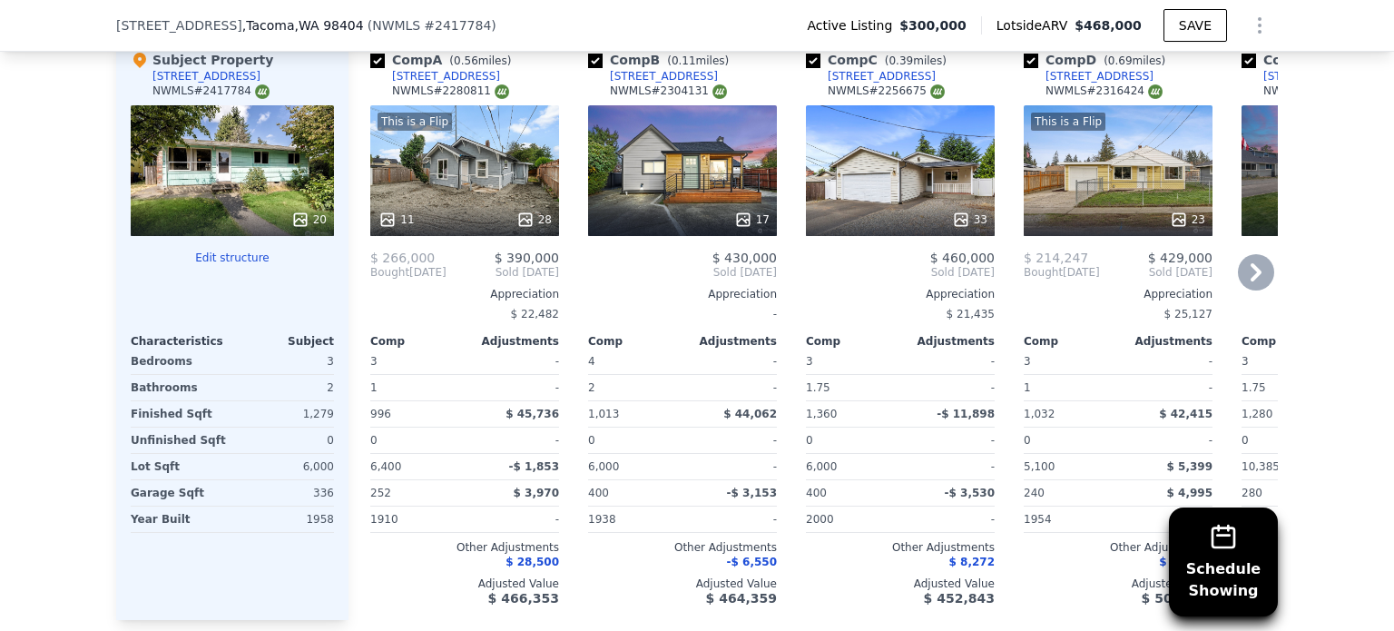
scroll to position [2211, 0]
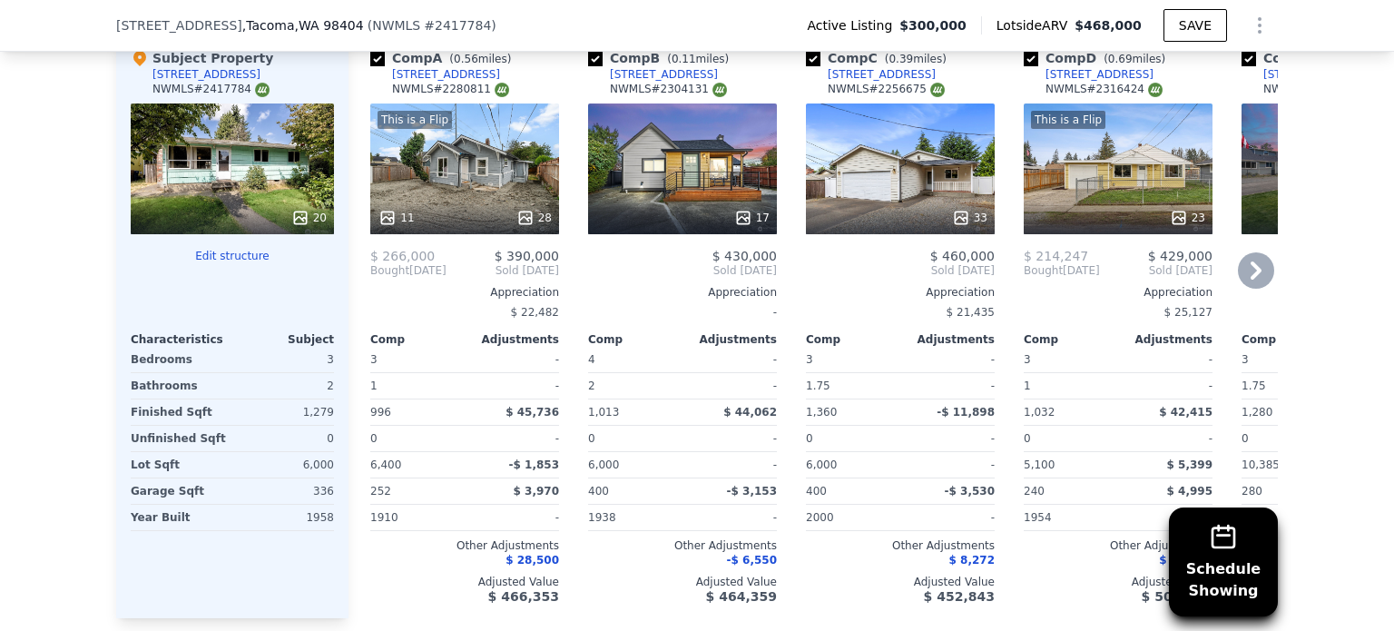
click at [1108, 161] on div "This is a Flip 23" at bounding box center [1118, 168] width 189 height 131
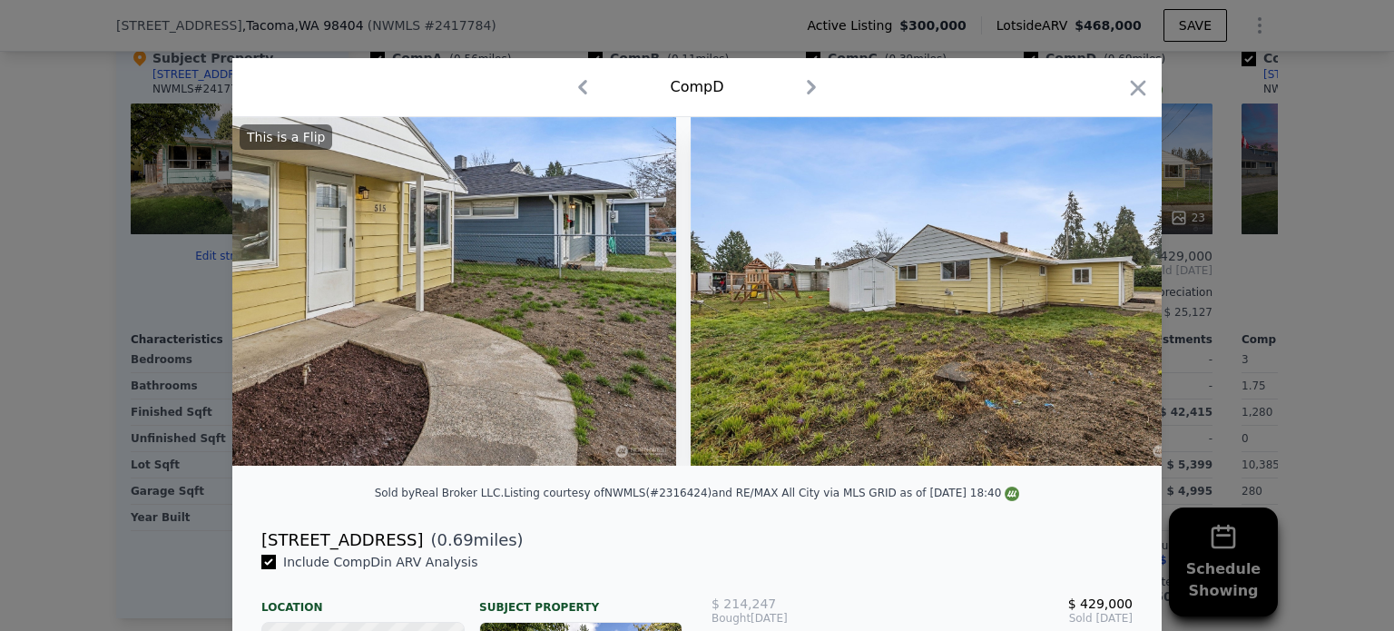
scroll to position [0, 9757]
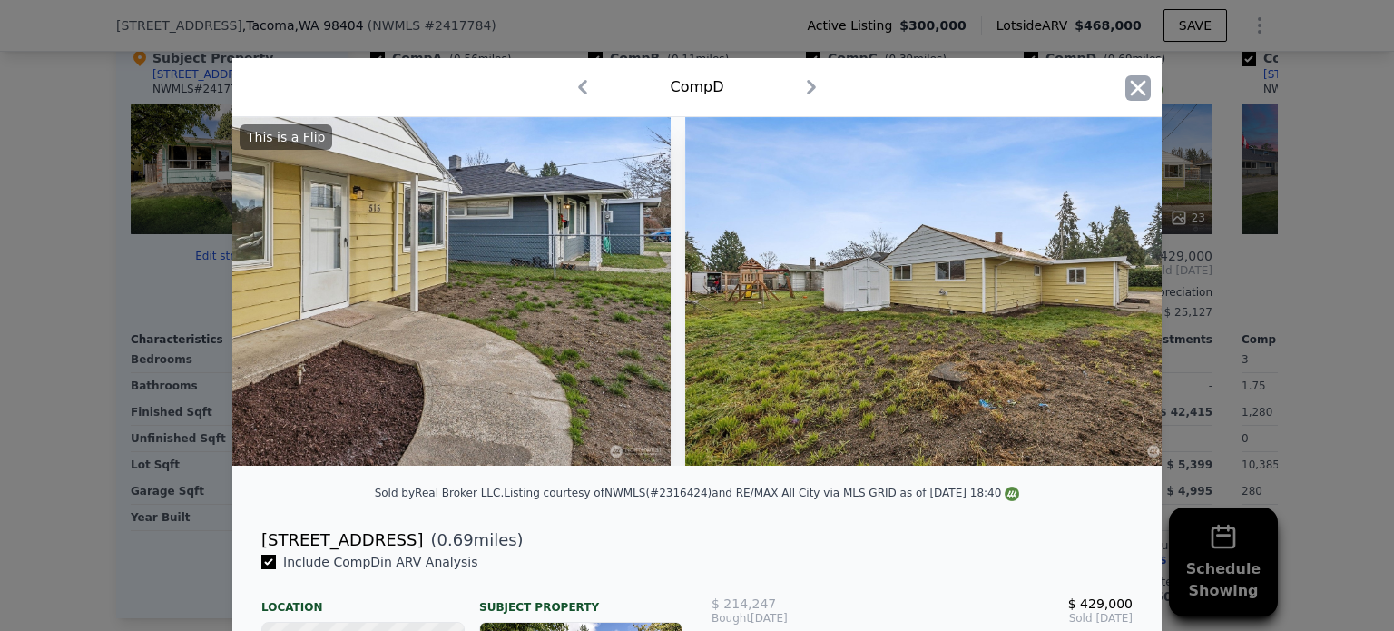
click at [1135, 84] on icon "button" at bounding box center [1138, 87] width 15 height 15
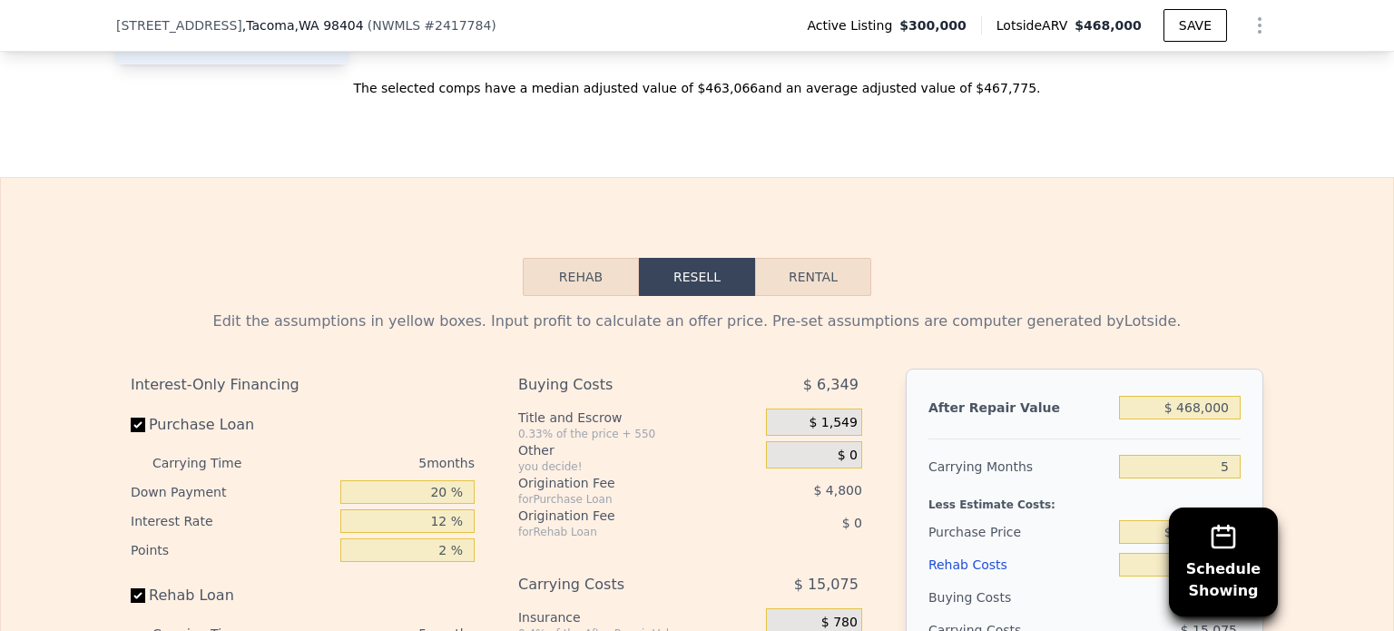
scroll to position [2847, 0]
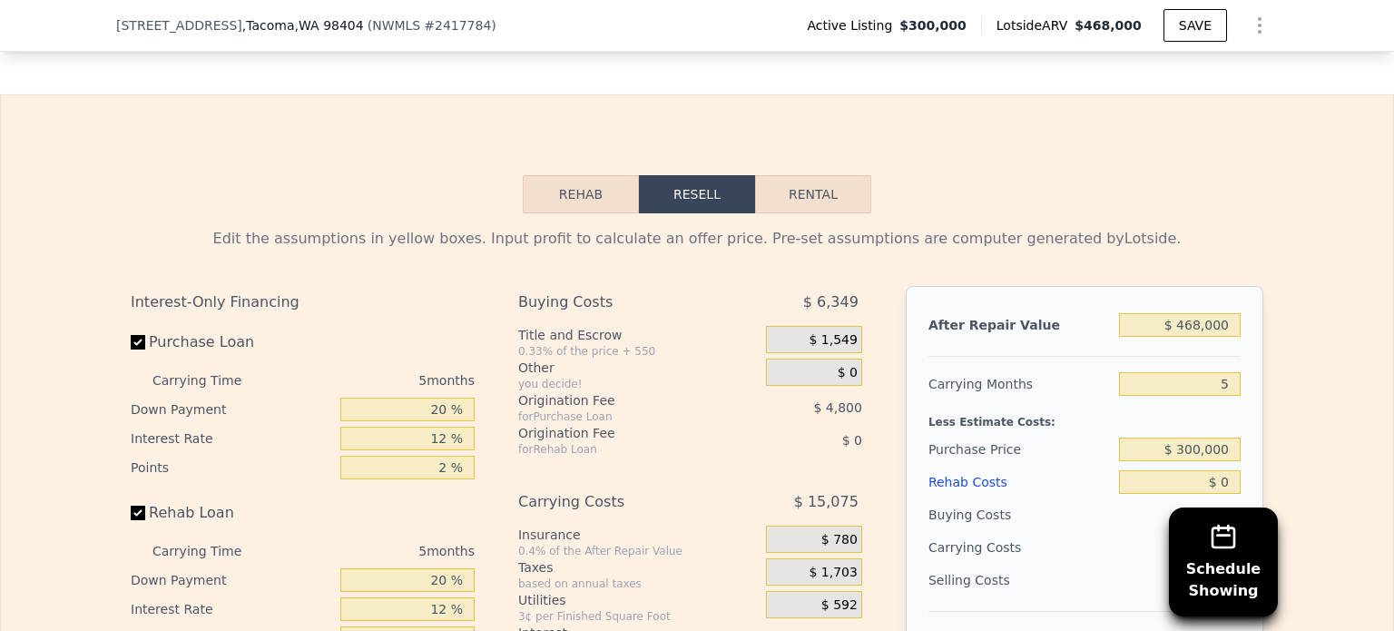
click at [588, 193] on button "Rehab" at bounding box center [581, 194] width 116 height 38
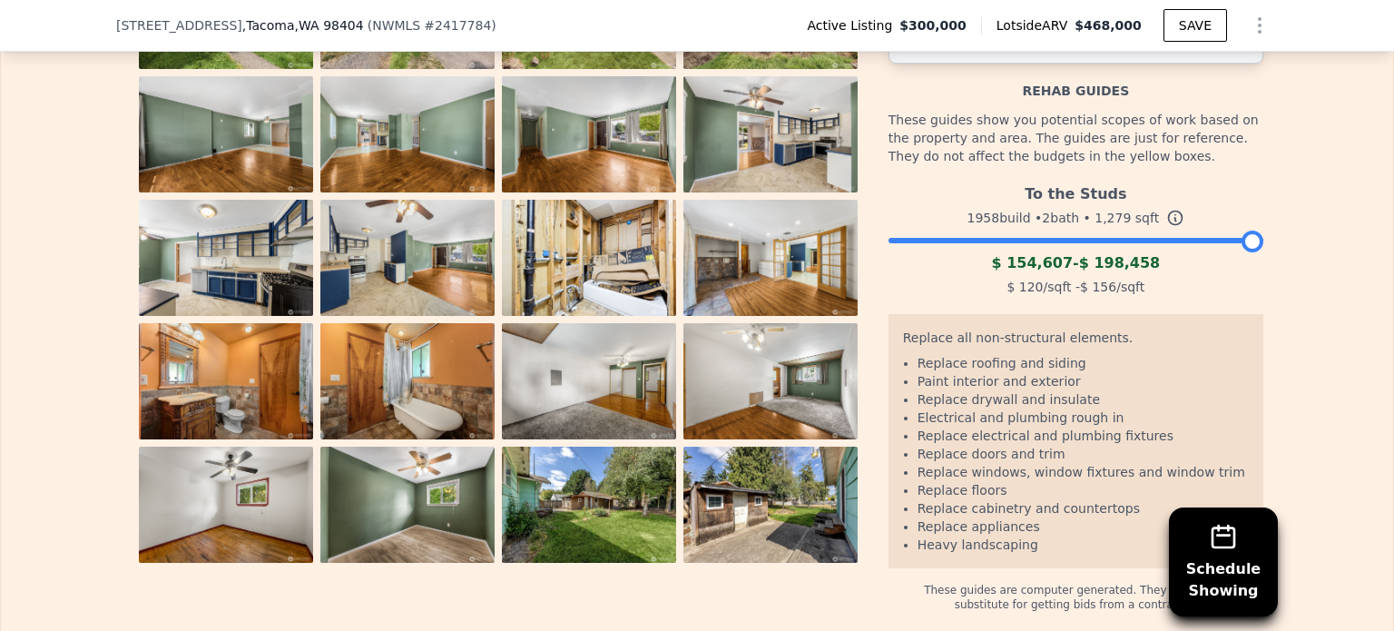
scroll to position [3184, 0]
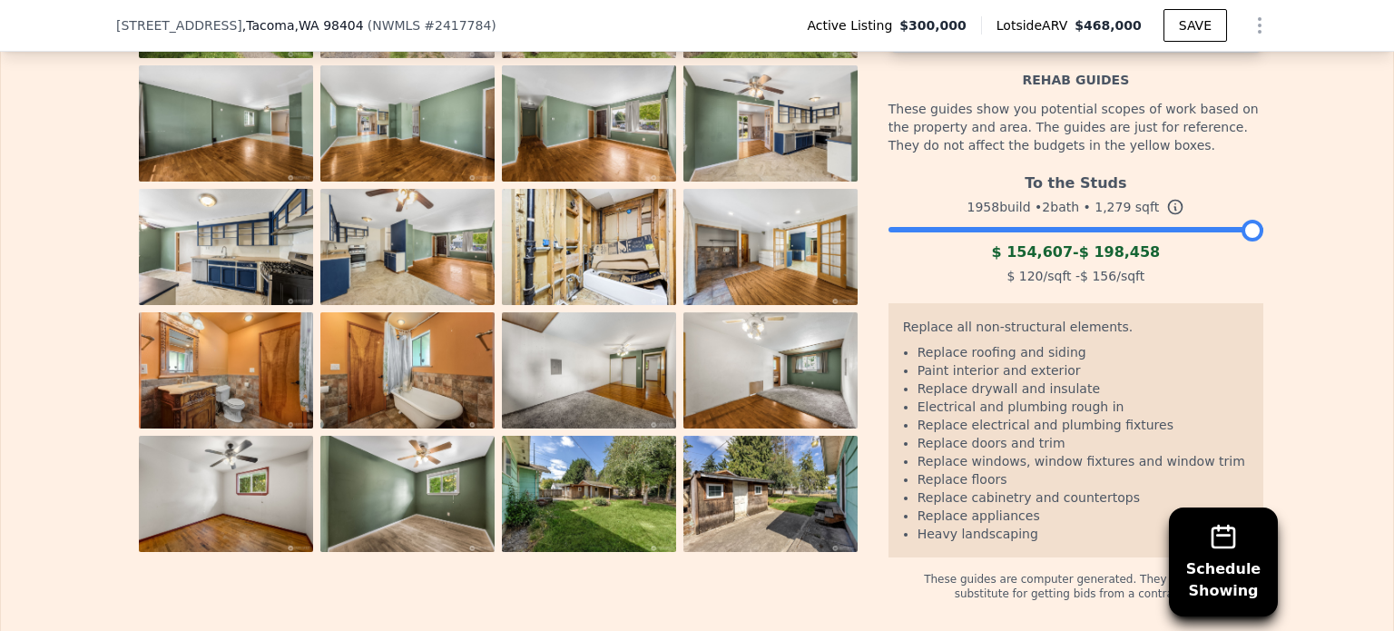
click at [1120, 220] on div at bounding box center [1076, 225] width 375 height 11
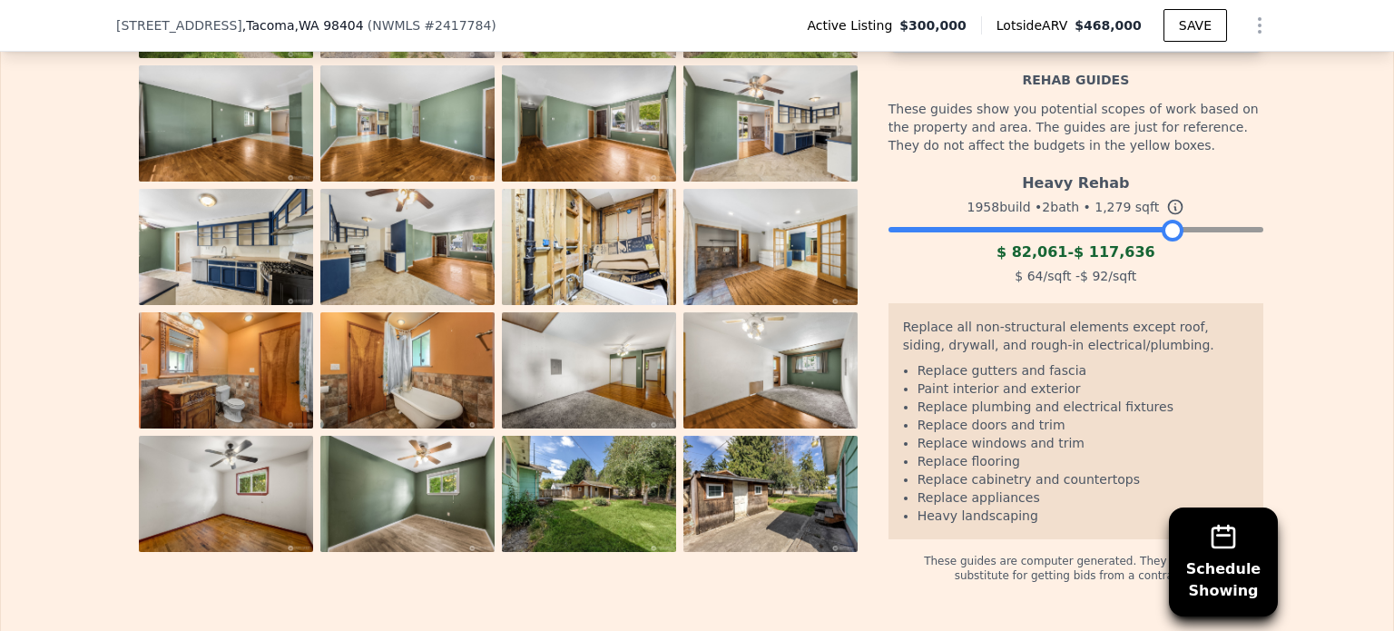
drag, startPoint x: 1119, startPoint y: 224, endPoint x: 1172, endPoint y: 224, distance: 52.6
click at [1172, 224] on div at bounding box center [1173, 231] width 22 height 22
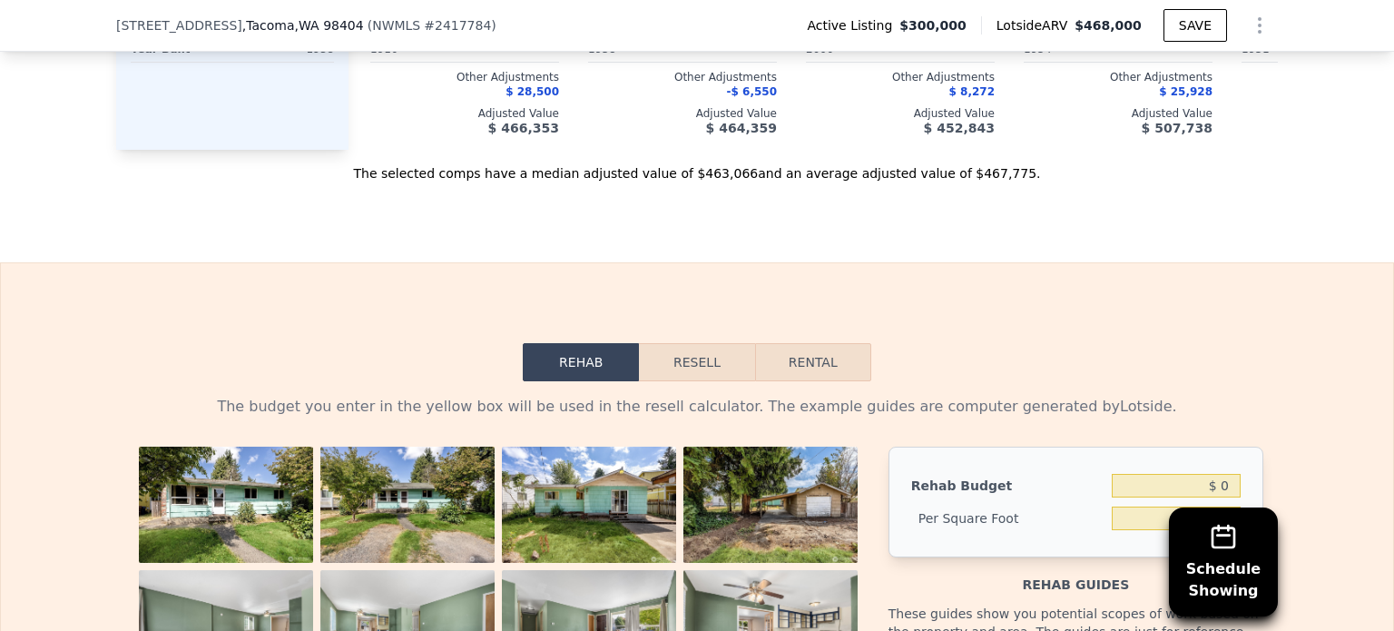
scroll to position [2683, 0]
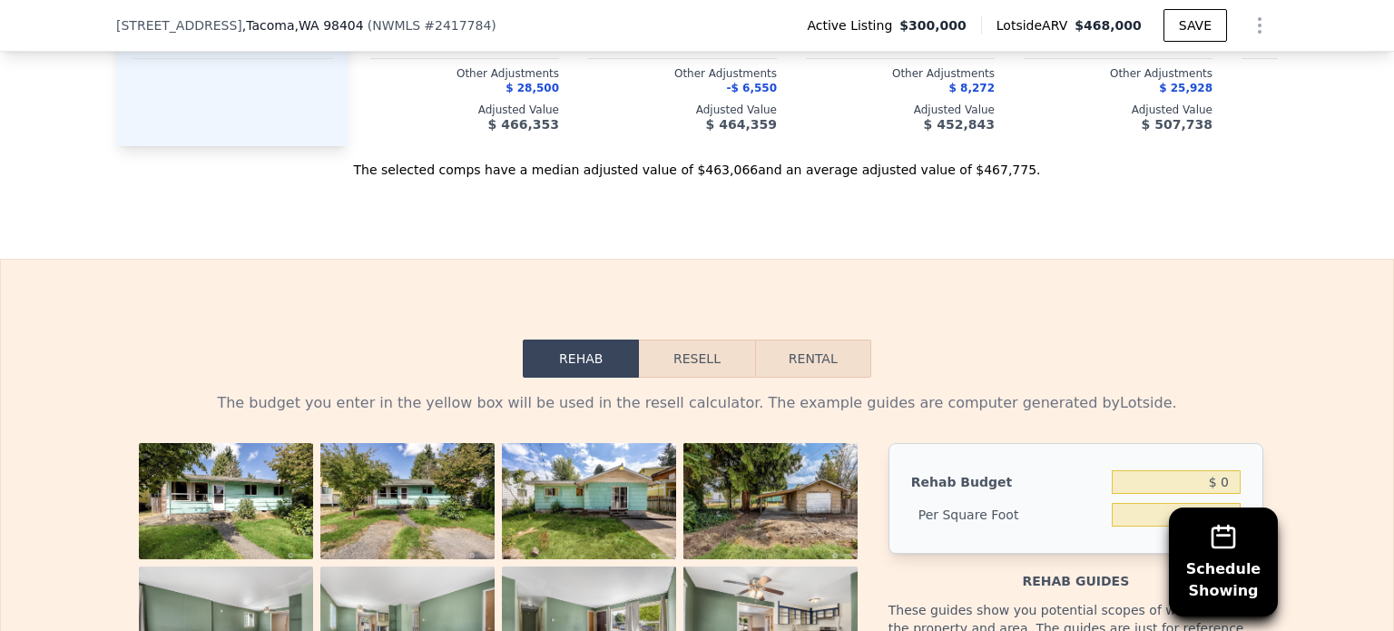
click at [709, 352] on button "Resell" at bounding box center [696, 358] width 115 height 38
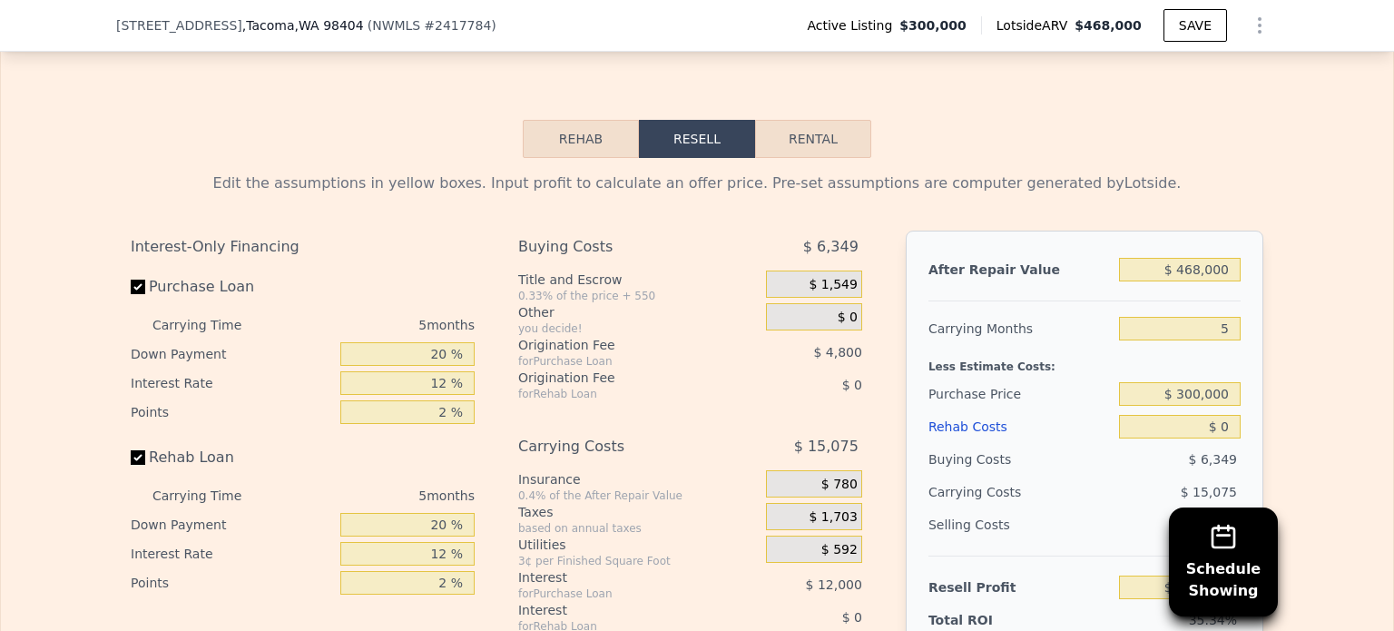
scroll to position [2901, 0]
click at [434, 412] on input "2 %" at bounding box center [407, 414] width 134 height 24
click at [408, 382] on input "12 %" at bounding box center [407, 385] width 134 height 24
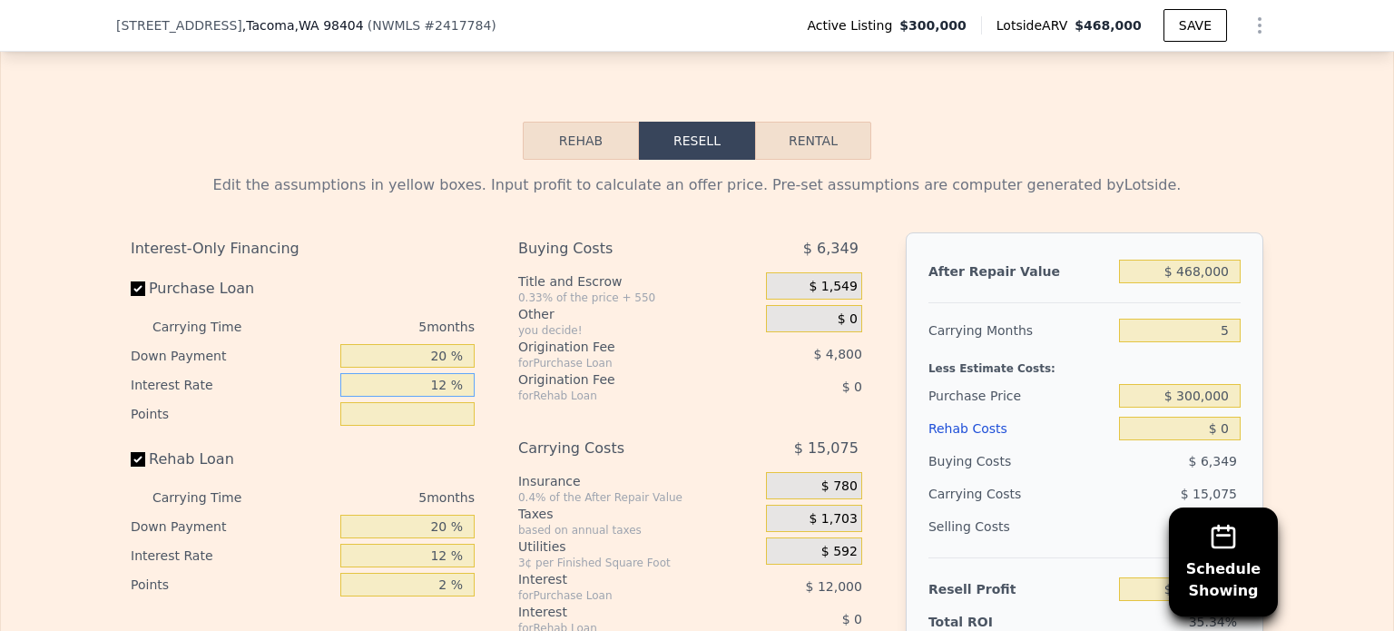
click at [408, 382] on input "12 %" at bounding box center [407, 385] width 134 height 24
click at [409, 384] on input "12 %" at bounding box center [407, 385] width 134 height 24
click at [425, 383] on input "12 %" at bounding box center [407, 385] width 134 height 24
type input "6 %"
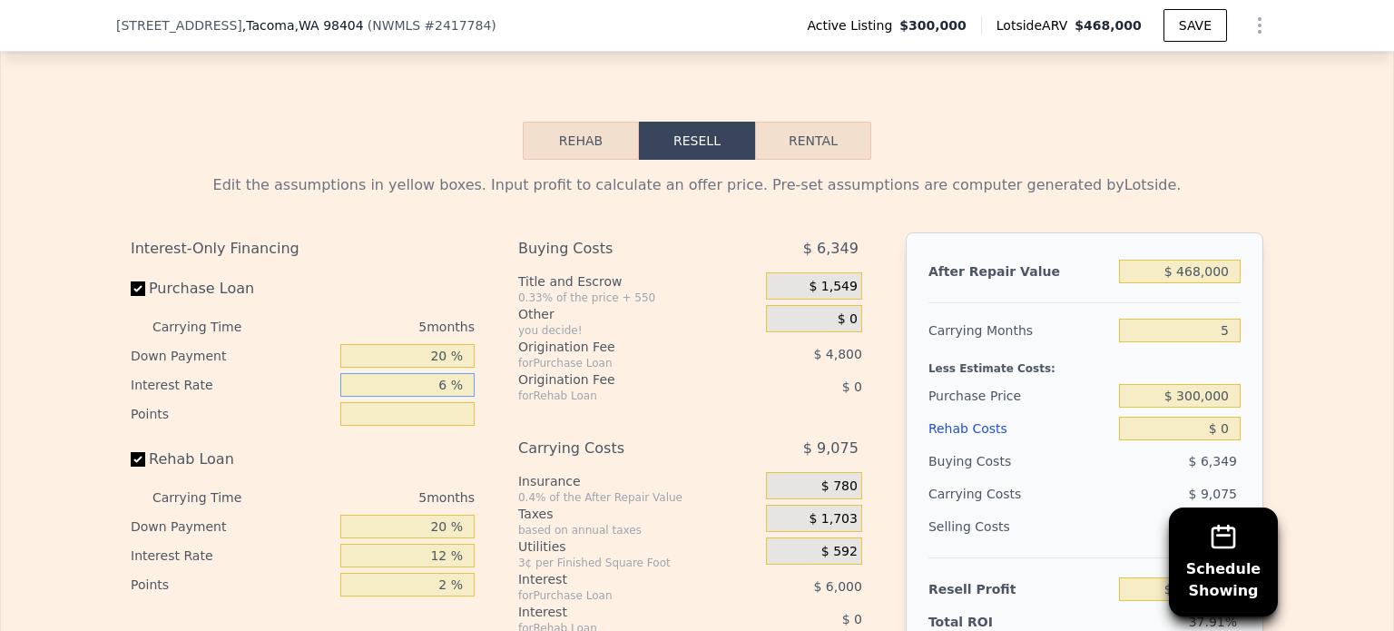
type input "$ 119,580"
type input "6 %"
click at [440, 344] on input "20 %" at bounding box center [407, 356] width 134 height 24
type input "0 %"
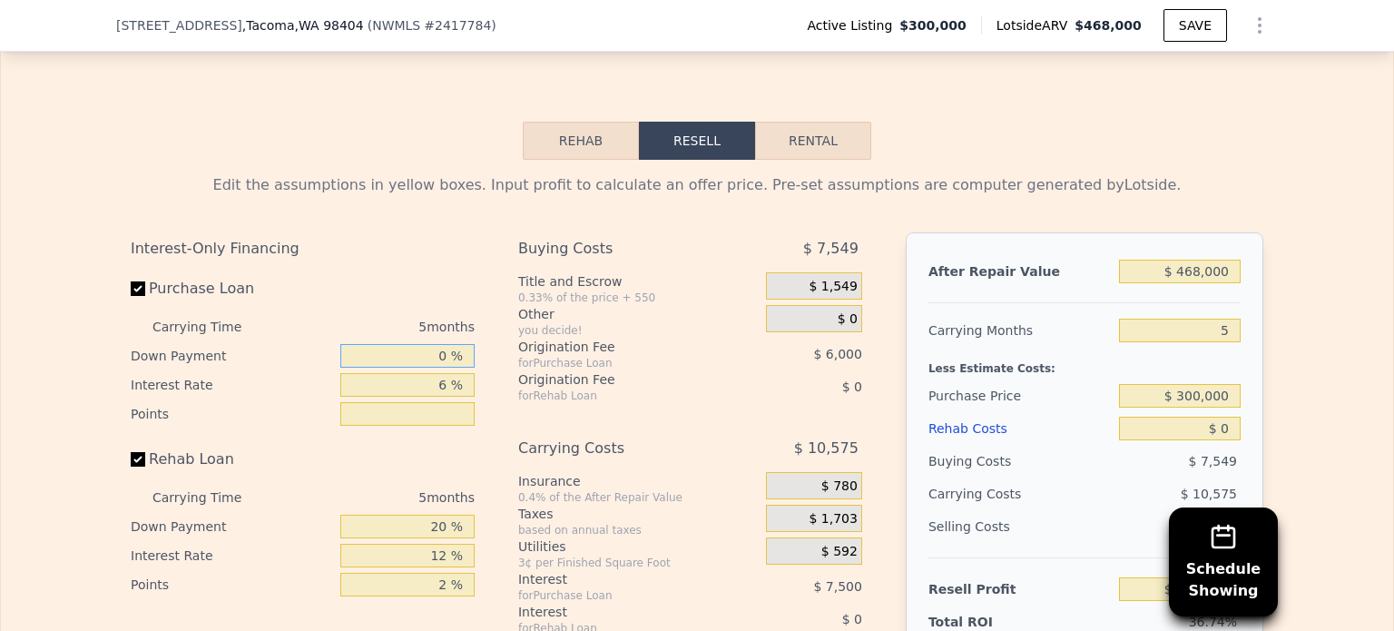
type input "$ 116,880"
type input "0 %"
click at [133, 452] on input "Rehab Loan" at bounding box center [138, 459] width 15 height 15
checkbox input "false"
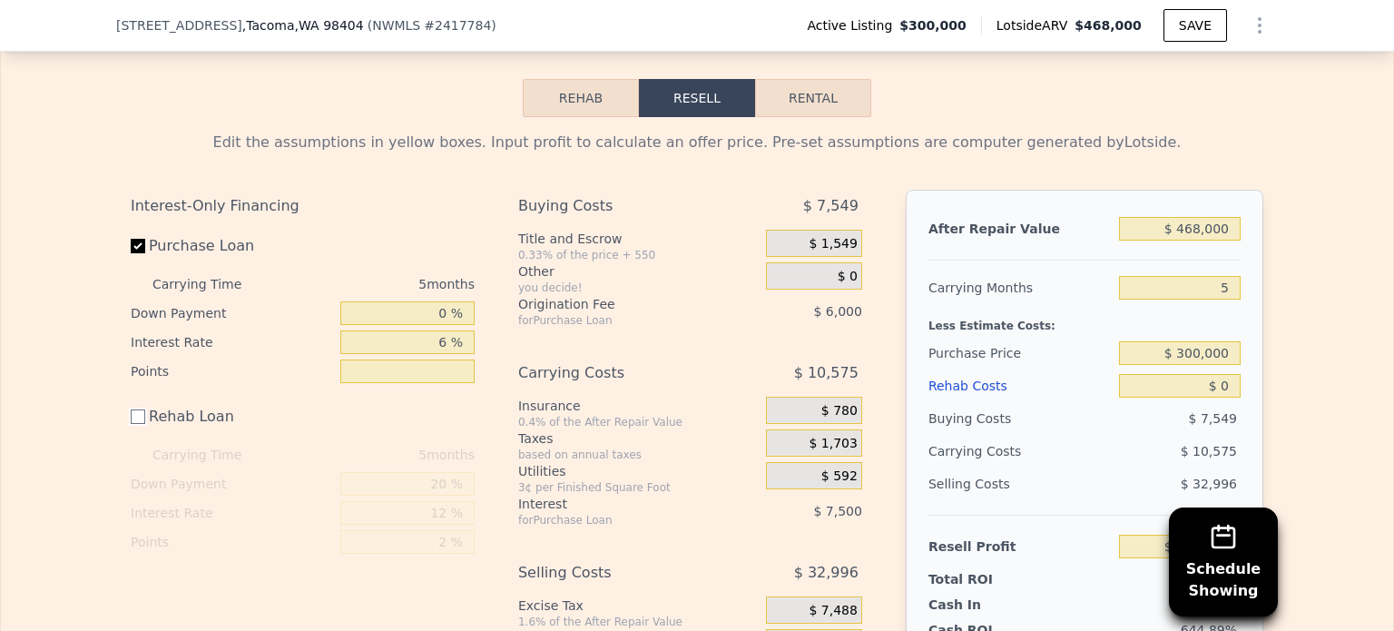
scroll to position [2942, 0]
click at [1203, 223] on input "$ 468,000" at bounding box center [1180, 231] width 122 height 24
type input "$ 46,000"
type input "-$ 275,160"
type input "$ 465,000"
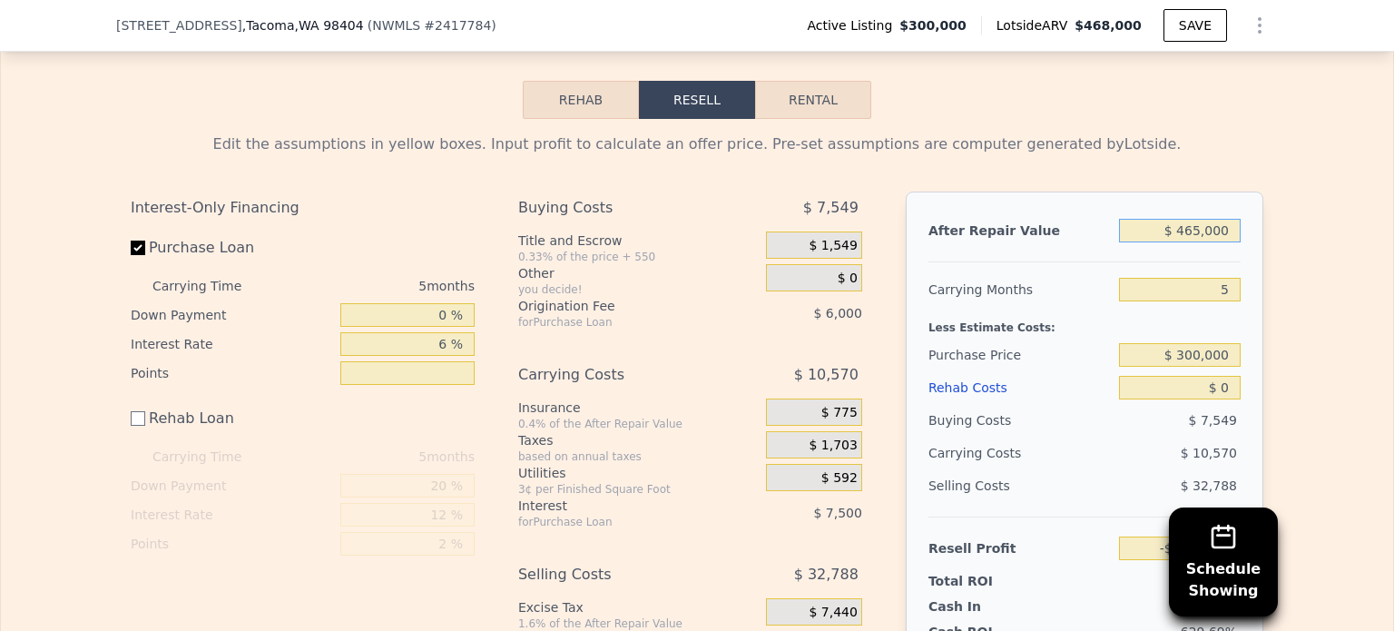
type input "$ 114,093"
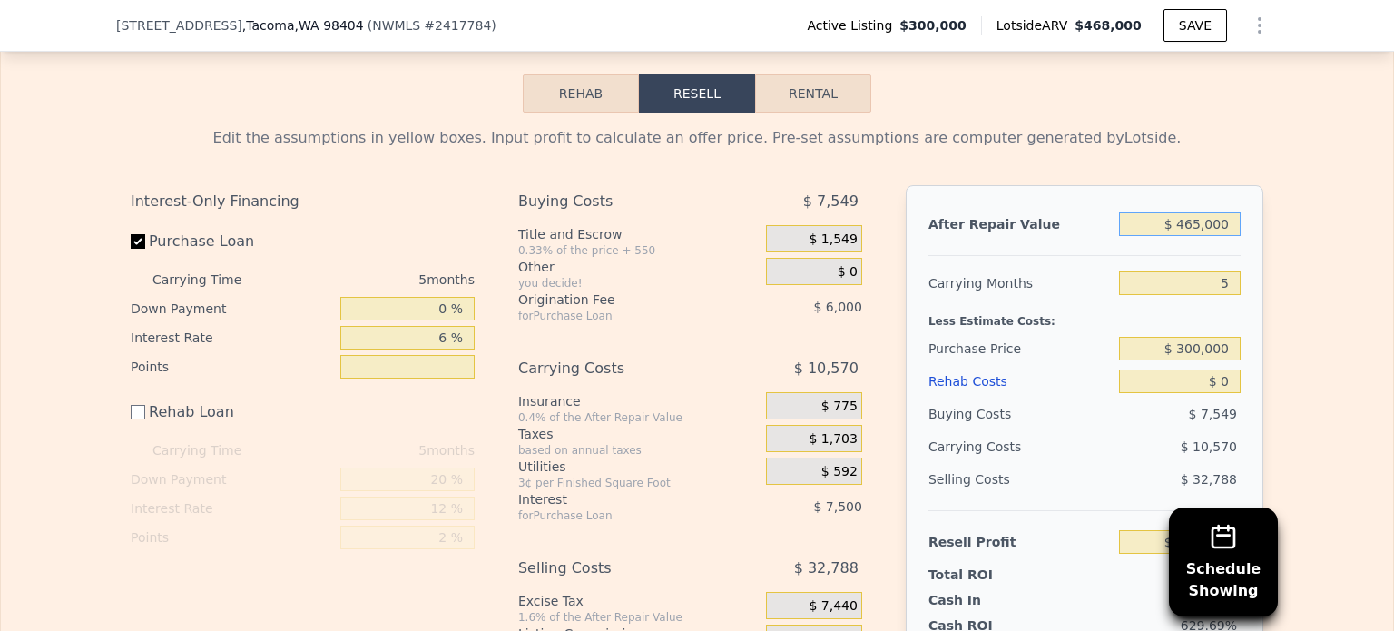
scroll to position [2946, 0]
type input "$ 465,000"
click at [1202, 276] on input "5" at bounding box center [1180, 285] width 122 height 24
type input "4"
type input "$ 116,207"
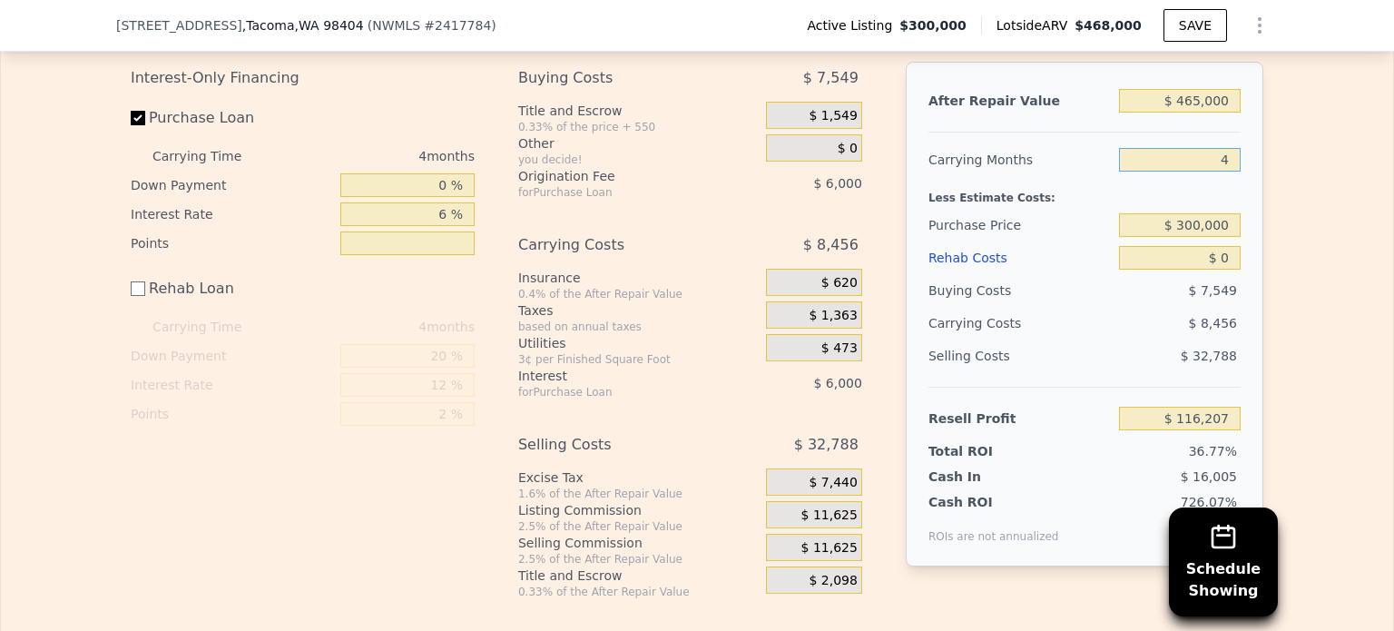
scroll to position [3075, 0]
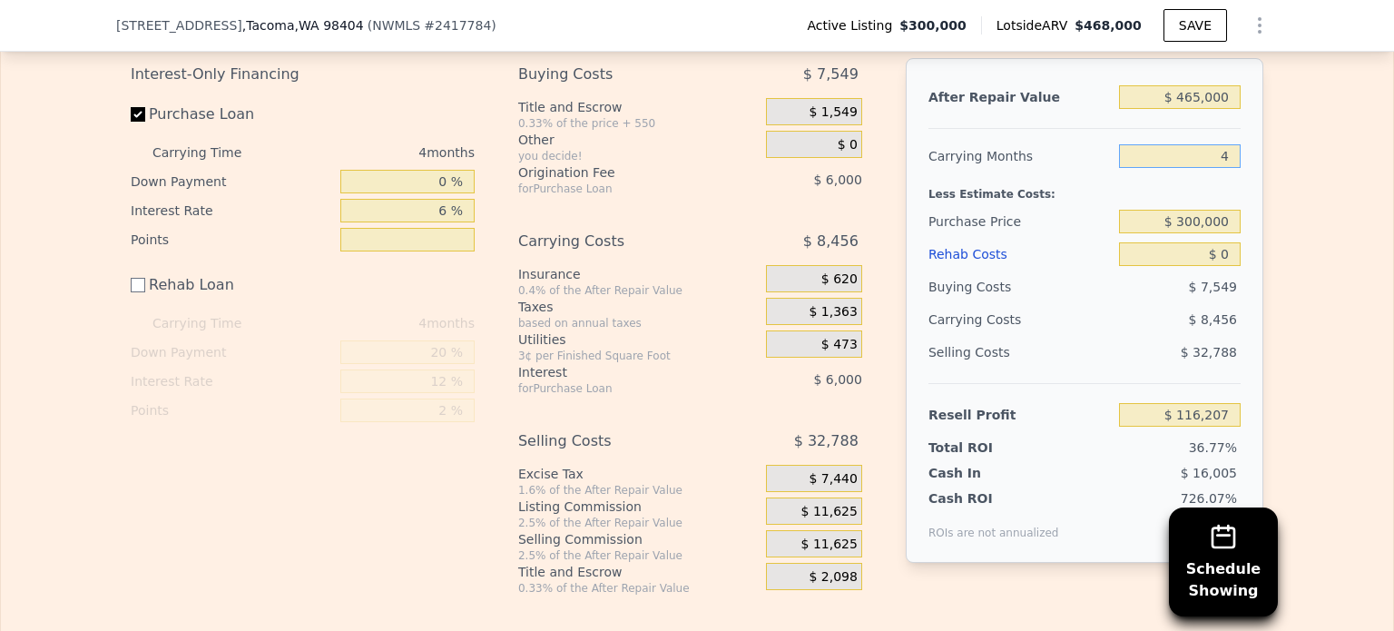
type input "4"
click at [1200, 246] on input "$ 0" at bounding box center [1180, 254] width 122 height 24
click at [1198, 246] on input "$ 0" at bounding box center [1180, 254] width 122 height 24
type input "$ 0"
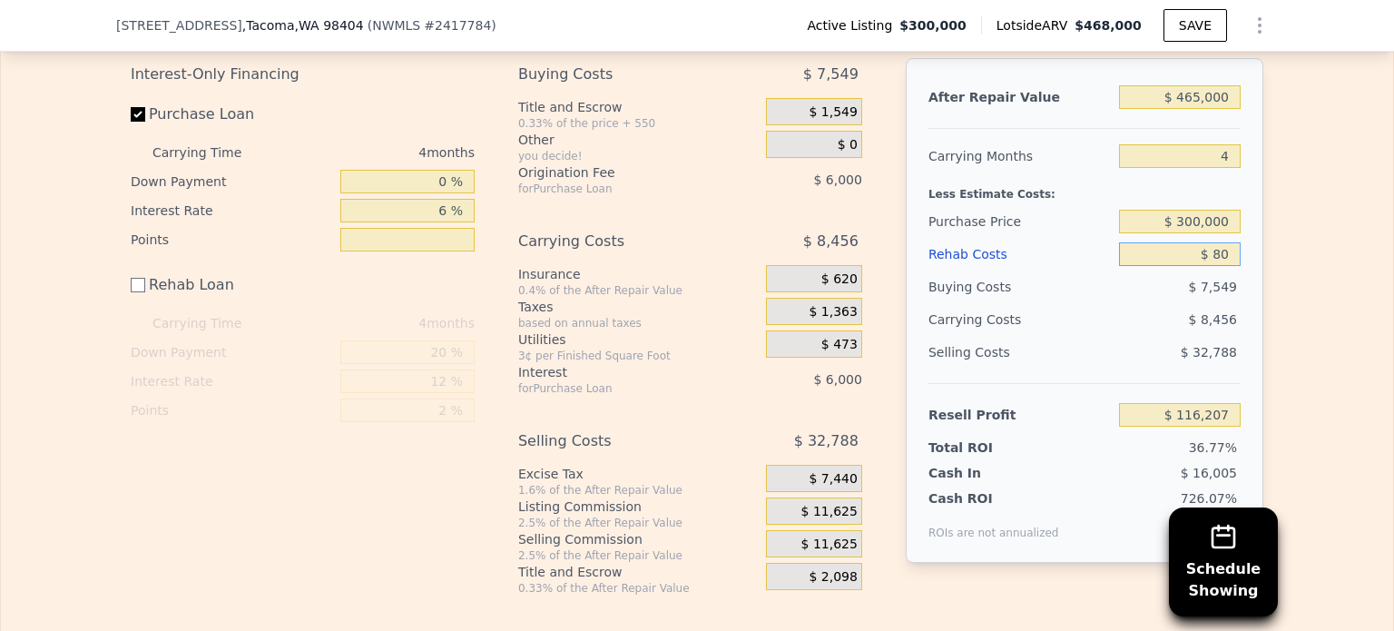
type input "$ 800"
type input "$ 115,407"
type input "$ 8,000"
type input "$ 108,207"
type input "$ 80,000"
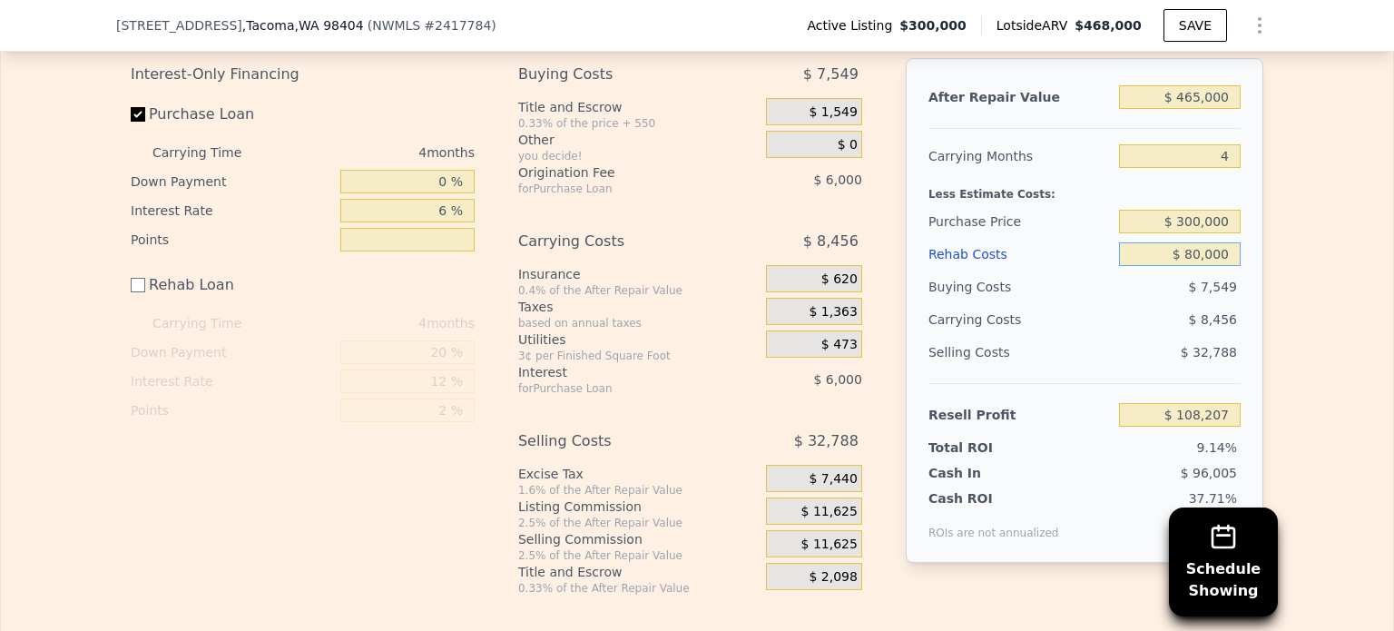
type input "$ 36,207"
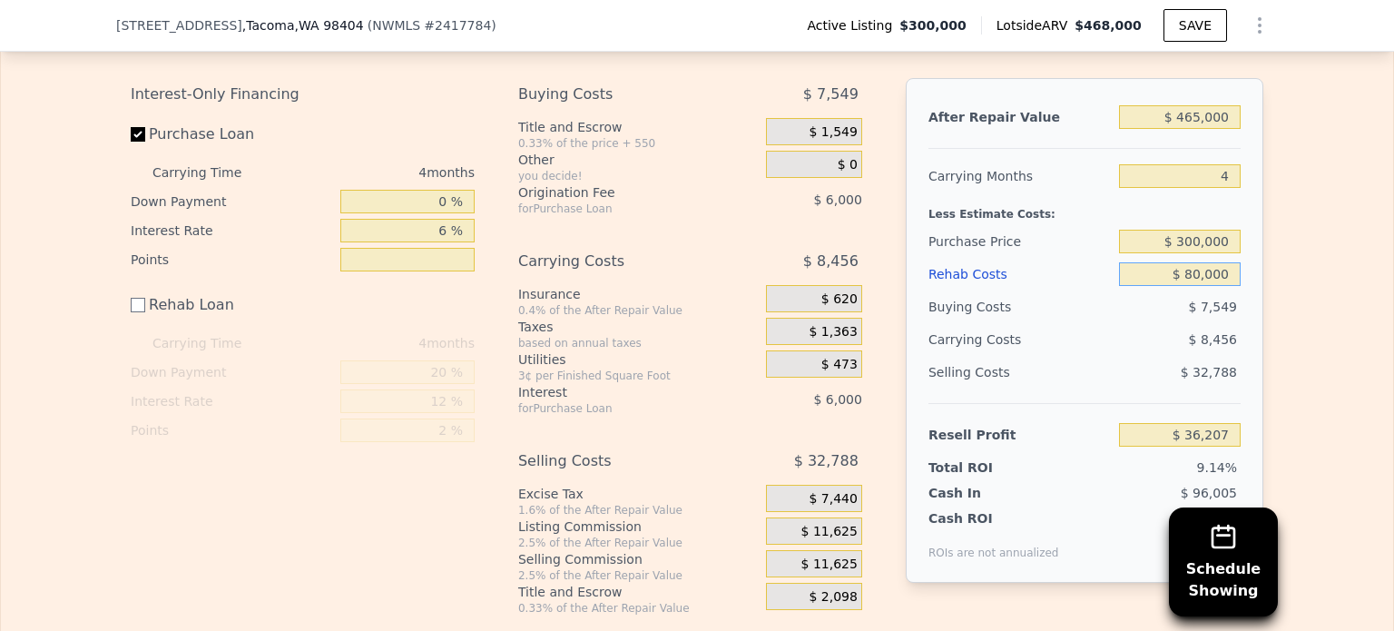
scroll to position [3054, 0]
type input "$ 80,000"
click at [828, 526] on span "$ 11,625" at bounding box center [829, 533] width 56 height 16
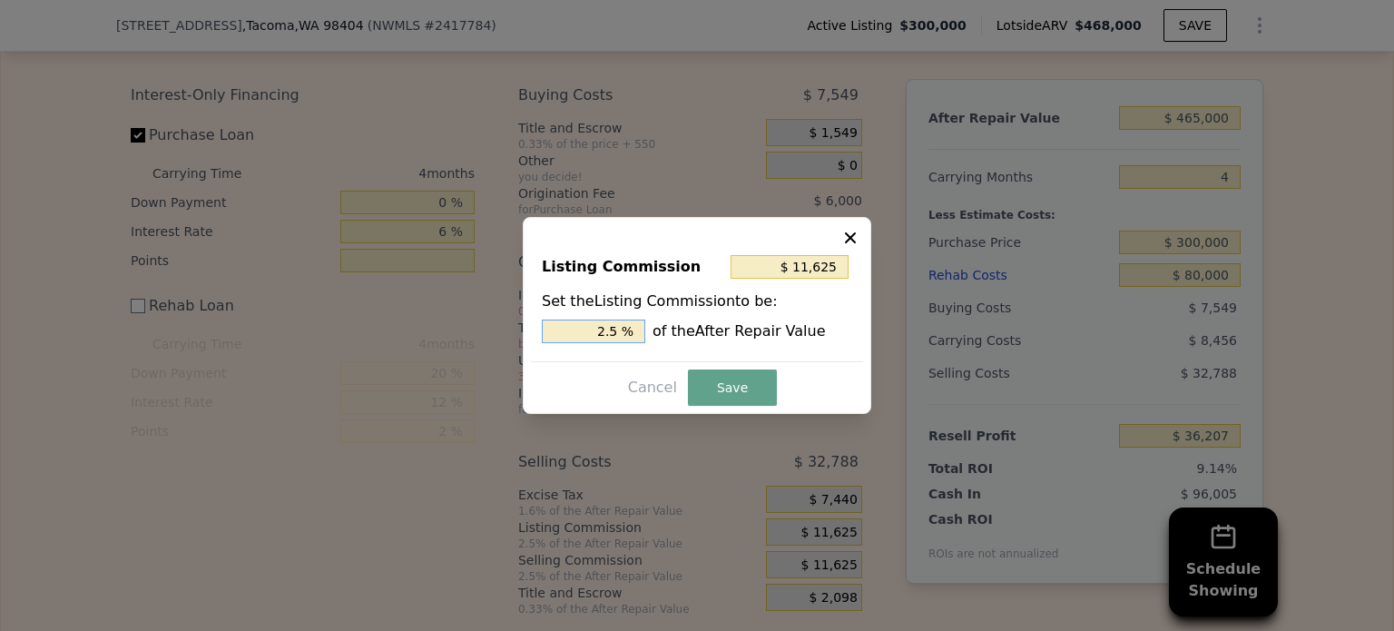
click at [609, 329] on input "2.5 %" at bounding box center [593, 331] width 103 height 24
type input "$ 0"
type input "0 %"
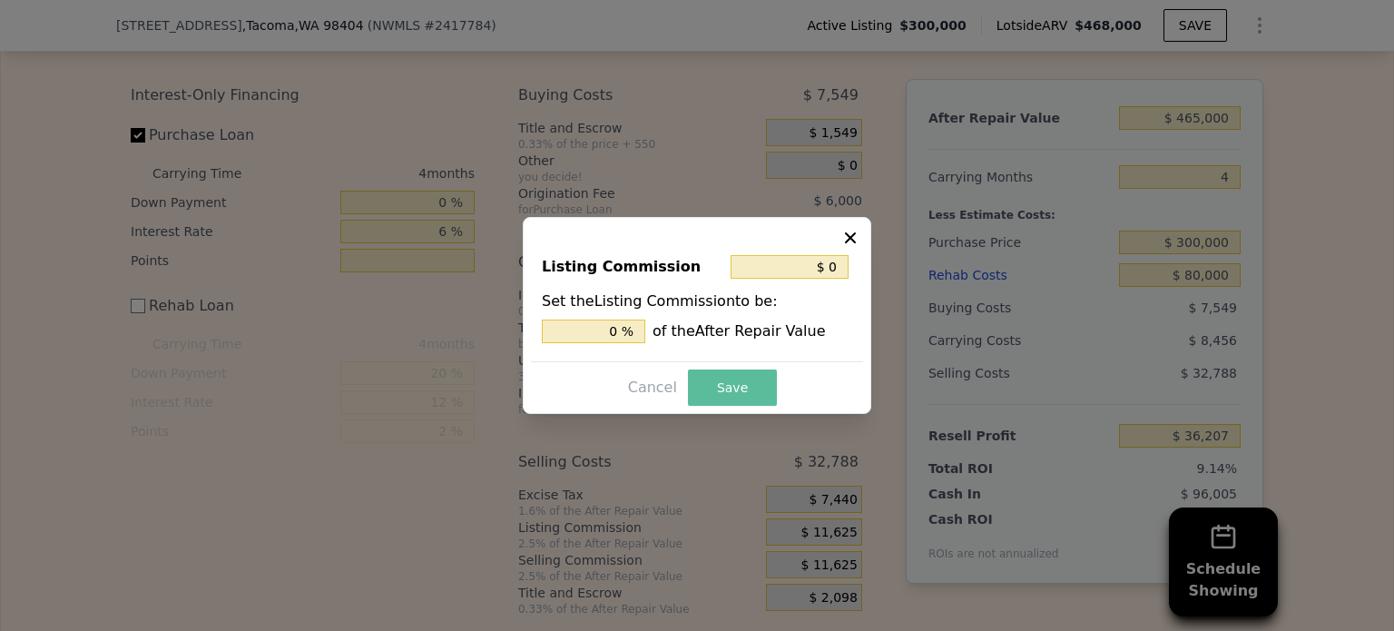
click at [733, 387] on button "Save" at bounding box center [732, 387] width 89 height 36
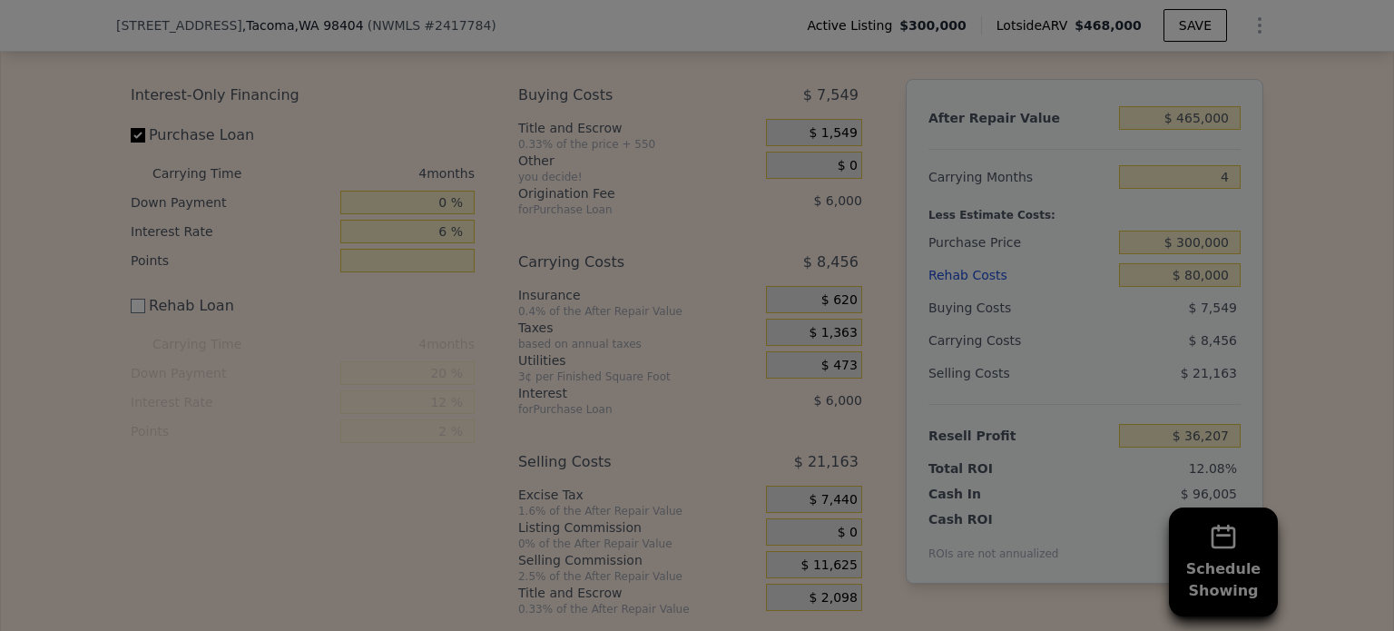
type input "$ 47,832"
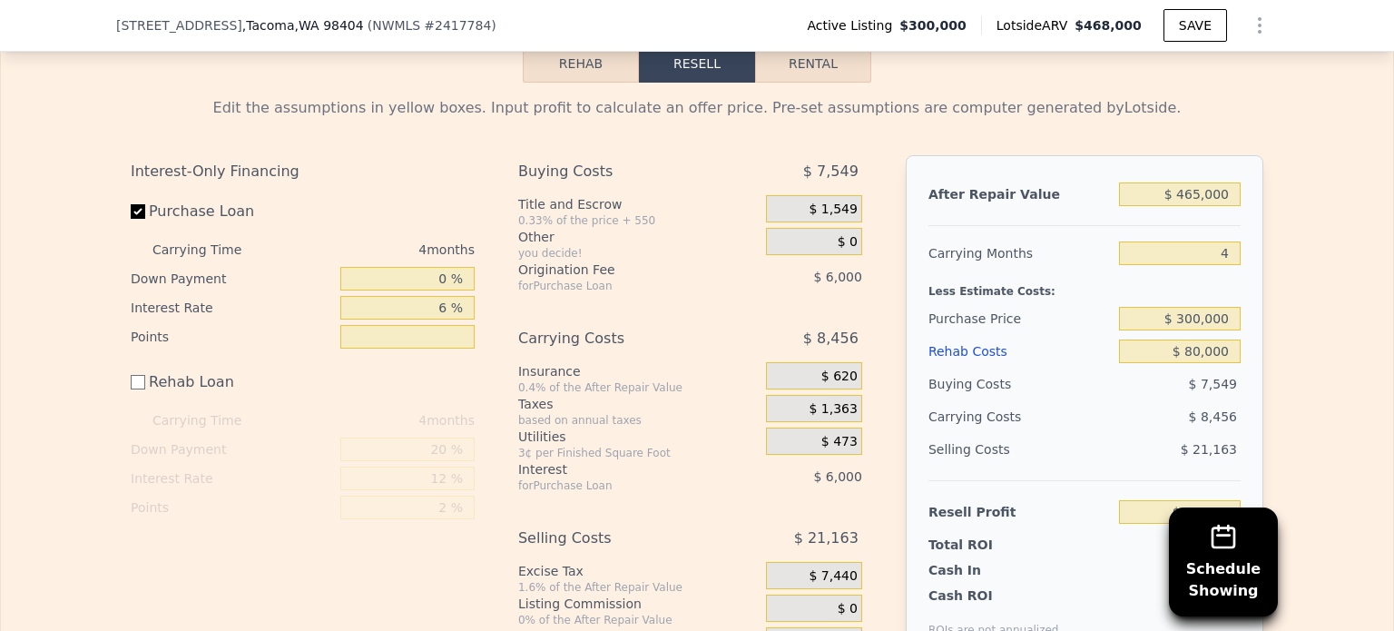
scroll to position [2960, 0]
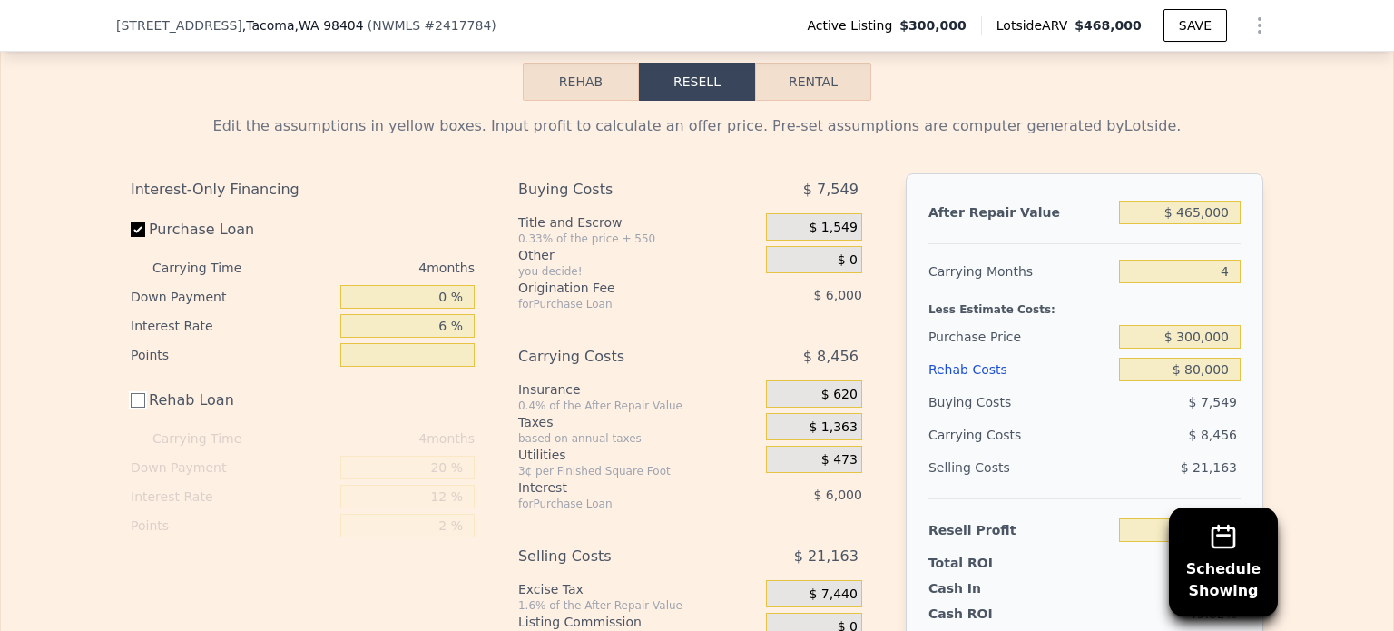
click at [136, 394] on input "Rehab Loan" at bounding box center [138, 400] width 15 height 15
checkbox input "true"
type input "$ 43,992"
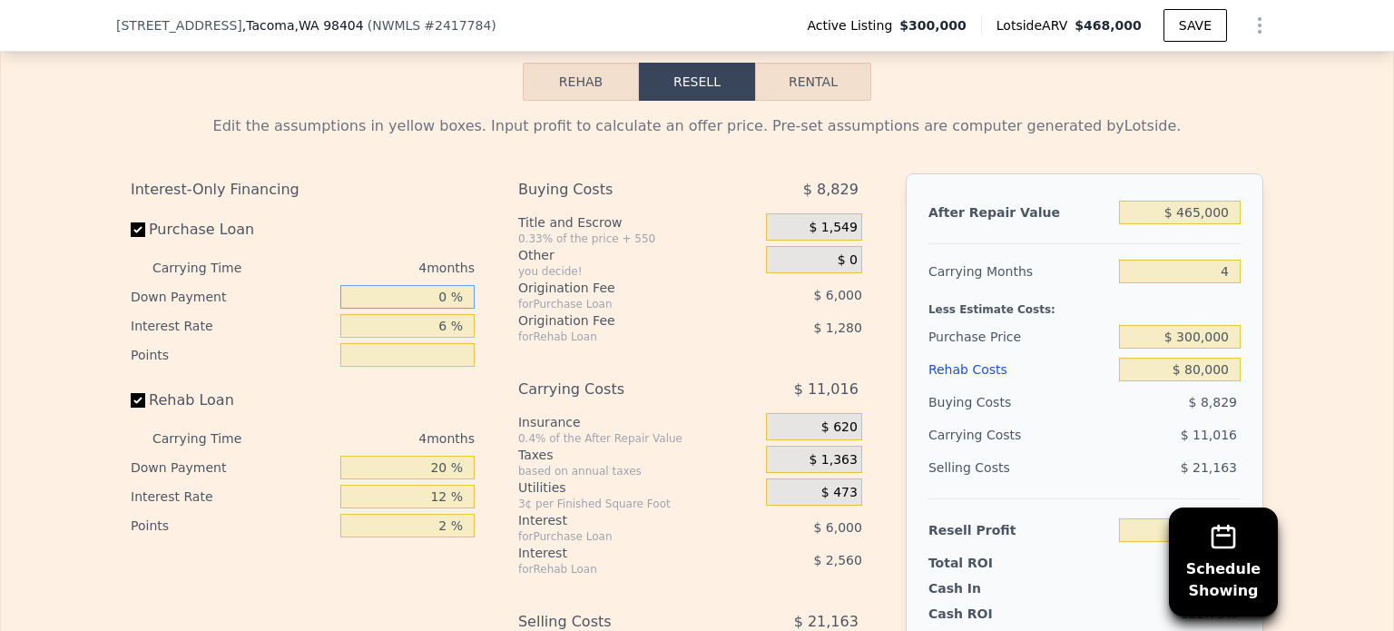
click at [408, 289] on input "0 %" at bounding box center [407, 297] width 134 height 24
type input "20 %"
type input "$ 46,392"
type input "20 %"
click at [442, 320] on input "6 %" at bounding box center [407, 326] width 134 height 24
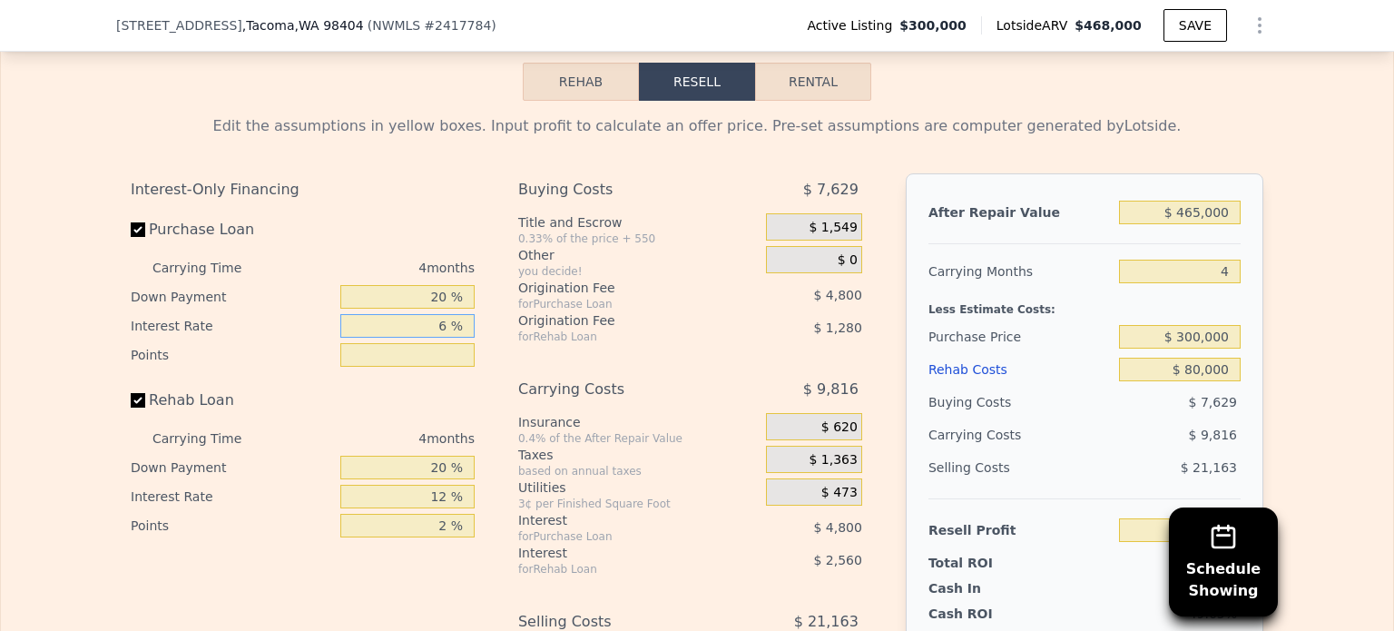
type input "16 %"
type input "$ 38,392"
type input "12 %"
type input "$ 41,592"
type input "12 %"
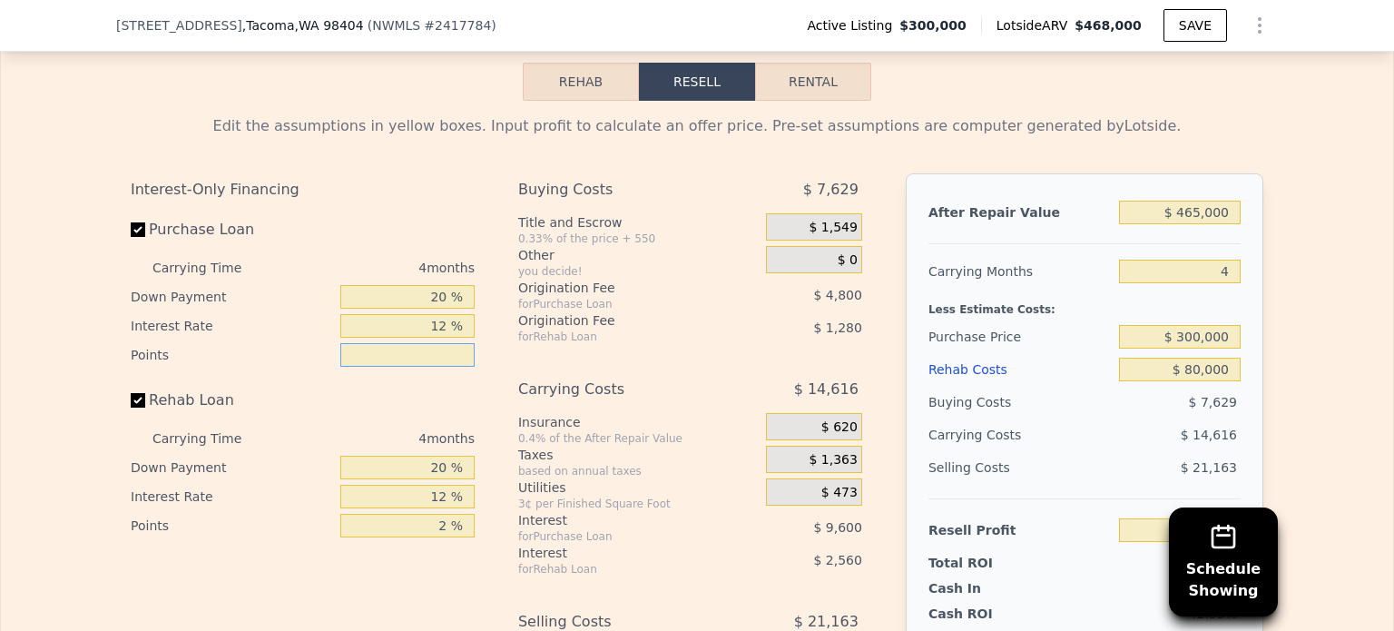
click at [434, 358] on input "text" at bounding box center [407, 355] width 134 height 24
type input "2 %"
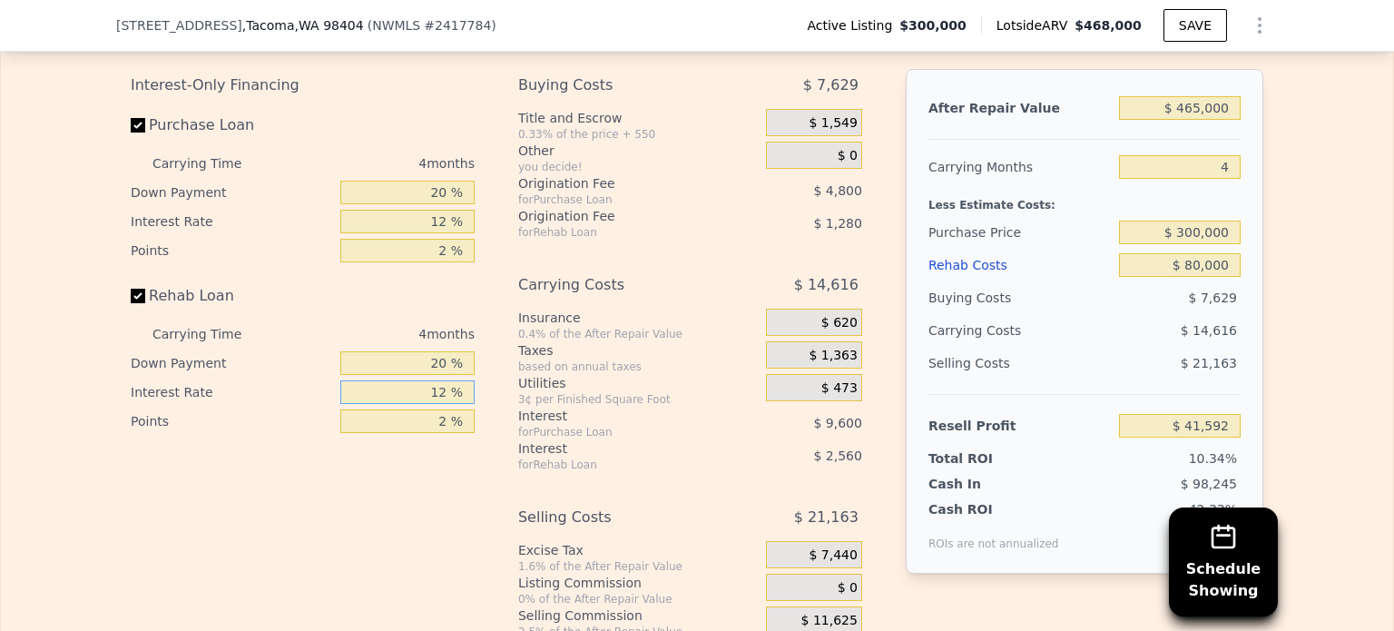
scroll to position [3059, 0]
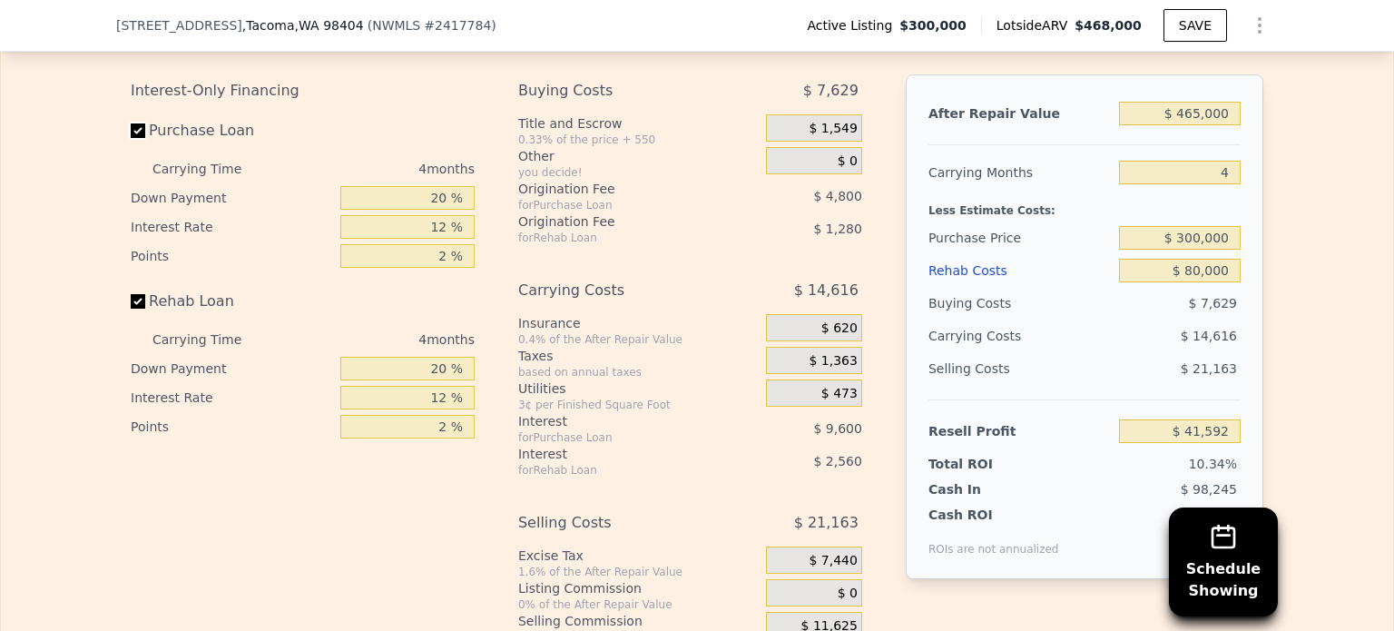
click at [140, 124] on input "Purchase Loan" at bounding box center [138, 130] width 15 height 15
checkbox input "false"
type input "$ 55,992"
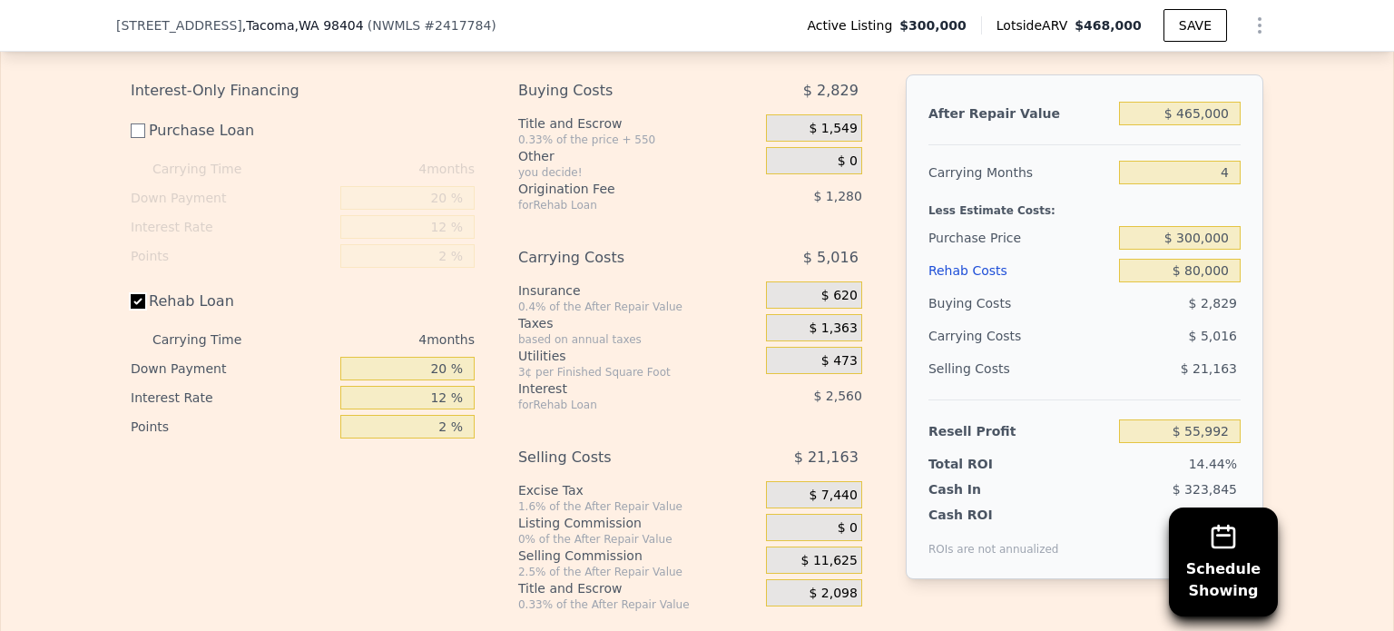
click at [138, 295] on input "Rehab Loan" at bounding box center [138, 301] width 15 height 15
checkbox input "false"
type input "$ 59,832"
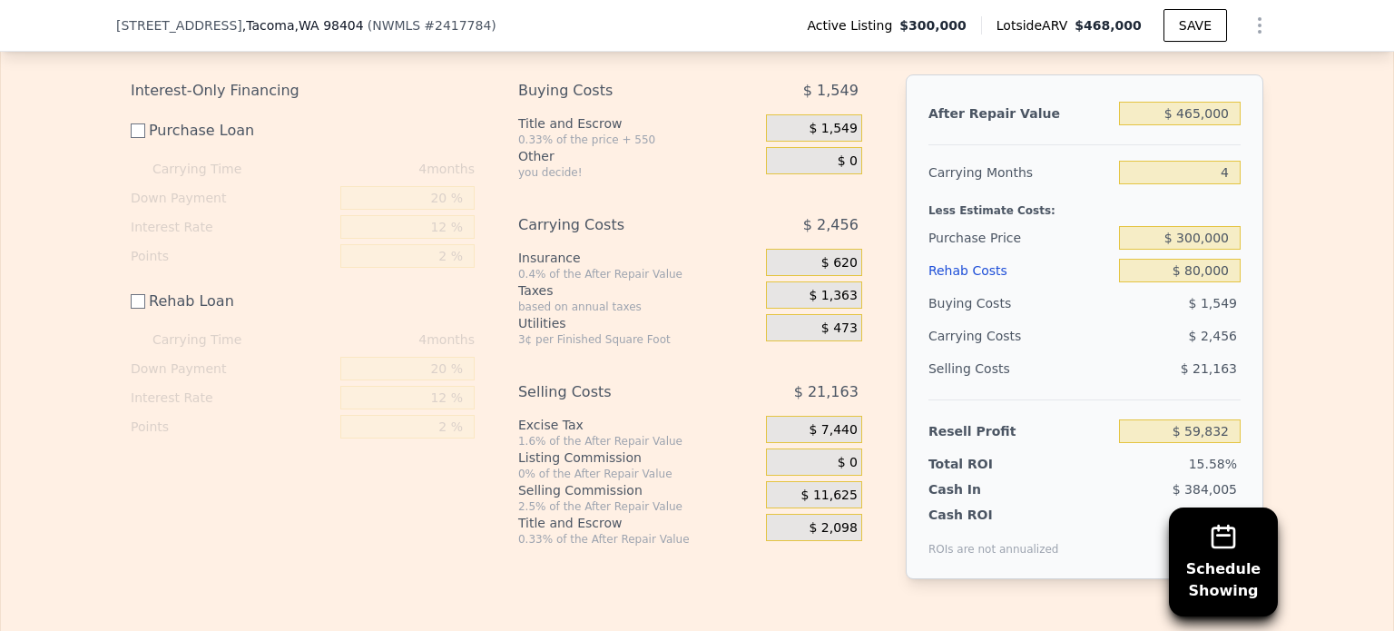
click at [849, 159] on span "$ 0" at bounding box center [848, 161] width 20 height 16
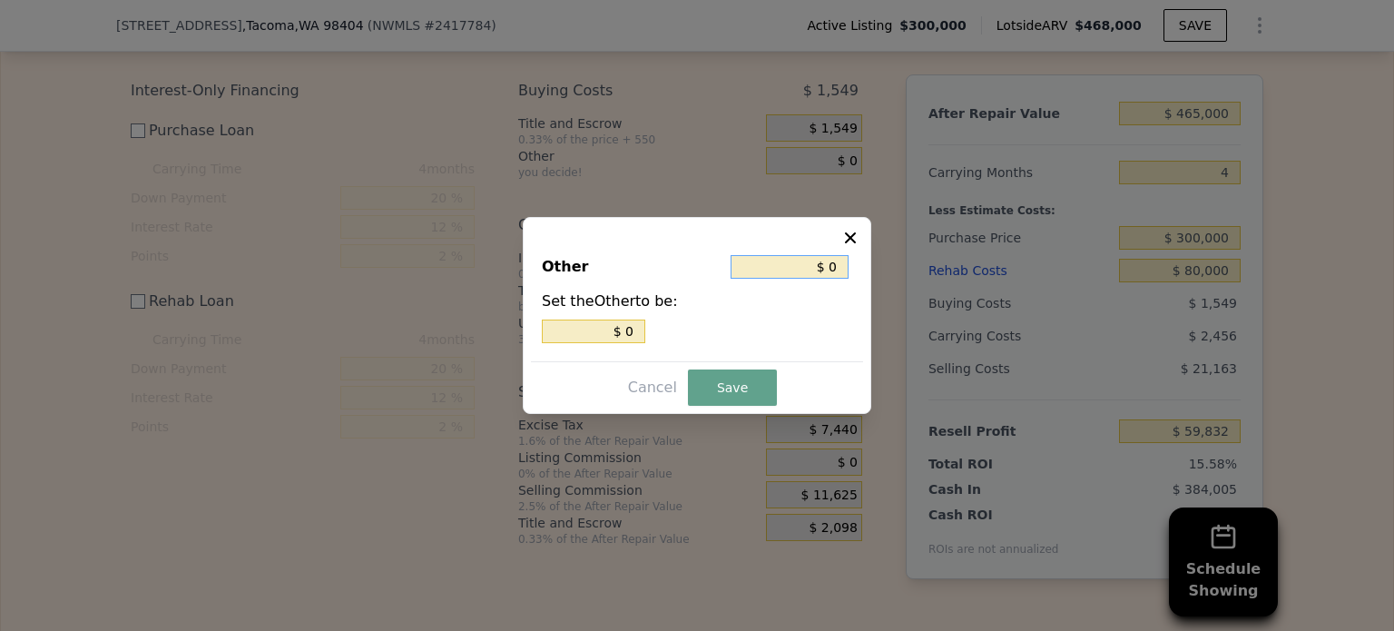
click at [830, 268] on input "$ 0" at bounding box center [790, 267] width 118 height 24
type input "$ 80"
type input "$ 800"
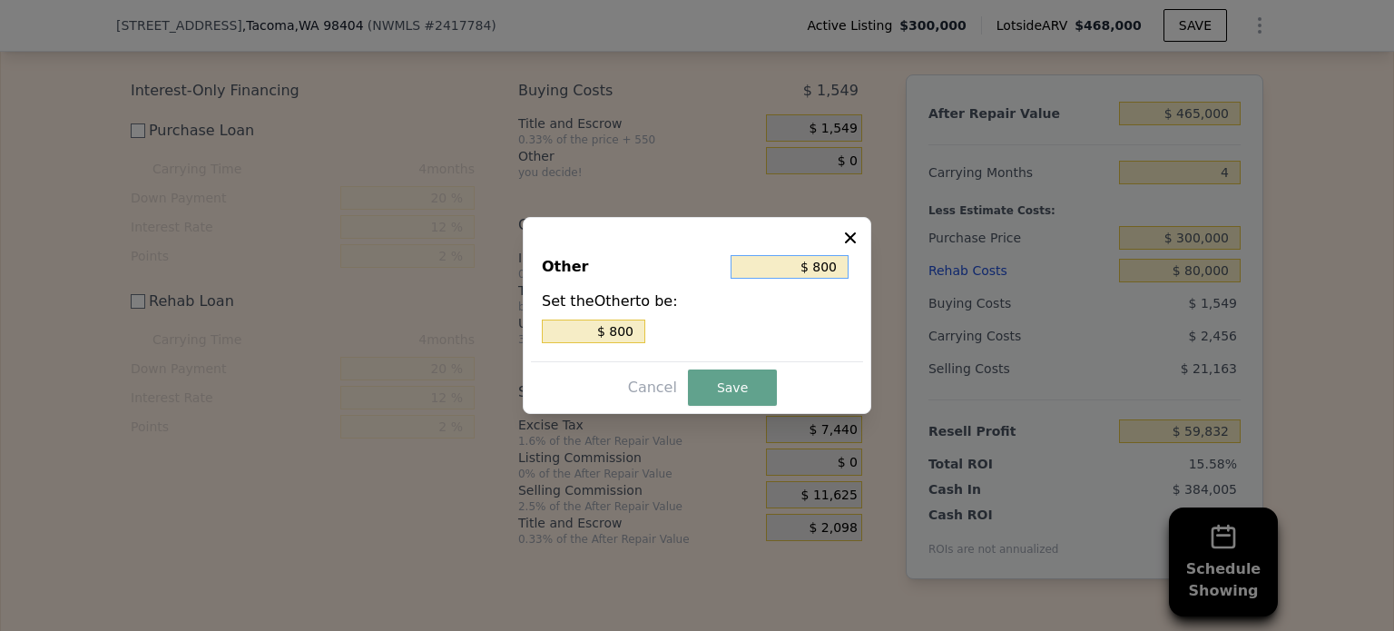
type input "$ 8,000"
click at [706, 382] on button "Save" at bounding box center [732, 387] width 89 height 36
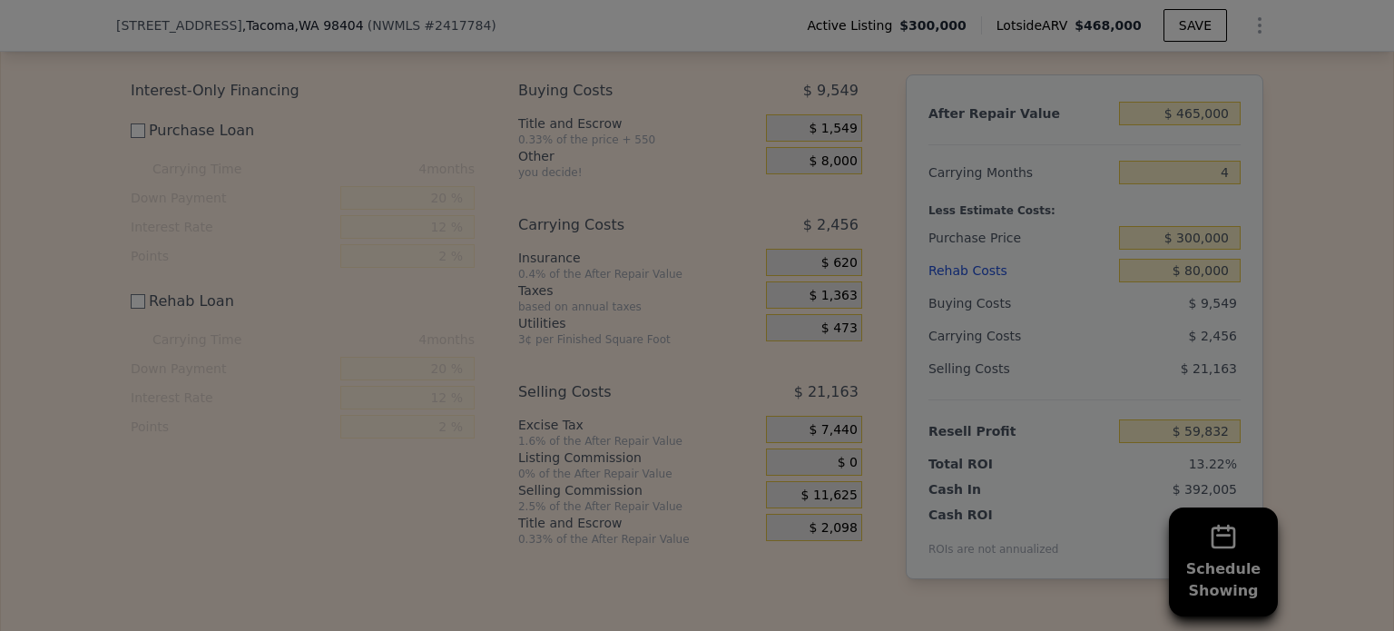
type input "$ 51,832"
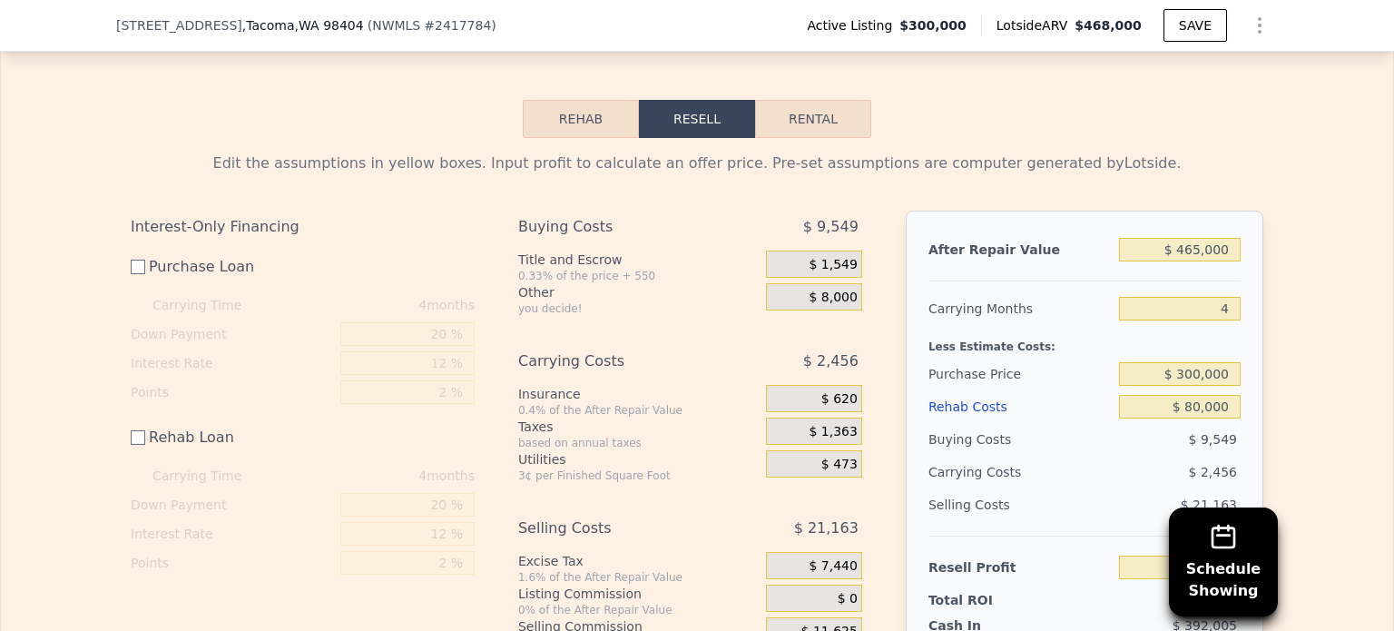
scroll to position [2920, 0]
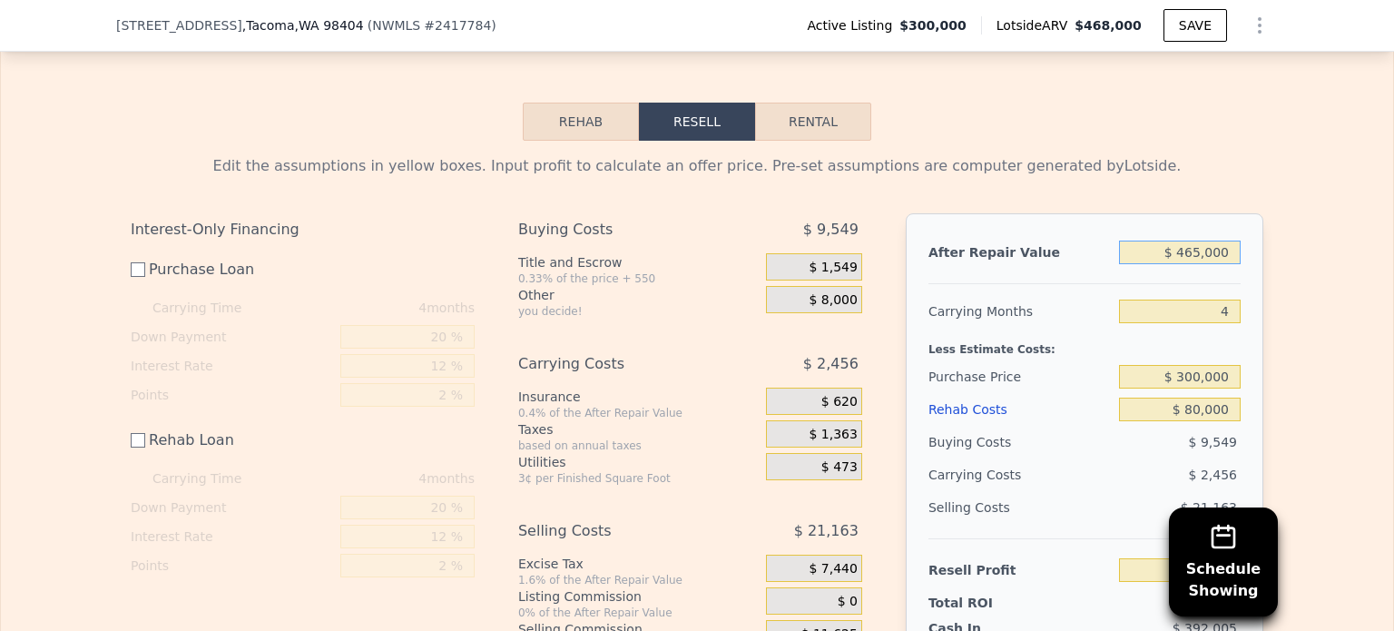
click at [1197, 244] on input "$ 465,000" at bounding box center [1180, 253] width 122 height 24
type input "$ 475,000"
type input "$ 61,375"
type input "$ 475,000"
click at [1318, 284] on div "Edit the assumptions in yellow boxes. Input profit to calculate an offer price.…" at bounding box center [697, 444] width 1392 height 606
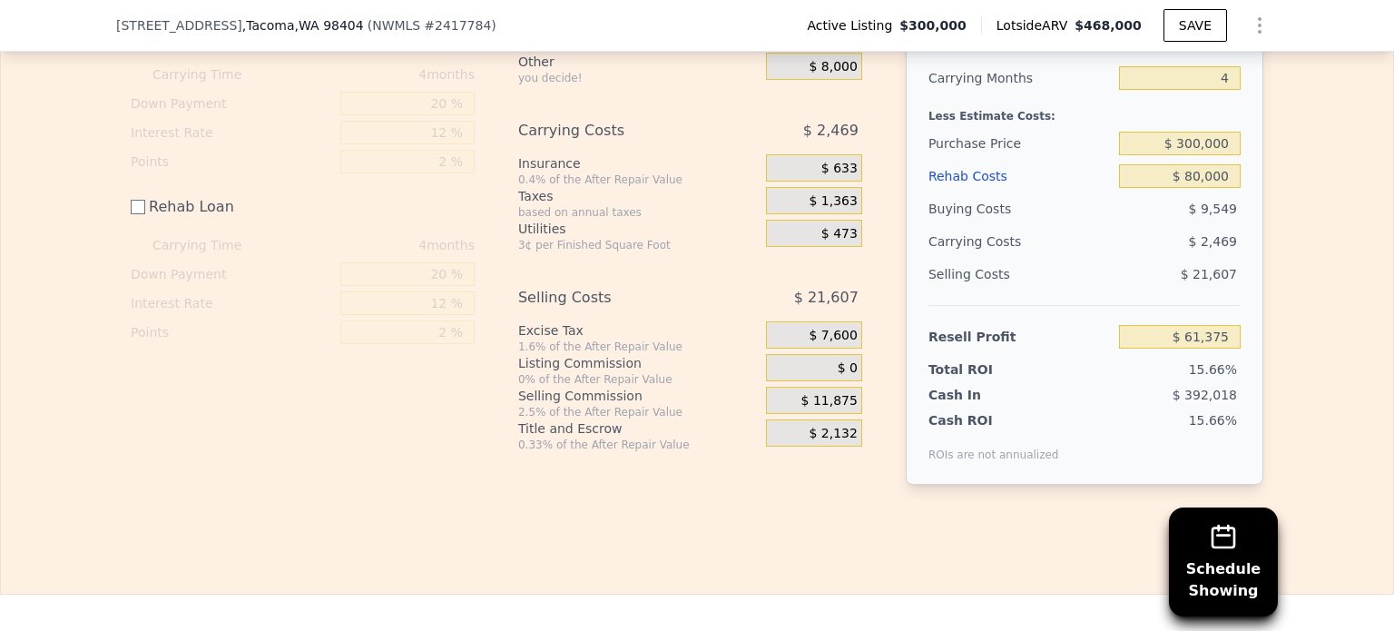
scroll to position [3158, 0]
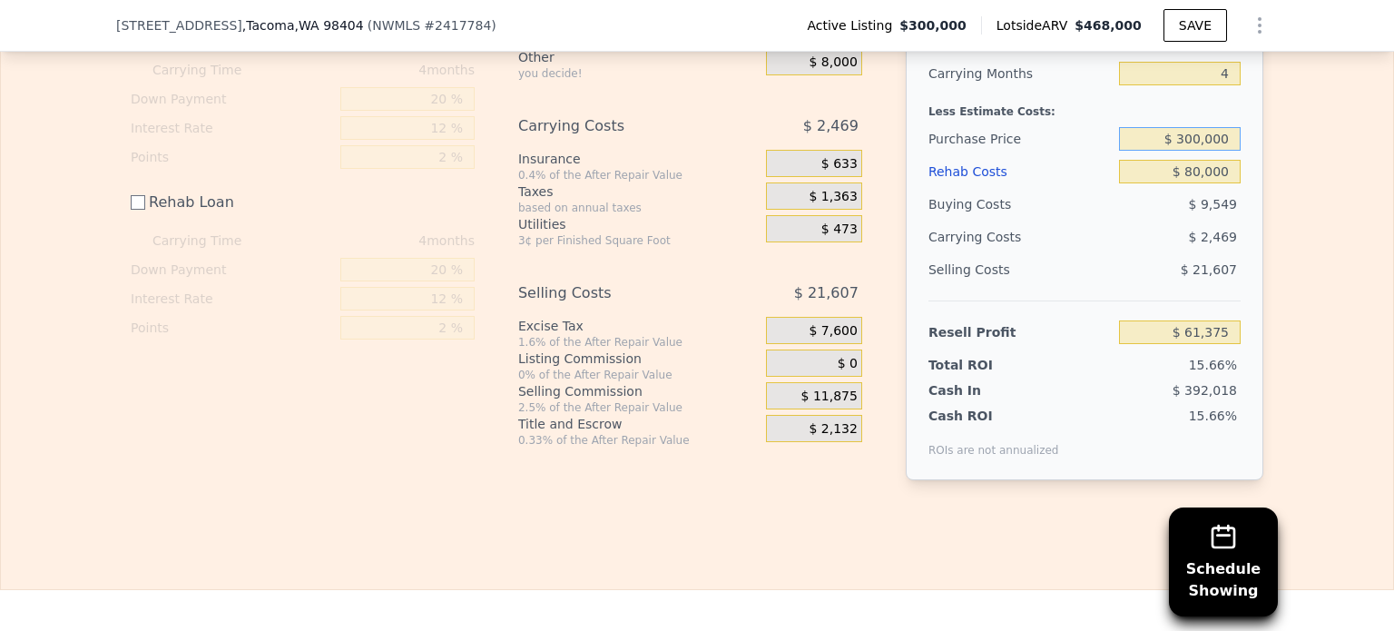
click at [1190, 127] on input "$ 300,000" at bounding box center [1180, 139] width 122 height 24
type input "$ 290,000"
type input "$ 71,408"
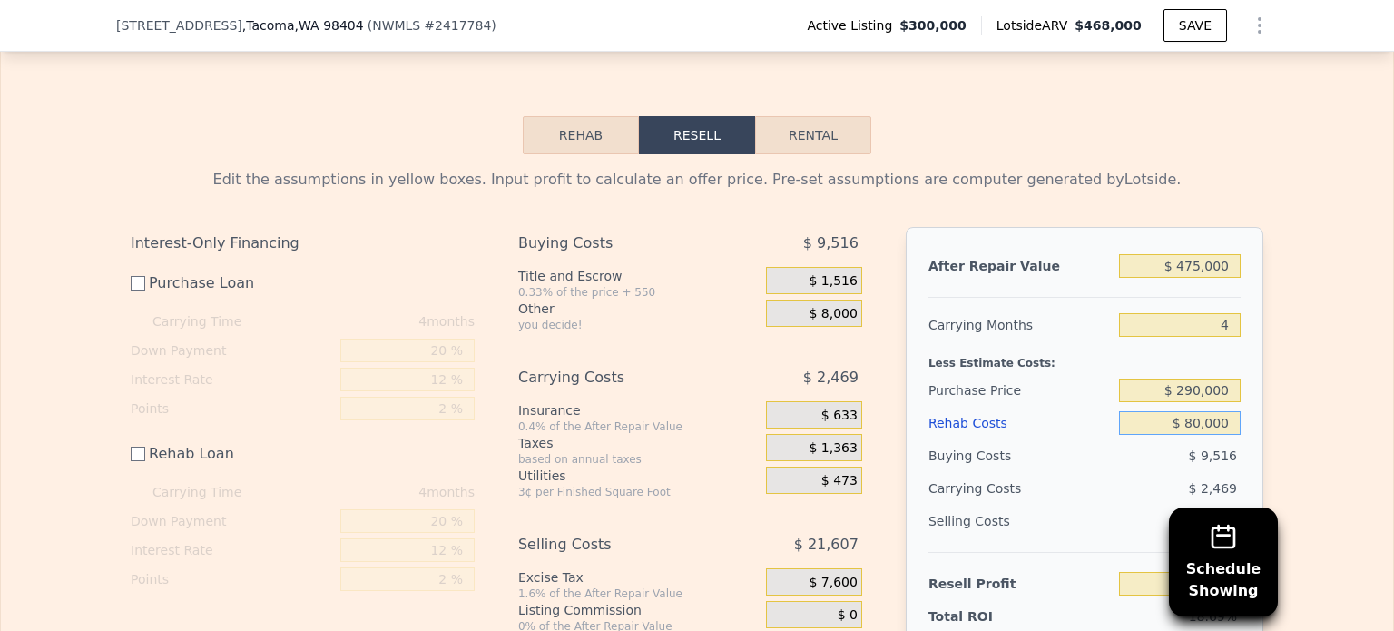
scroll to position [2816, 0]
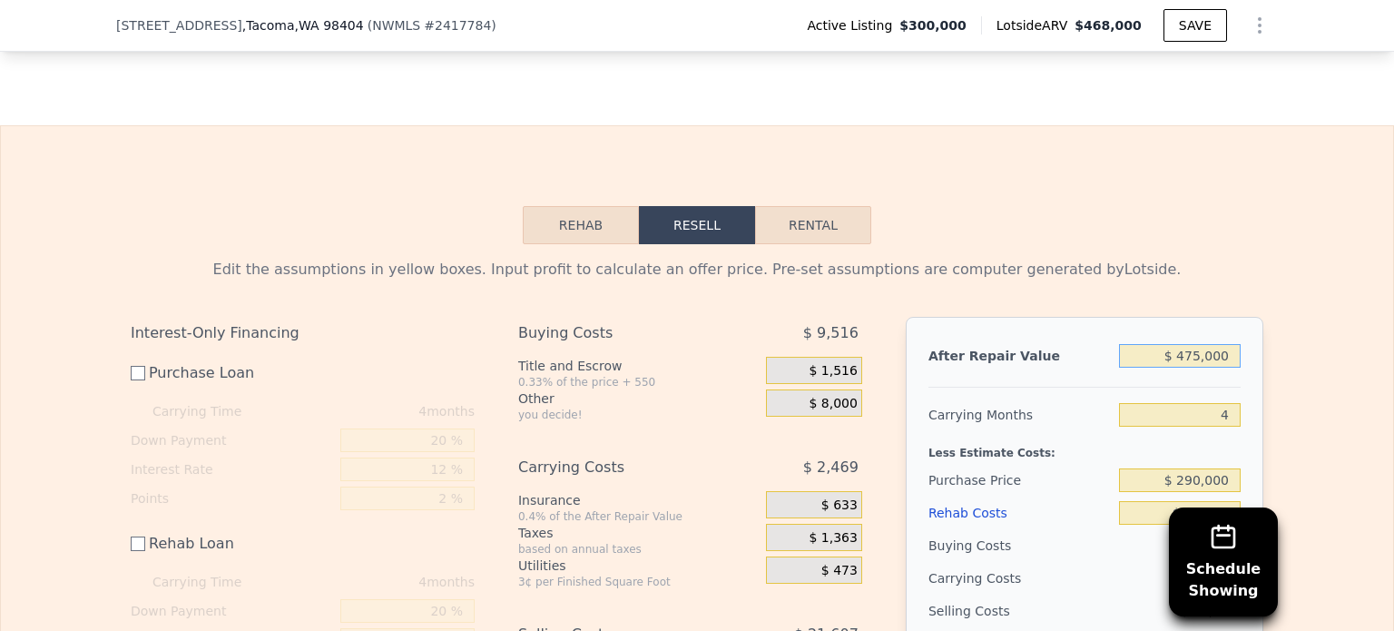
click at [1194, 345] on input "$ 475,000" at bounding box center [1180, 356] width 122 height 24
type input "$ 45,000"
type input "-$ 338,957"
type input "$ 465,000"
type input "$ 61,865"
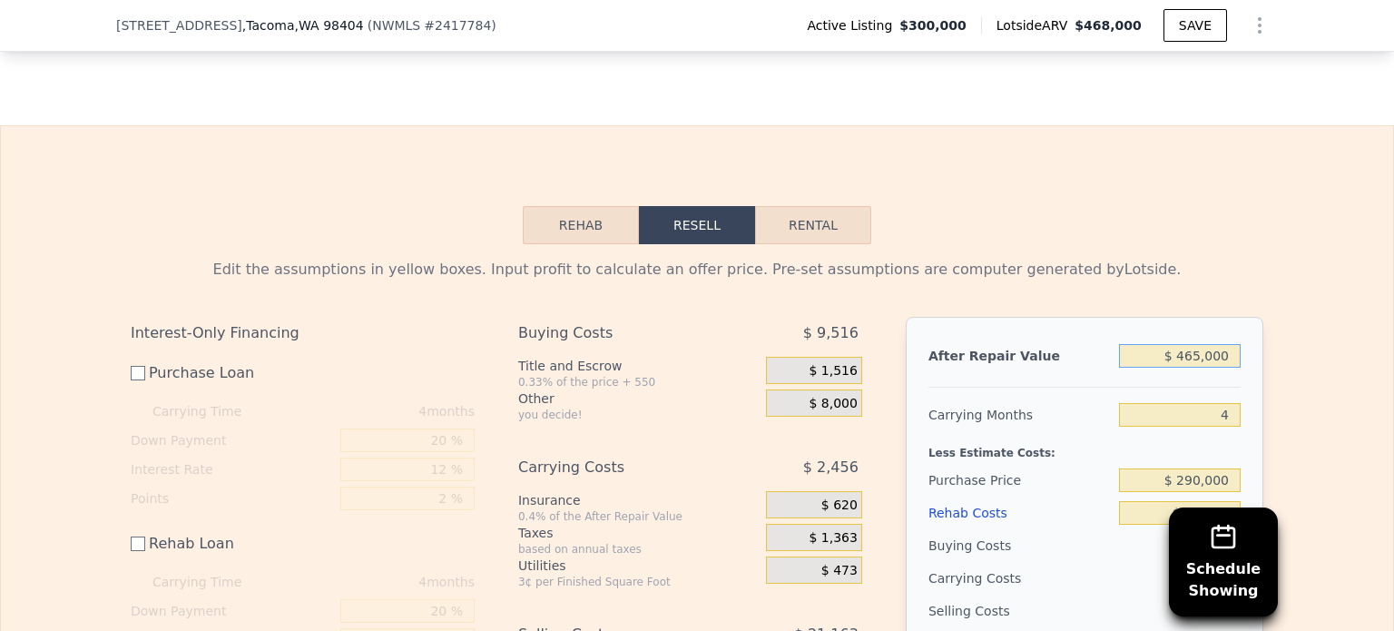
type input "$ 46,000"
type input "-$ 338,002"
type input "$ 460,000"
type input "$ 57,093"
type input "$ 460,000"
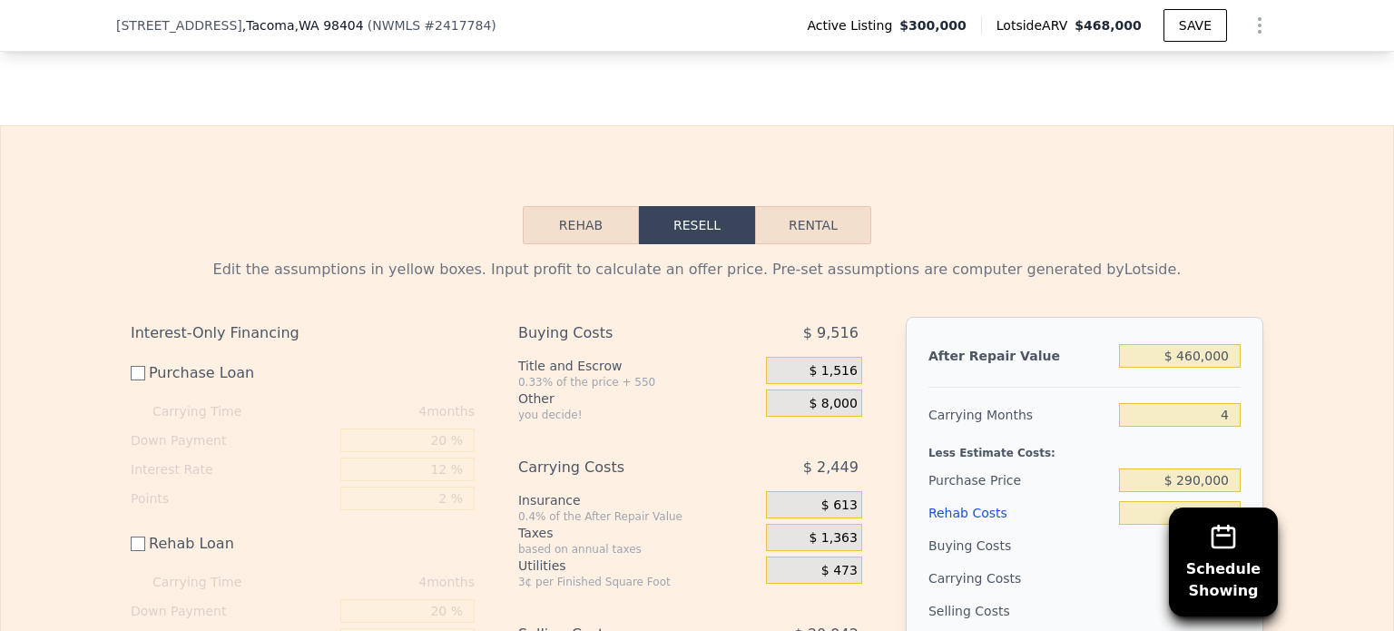
click at [1271, 427] on div "Edit the assumptions in yellow boxes. Input profit to calculate an offer price.…" at bounding box center [697, 547] width 1162 height 606
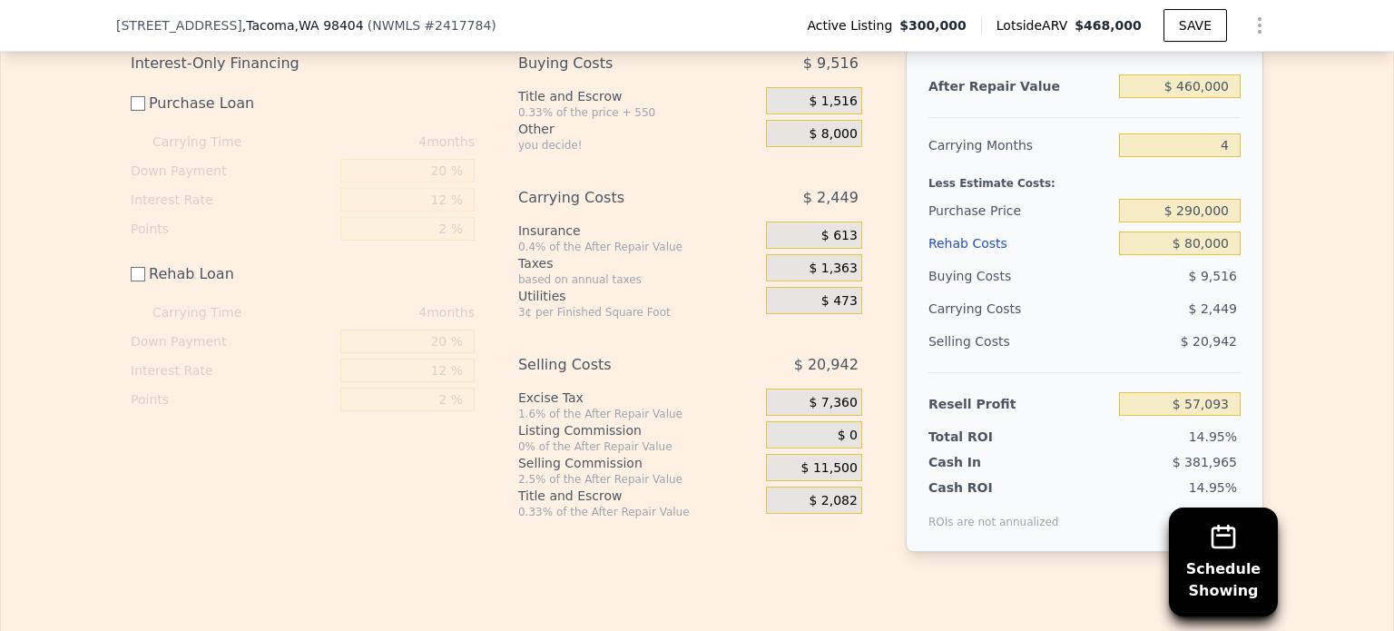
scroll to position [3082, 0]
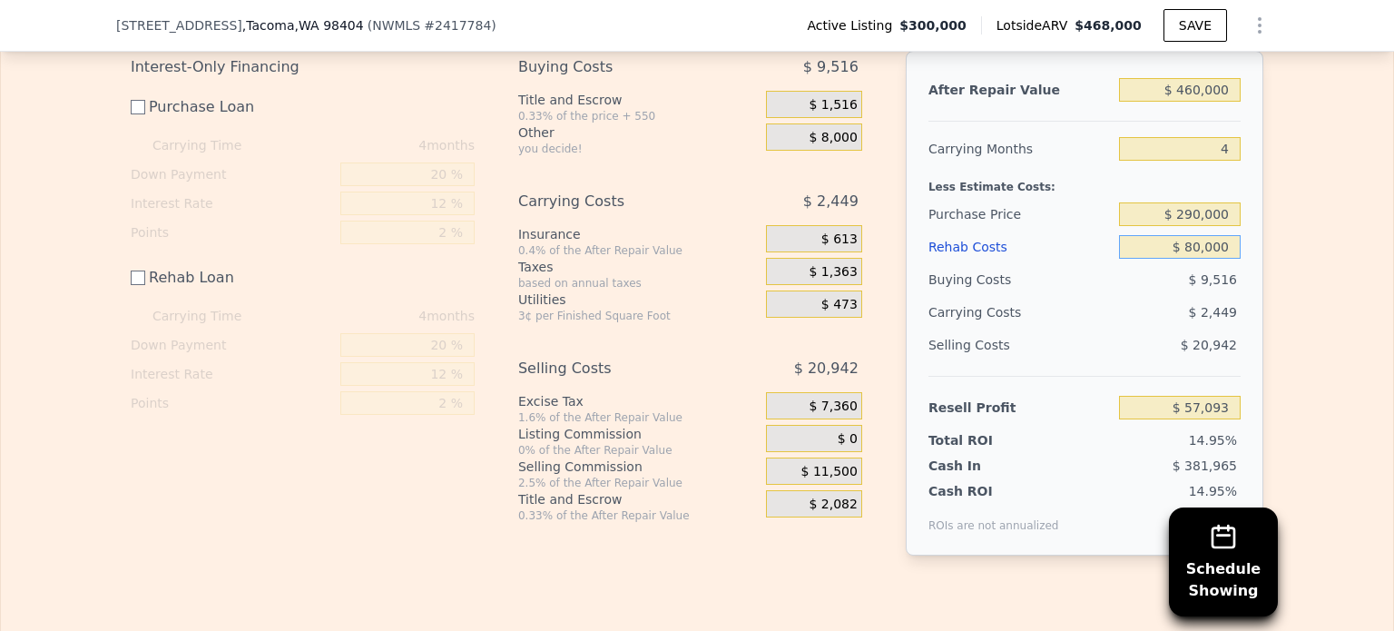
click at [1204, 236] on input "$ 80,000" at bounding box center [1180, 247] width 122 height 24
type input "$ 8,000"
type input "$ 129,093"
type input "$ 000"
type input "$ 137,093"
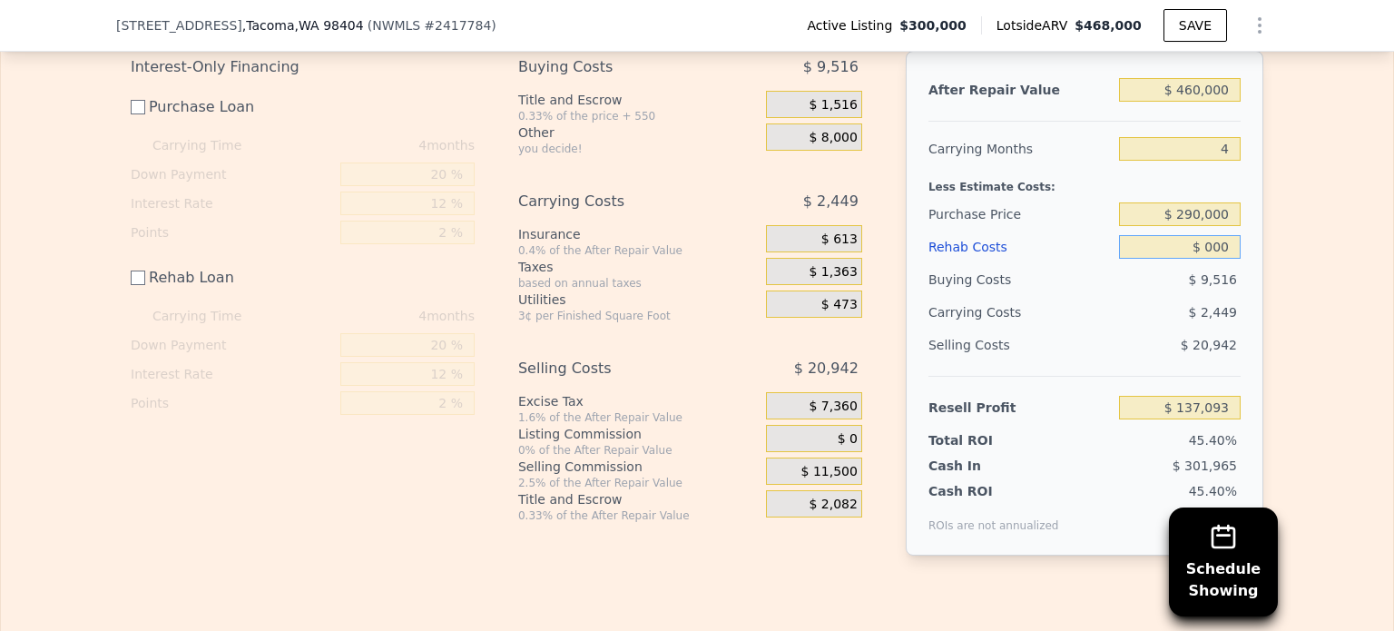
type input "$ 7,000"
type input "$ 130,093"
type input "$ 70,000"
type input "$ 67,093"
click at [1202, 237] on input "$ 70,000" at bounding box center [1180, 247] width 122 height 24
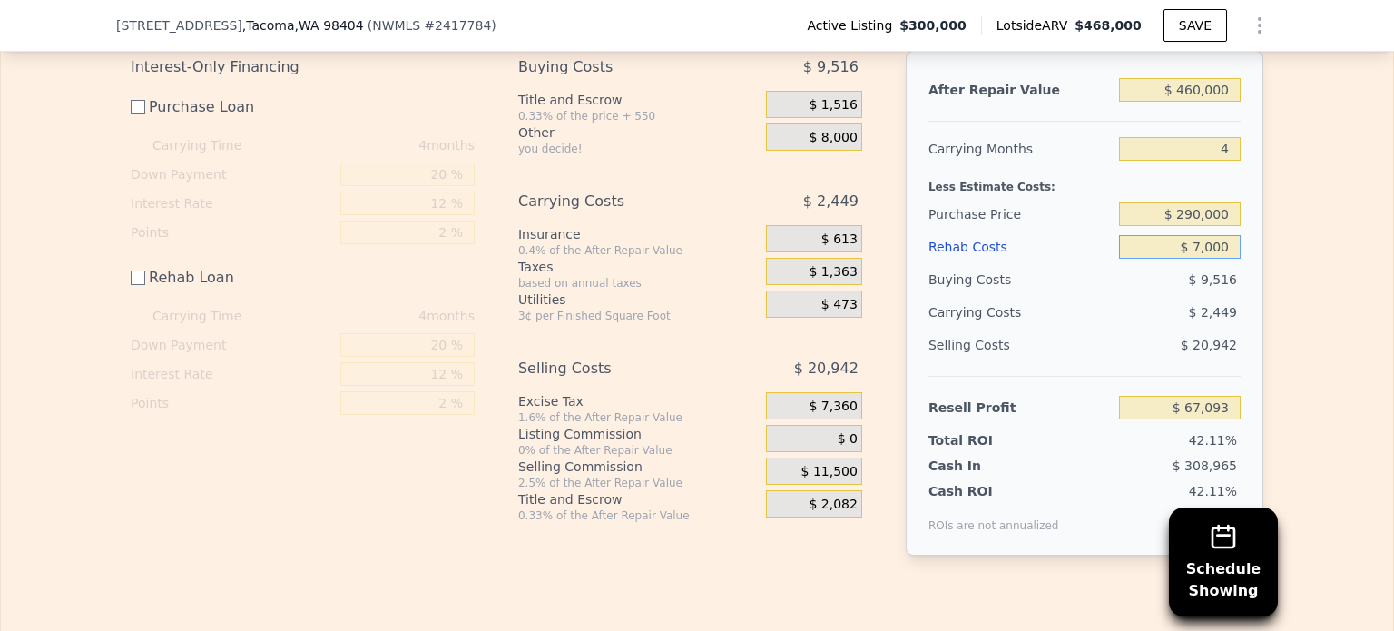
type input "$ 000"
type input "$ 137,093"
type input "$ 100,000"
type input "$ 37,093"
type input "$ 100,000"
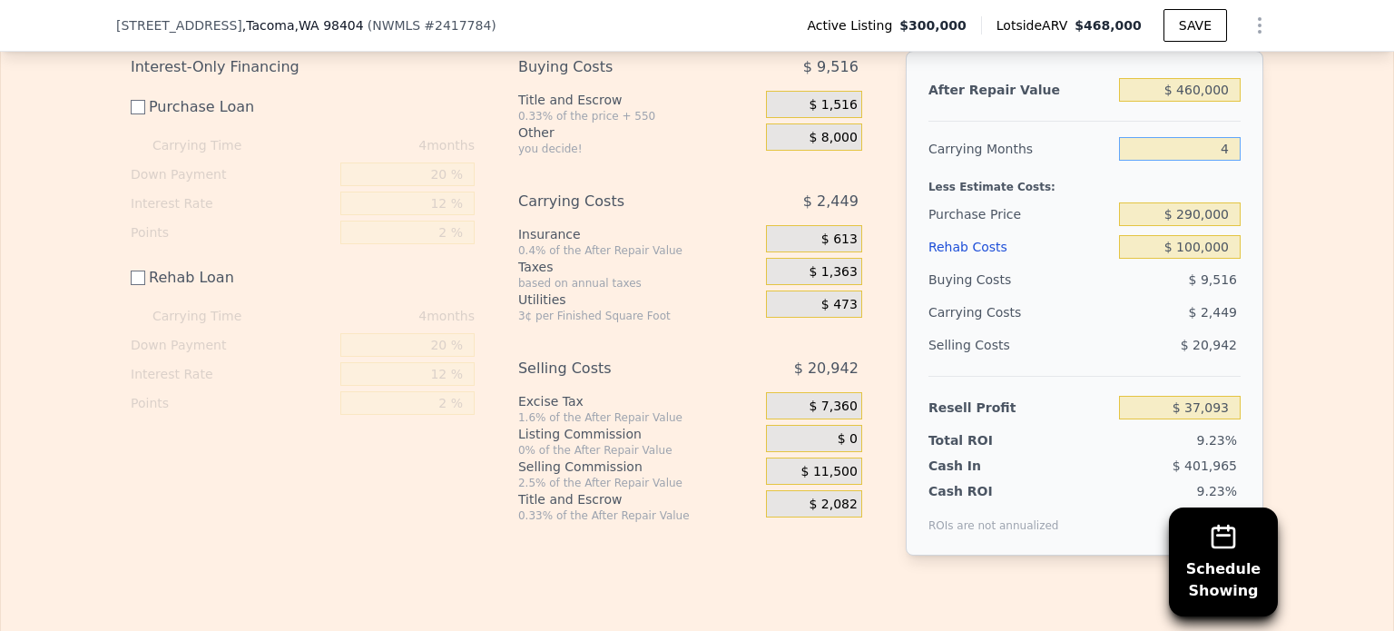
click at [1224, 139] on input "4" at bounding box center [1180, 149] width 122 height 24
click at [1231, 138] on input "4" at bounding box center [1180, 149] width 122 height 24
type input "2"
type input "$ 38,317"
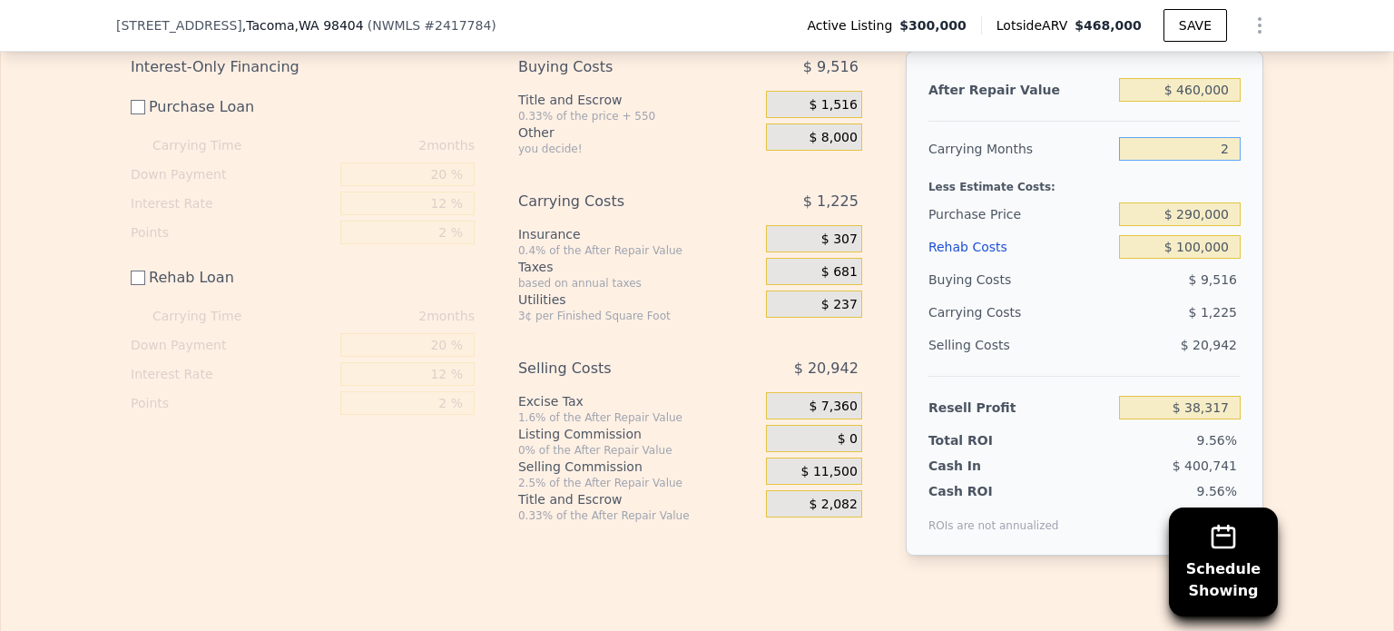
click at [1223, 142] on input "2" at bounding box center [1180, 149] width 122 height 24
type input "4"
type input "$ 37,093"
type input "4"
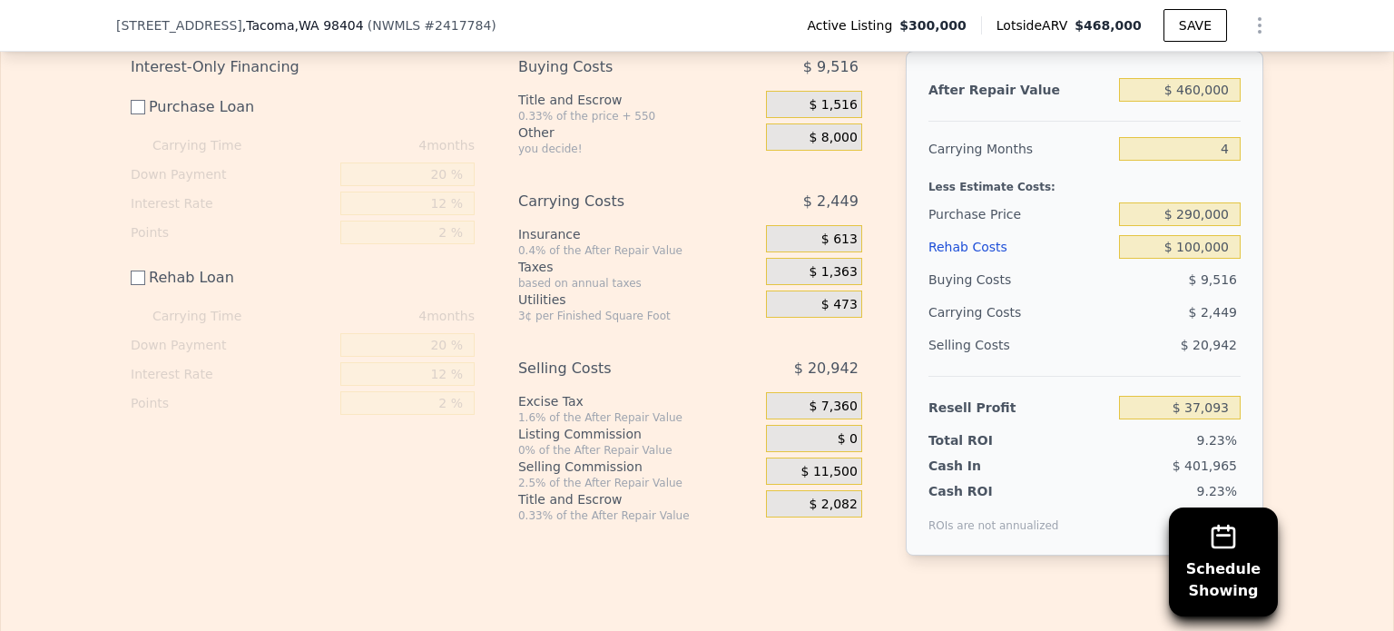
click at [1104, 457] on div "$ 401,965" at bounding box center [1145, 466] width 192 height 18
click at [1204, 242] on input "$ 100,000" at bounding box center [1180, 247] width 122 height 24
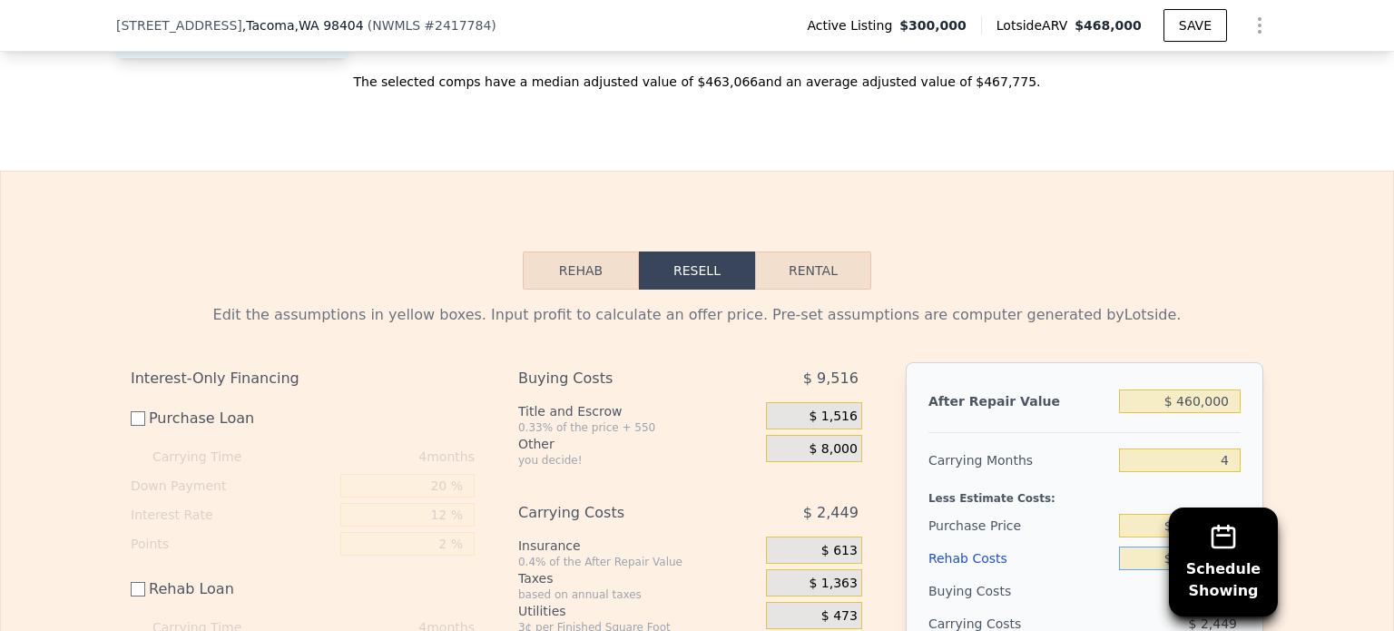
scroll to position [2754, 0]
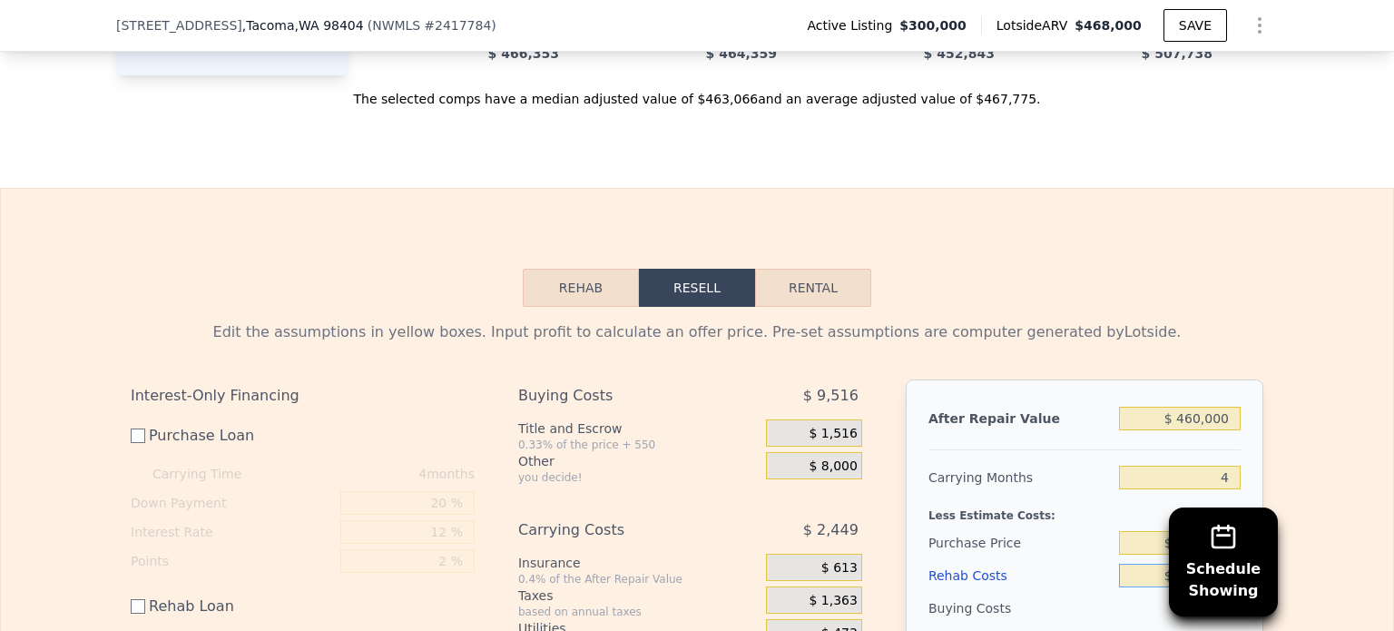
click at [806, 278] on button "Rental" at bounding box center [813, 288] width 116 height 38
select select "30"
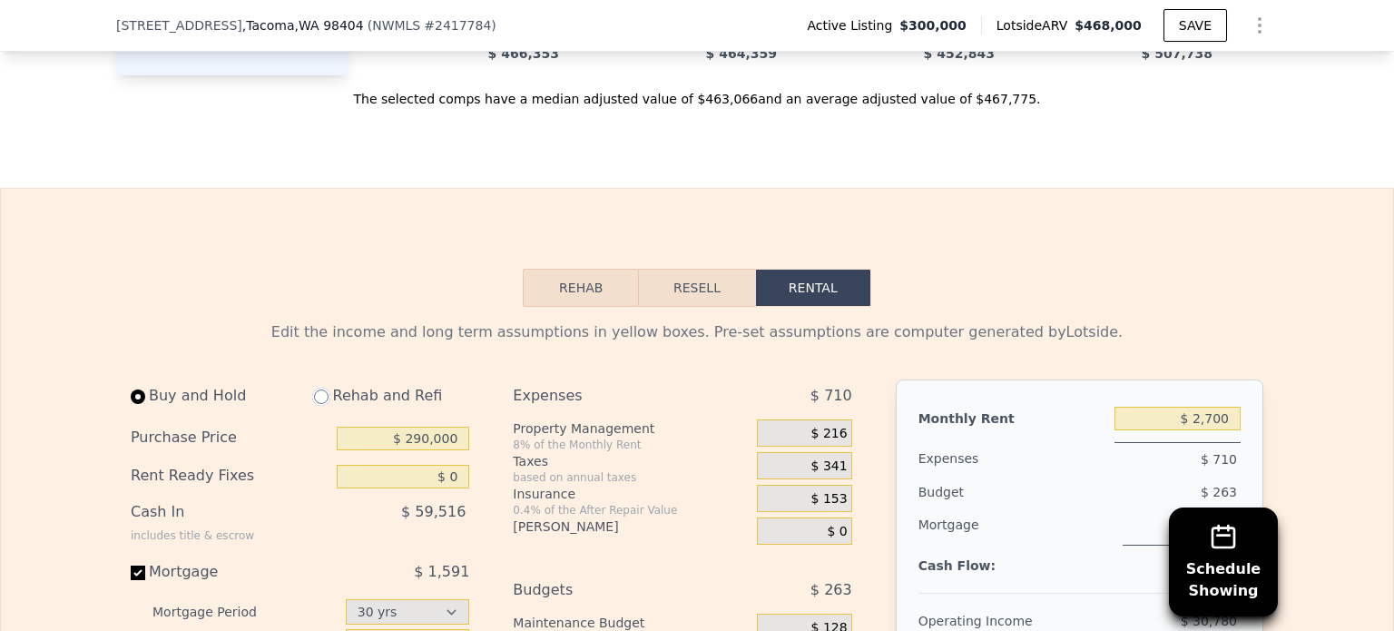
click at [320, 389] on input "radio" at bounding box center [321, 396] width 15 height 15
radio input "true"
type input "$ 100,000"
type input "$ 2,950"
select select "30"
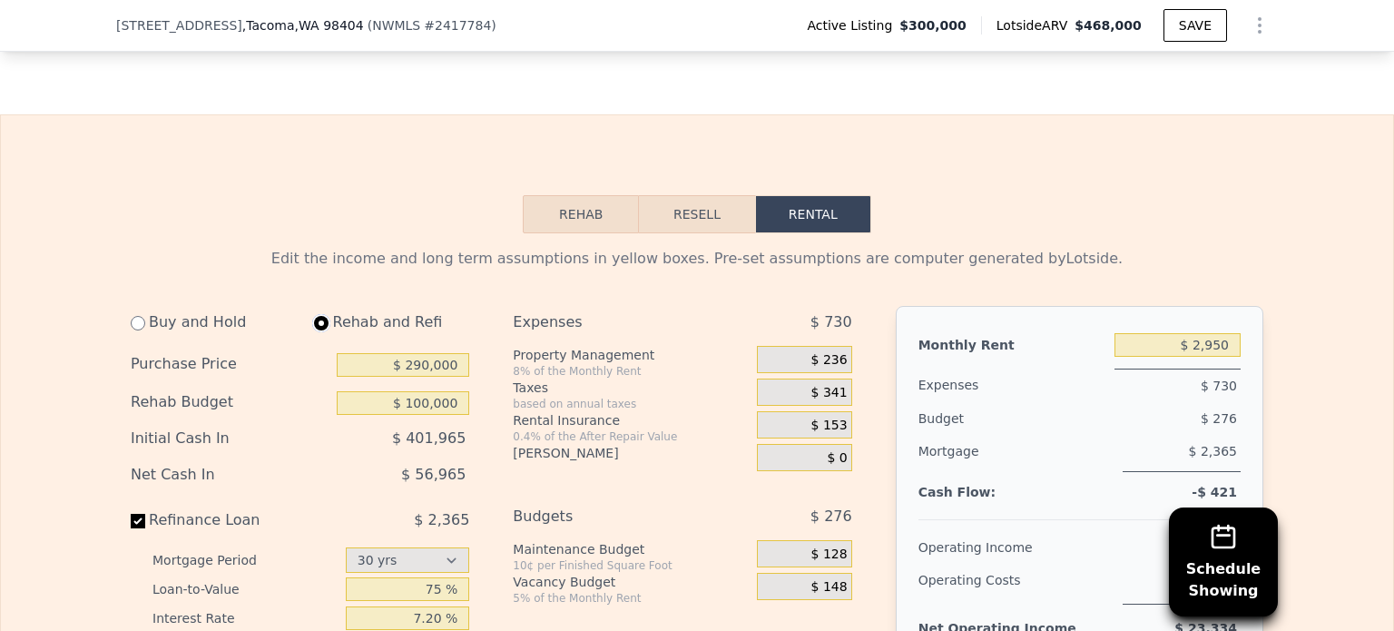
scroll to position [2828, 0]
click at [427, 352] on input "$ 290,000" at bounding box center [403, 364] width 133 height 24
type input "$ 295,000"
click at [462, 399] on input "$ 100,000" at bounding box center [403, 402] width 133 height 24
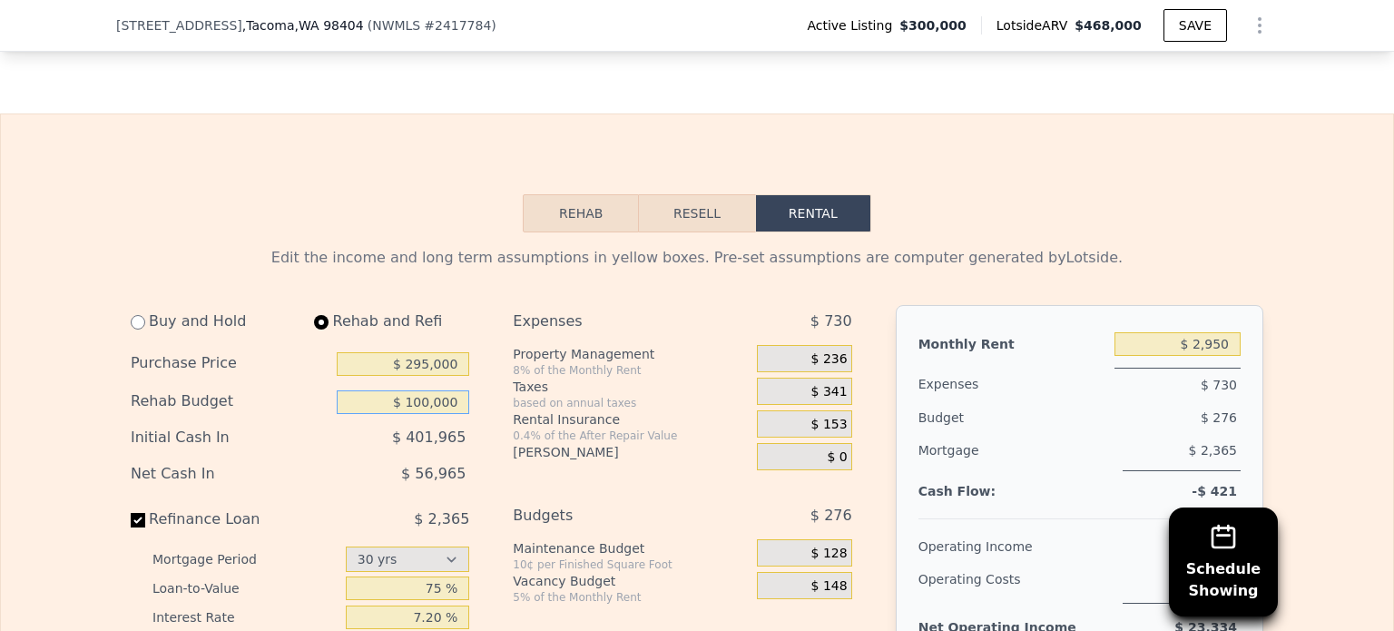
click at [462, 399] on input "$ 100,000" at bounding box center [403, 402] width 133 height 24
click at [457, 397] on input "$ 100,000" at bounding box center [403, 402] width 133 height 24
type input "$ 1"
type input "$ 75,000"
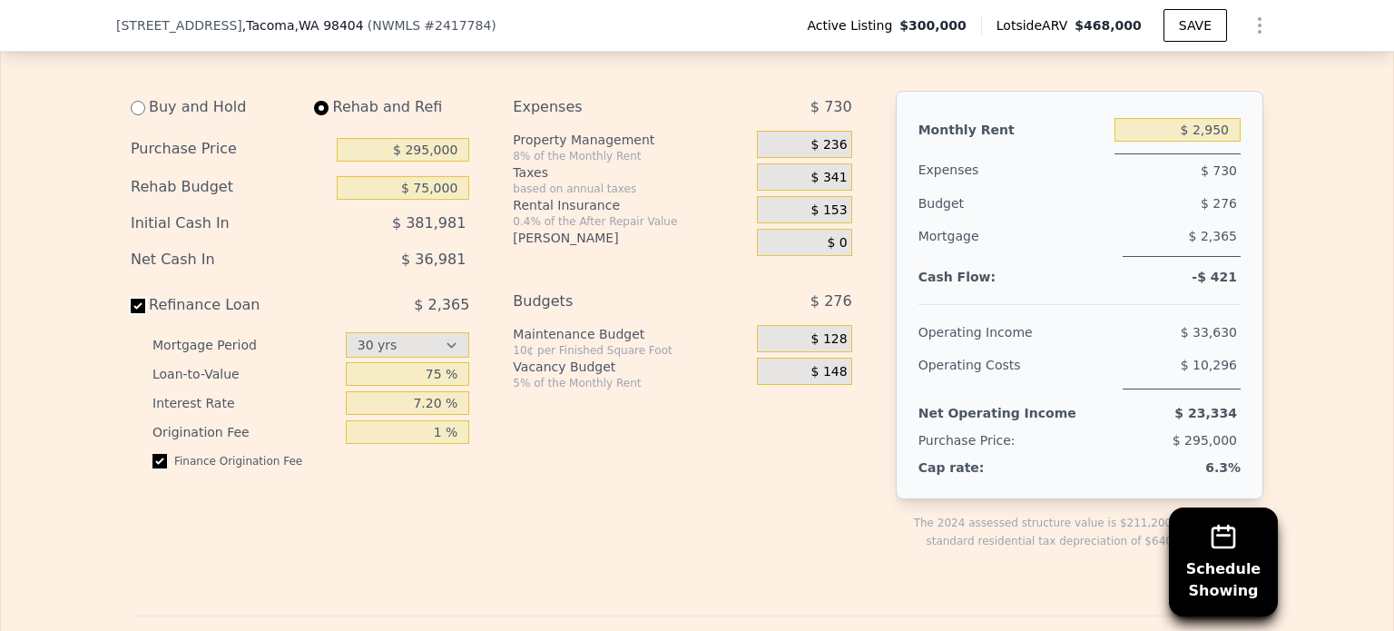
scroll to position [3047, 0]
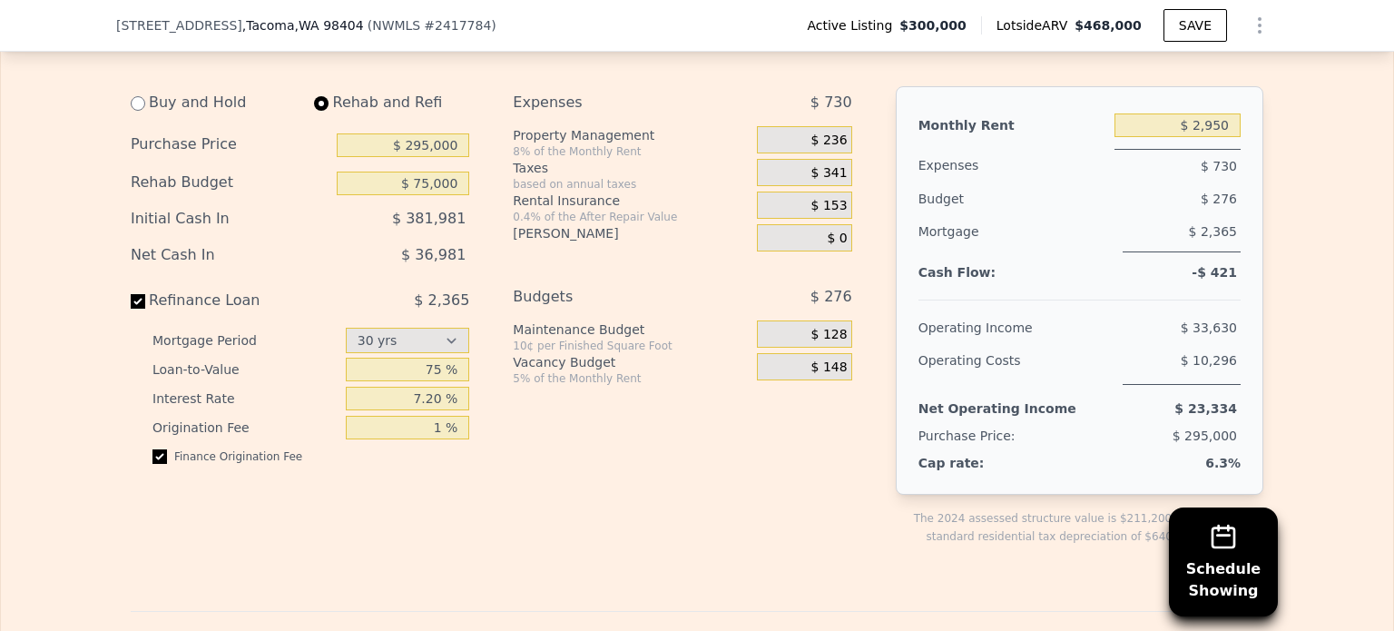
click at [818, 133] on span "$ 236" at bounding box center [829, 141] width 36 height 16
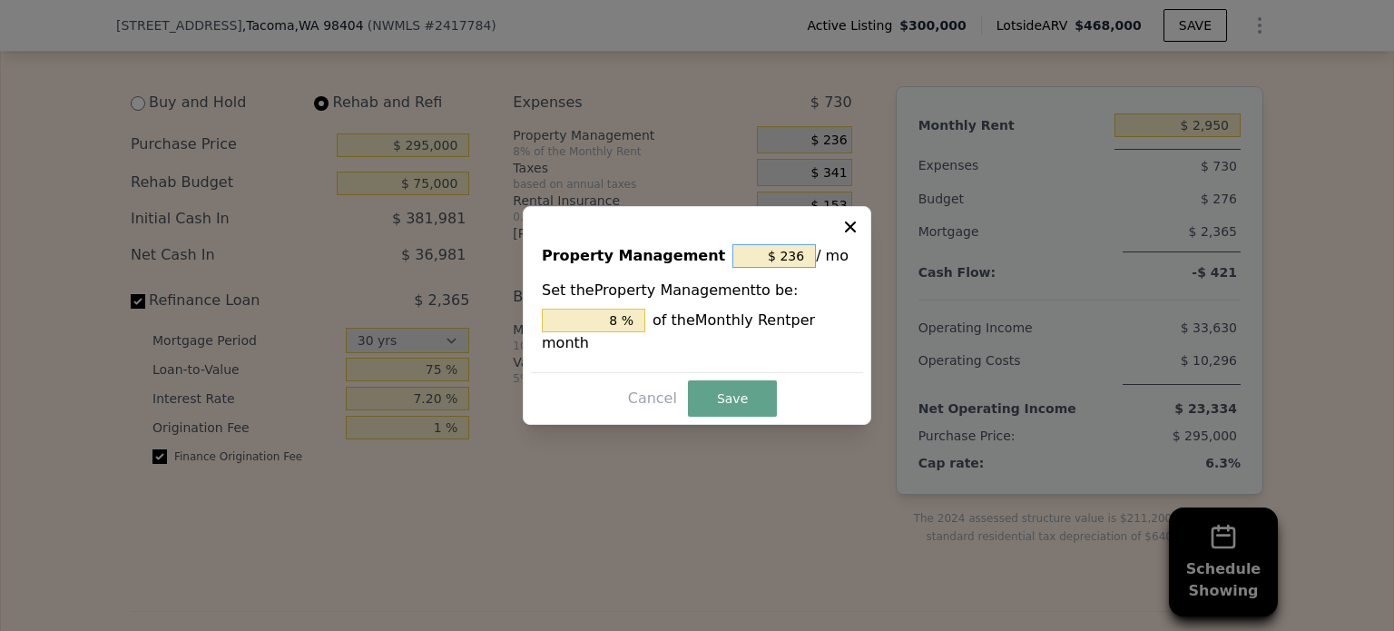
click at [761, 268] on input "$ 236" at bounding box center [774, 256] width 84 height 24
type input "$ 0"
type input "0 %"
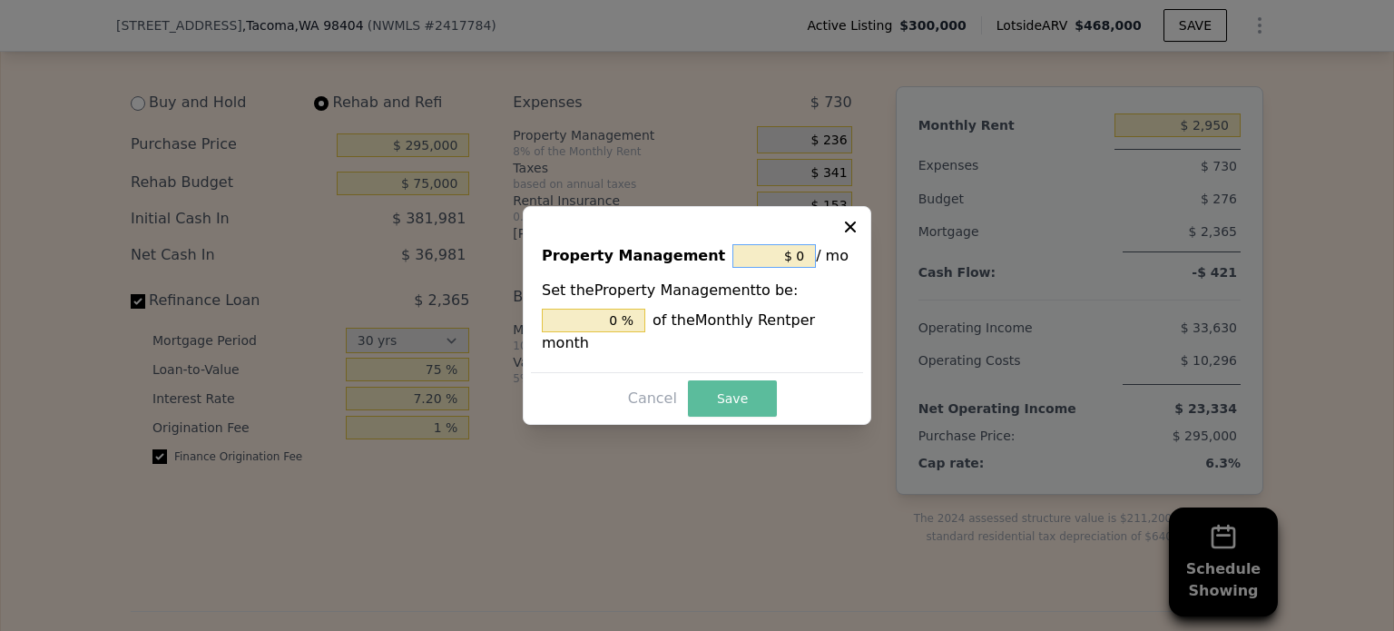
type input "$ 0"
click at [754, 380] on button "Save" at bounding box center [732, 398] width 89 height 36
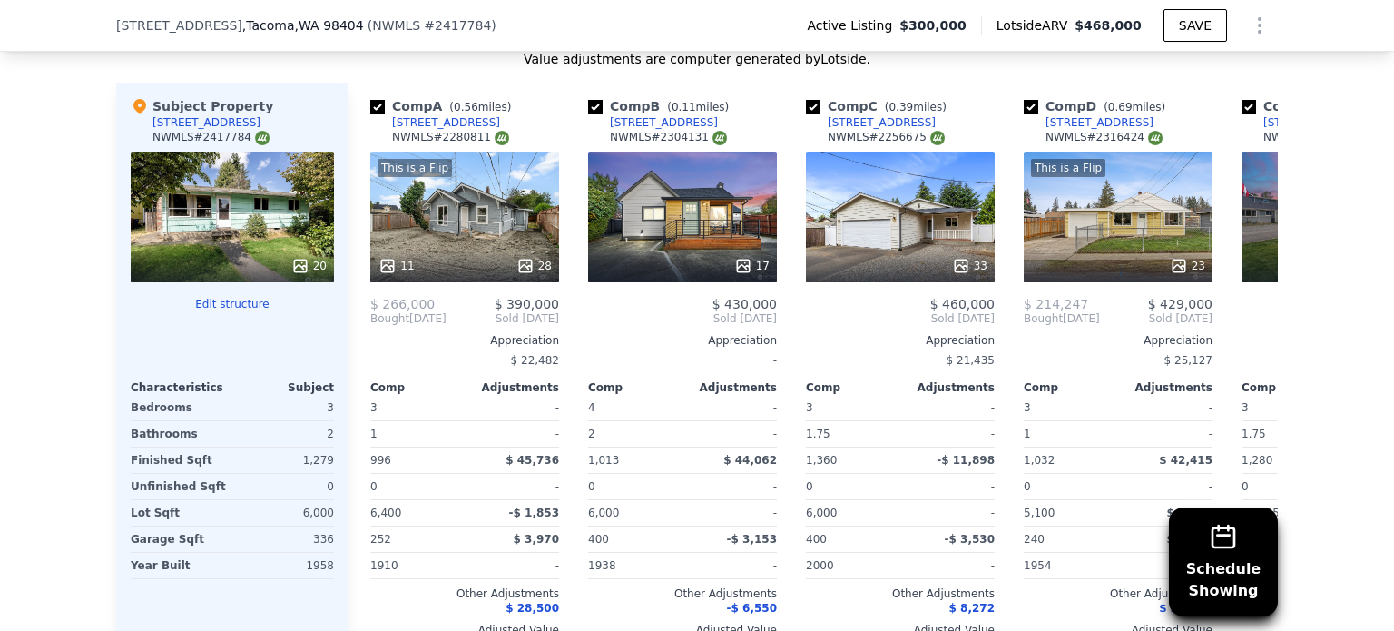
scroll to position [2160, 0]
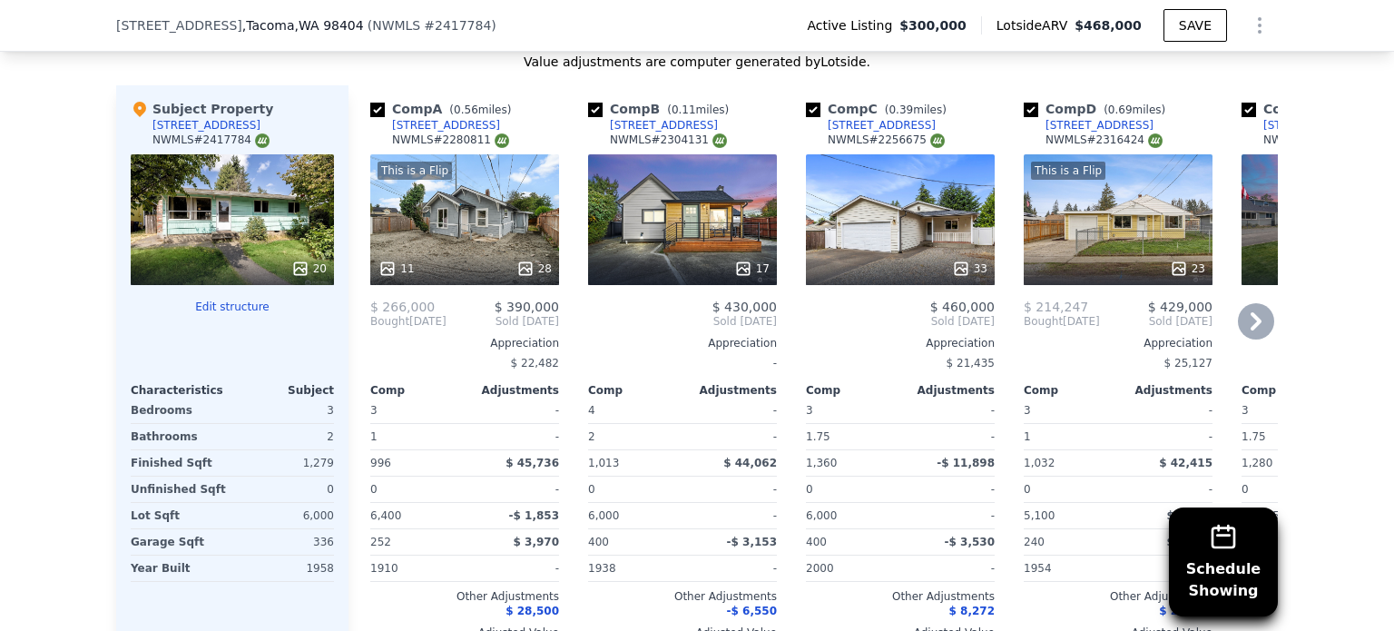
click at [1252, 309] on icon at bounding box center [1256, 321] width 36 height 36
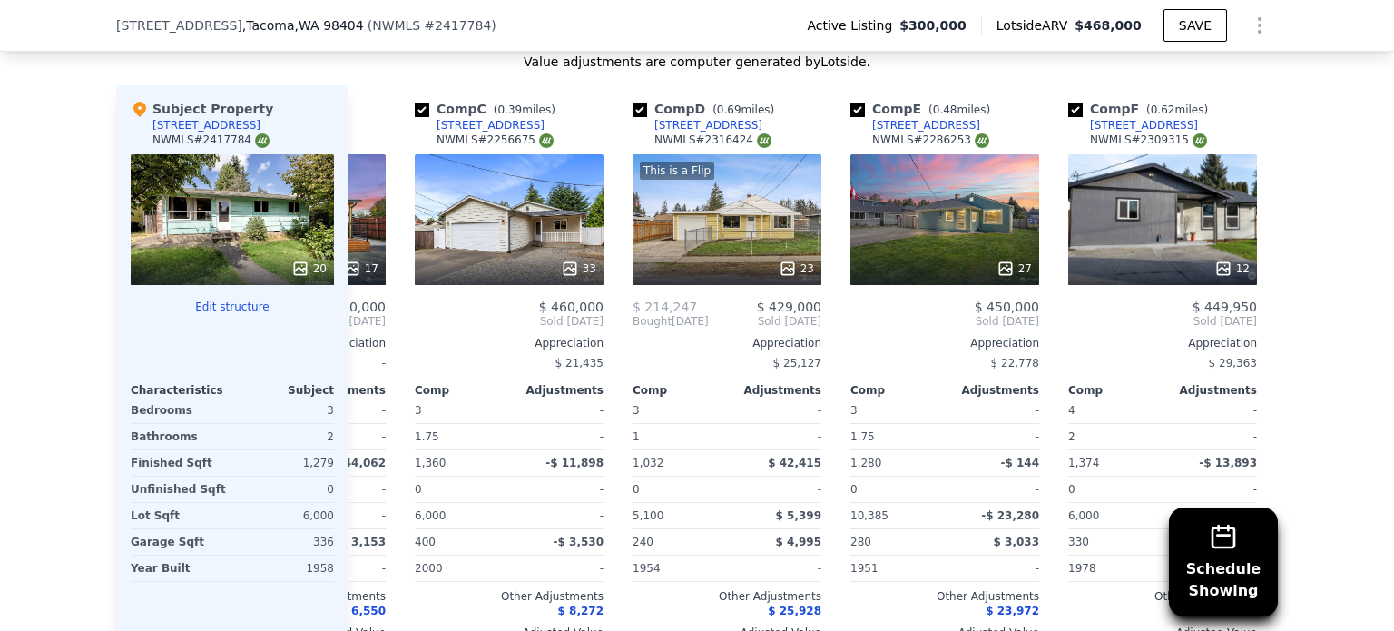
scroll to position [0, 436]
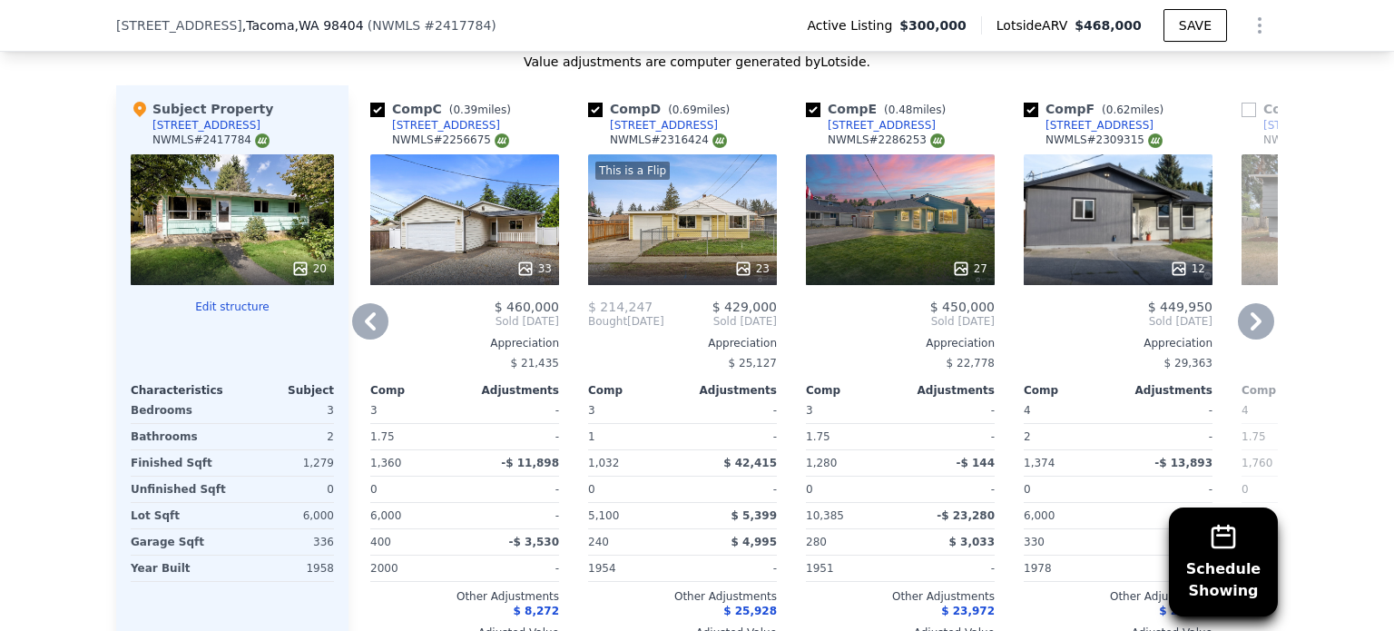
click at [1250, 312] on icon at bounding box center [1256, 321] width 36 height 36
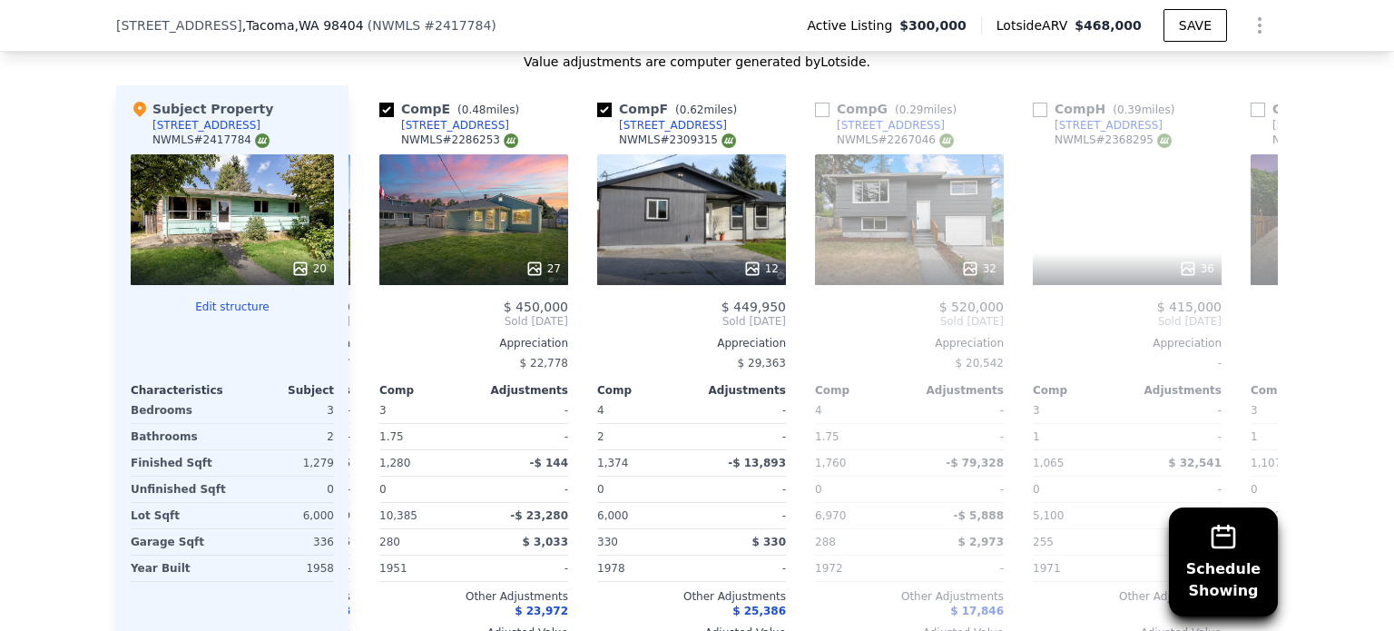
scroll to position [0, 871]
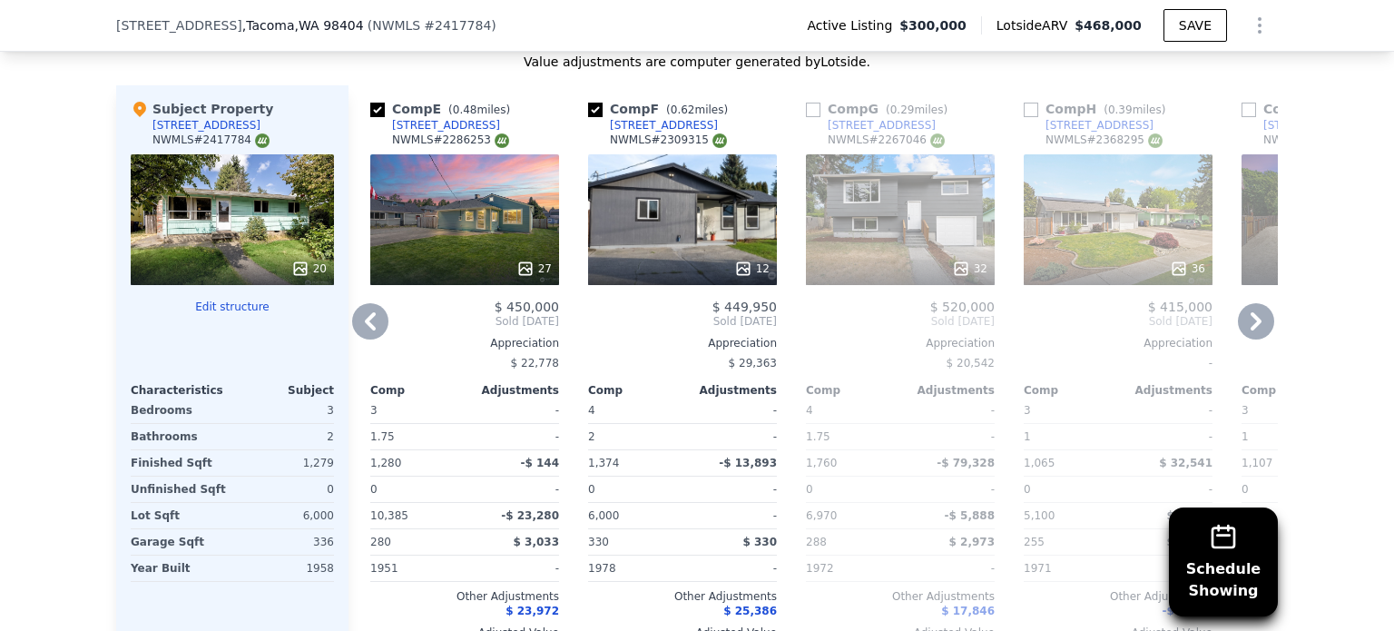
click at [1259, 304] on icon at bounding box center [1256, 321] width 36 height 36
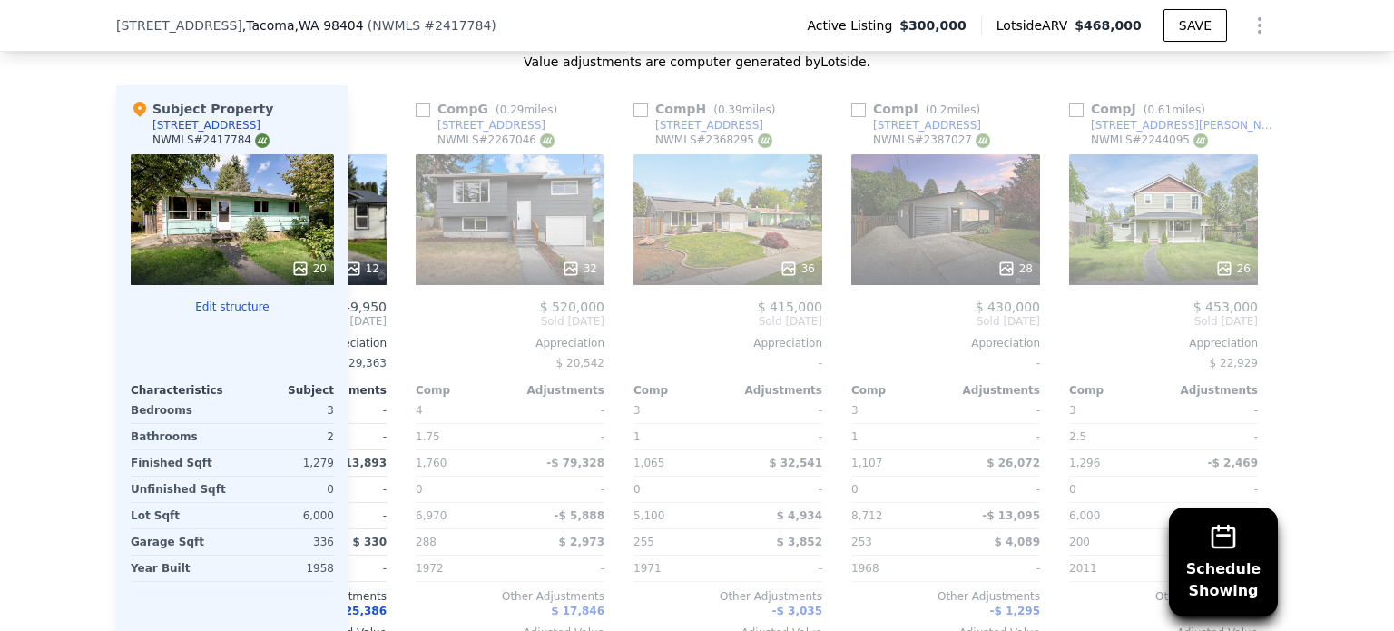
scroll to position [0, 1307]
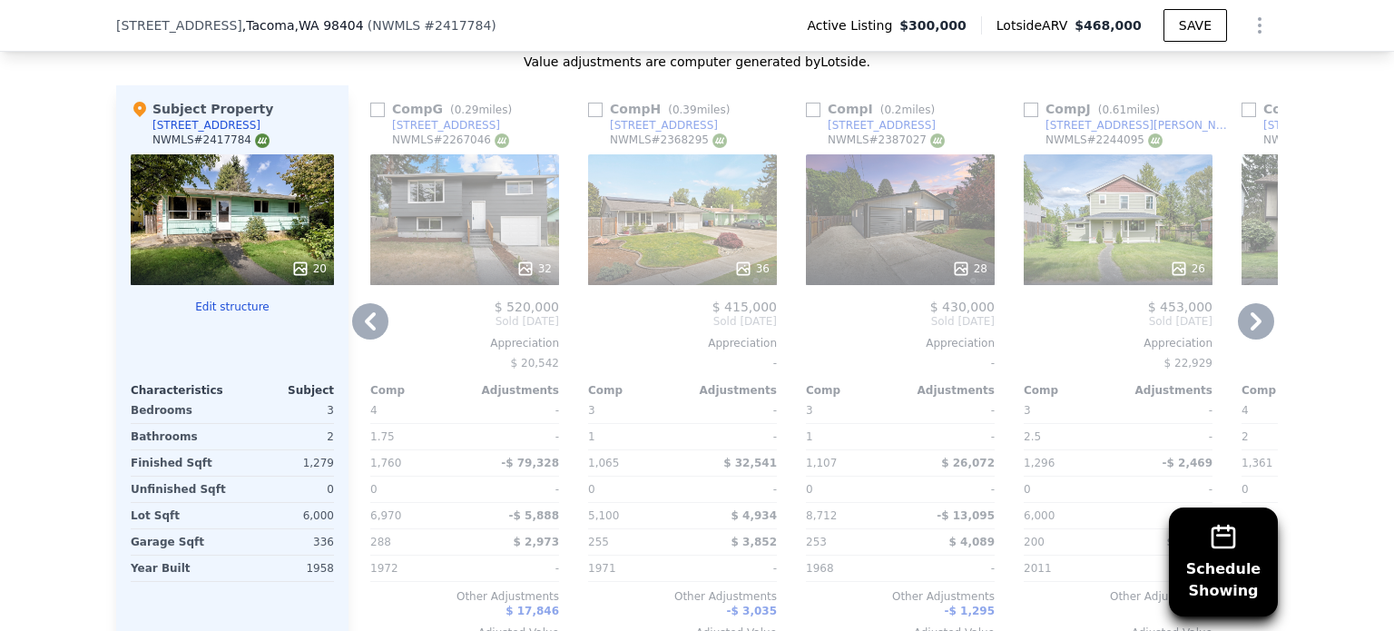
click at [1259, 307] on icon at bounding box center [1256, 321] width 36 height 36
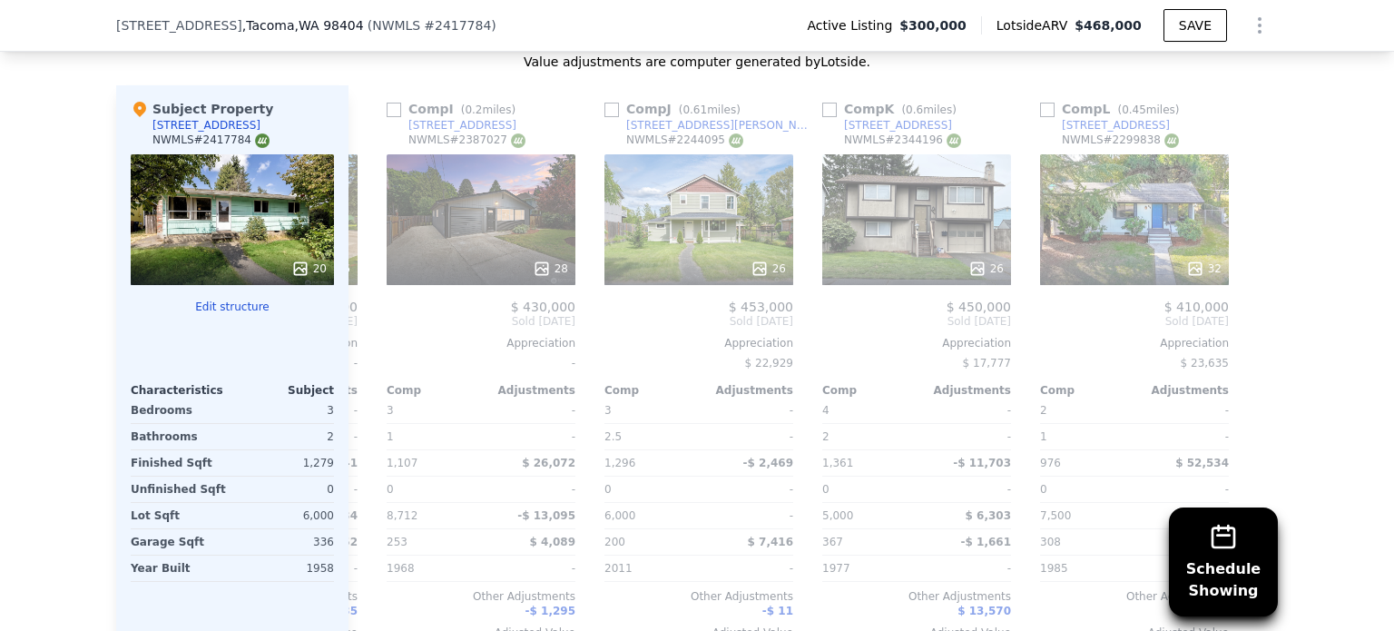
scroll to position [0, 1728]
click at [1259, 307] on div at bounding box center [1263, 377] width 29 height 584
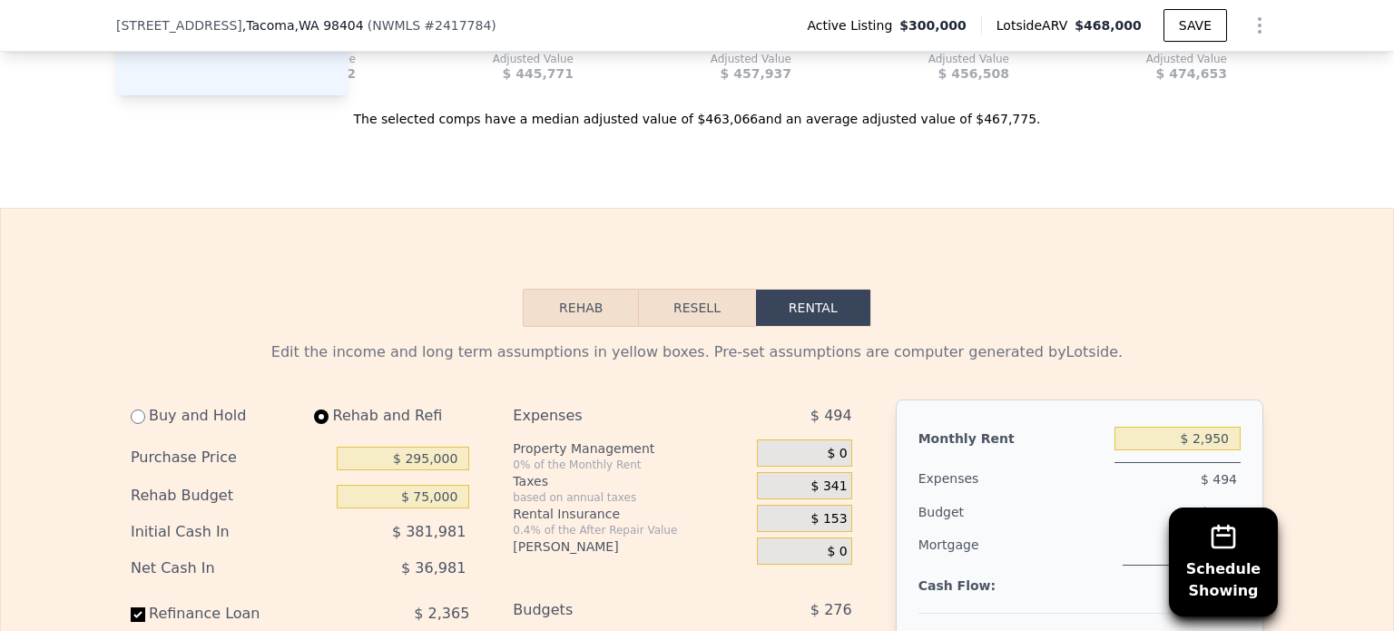
scroll to position [2725, 0]
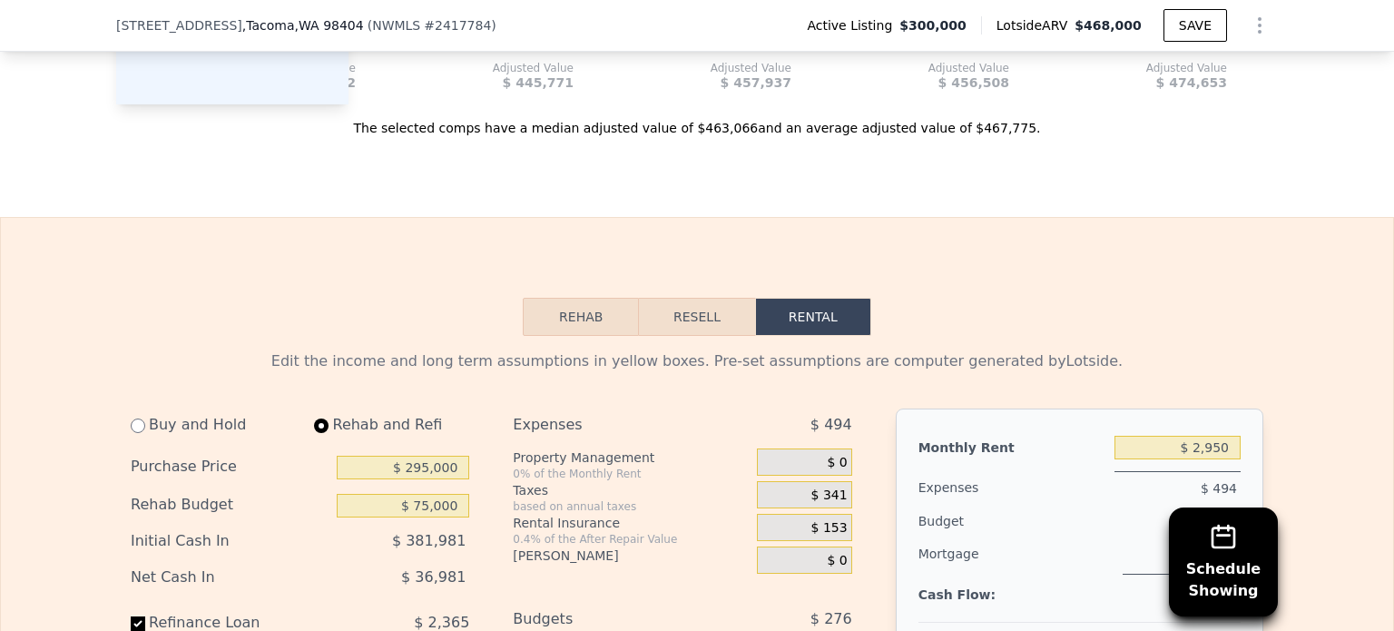
click at [684, 306] on button "Resell" at bounding box center [696, 317] width 115 height 38
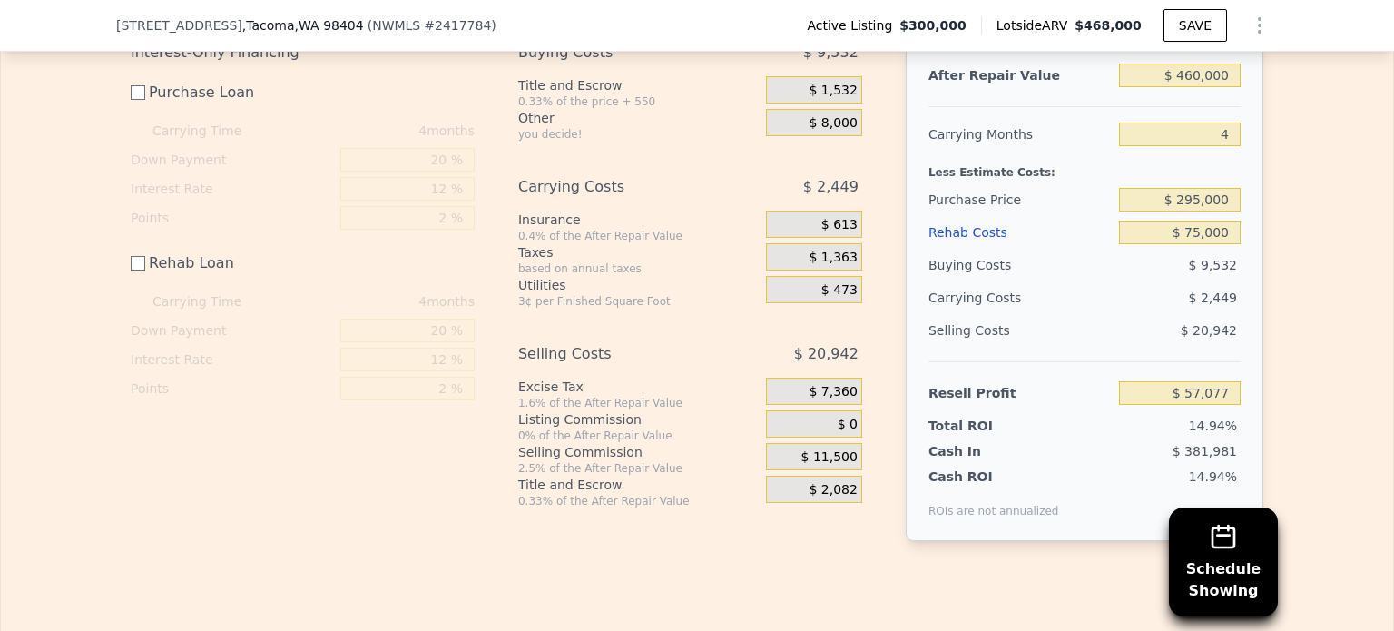
scroll to position [3097, 0]
click at [821, 423] on div "$ 0" at bounding box center [814, 423] width 96 height 27
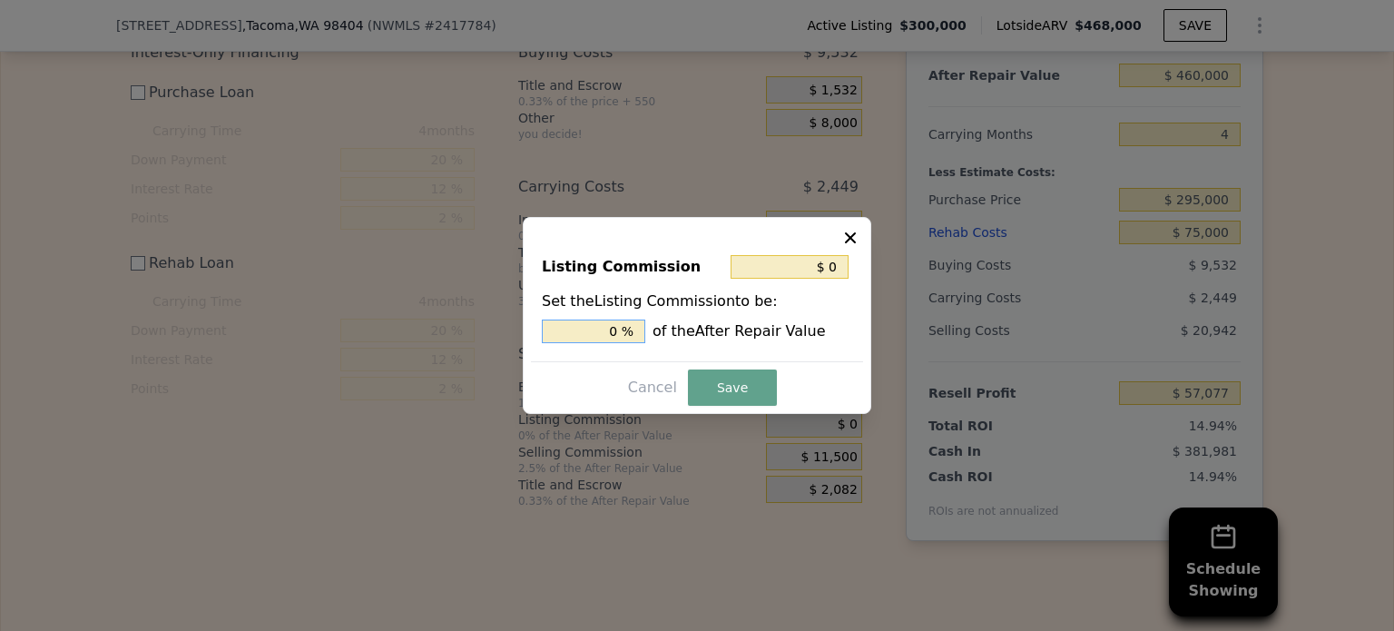
click at [606, 331] on input "0 %" at bounding box center [593, 331] width 103 height 24
click at [622, 332] on input "0 %" at bounding box center [593, 331] width 103 height 24
type input "$ 4,600"
type input "1 %"
click at [739, 376] on button "Save" at bounding box center [732, 387] width 89 height 36
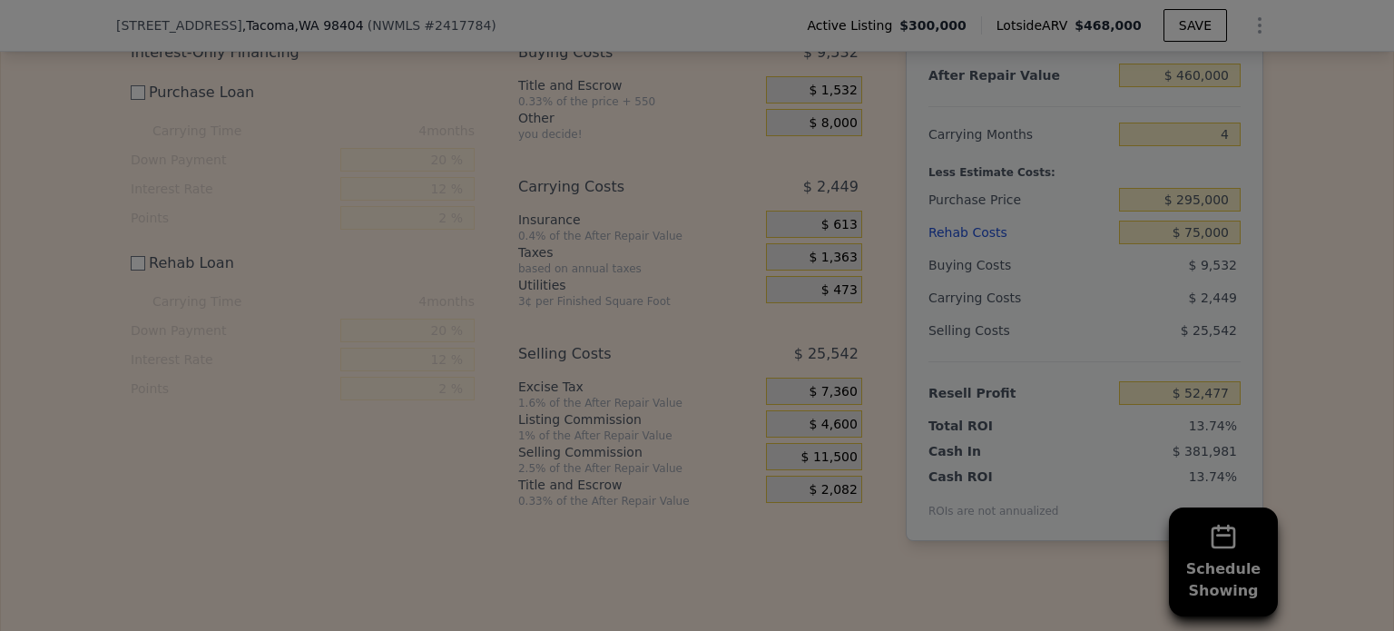
type input "$ 52,477"
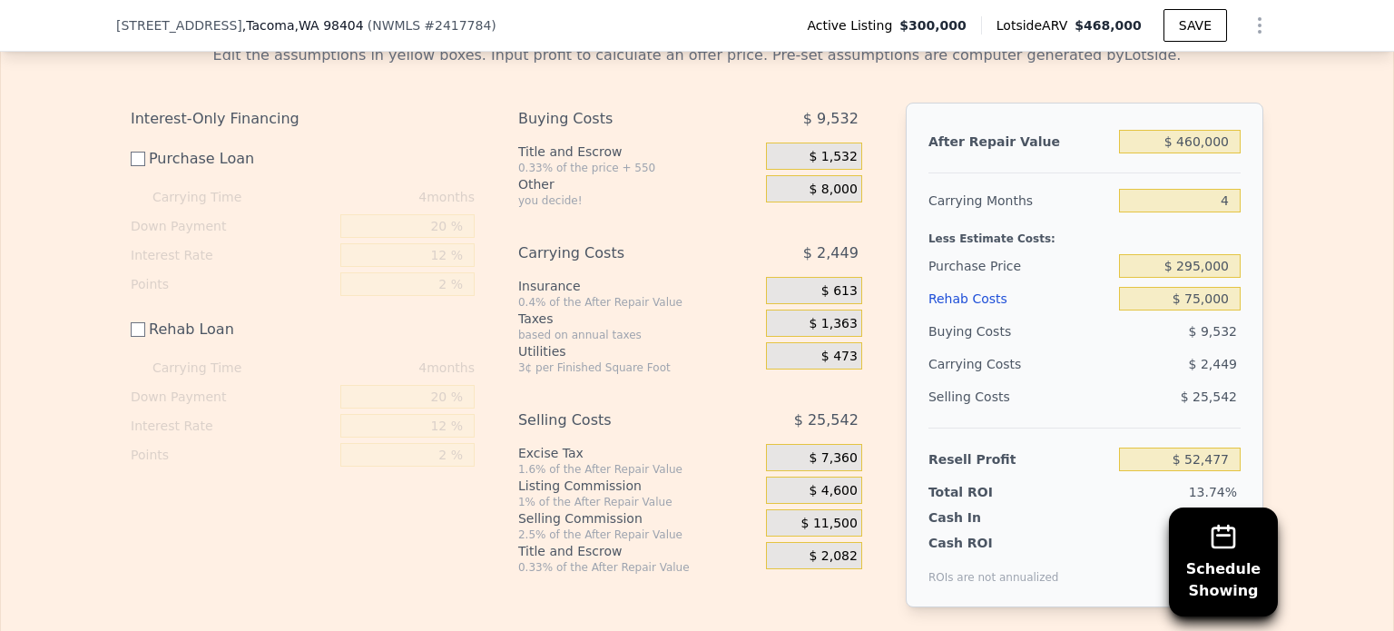
scroll to position [3034, 0]
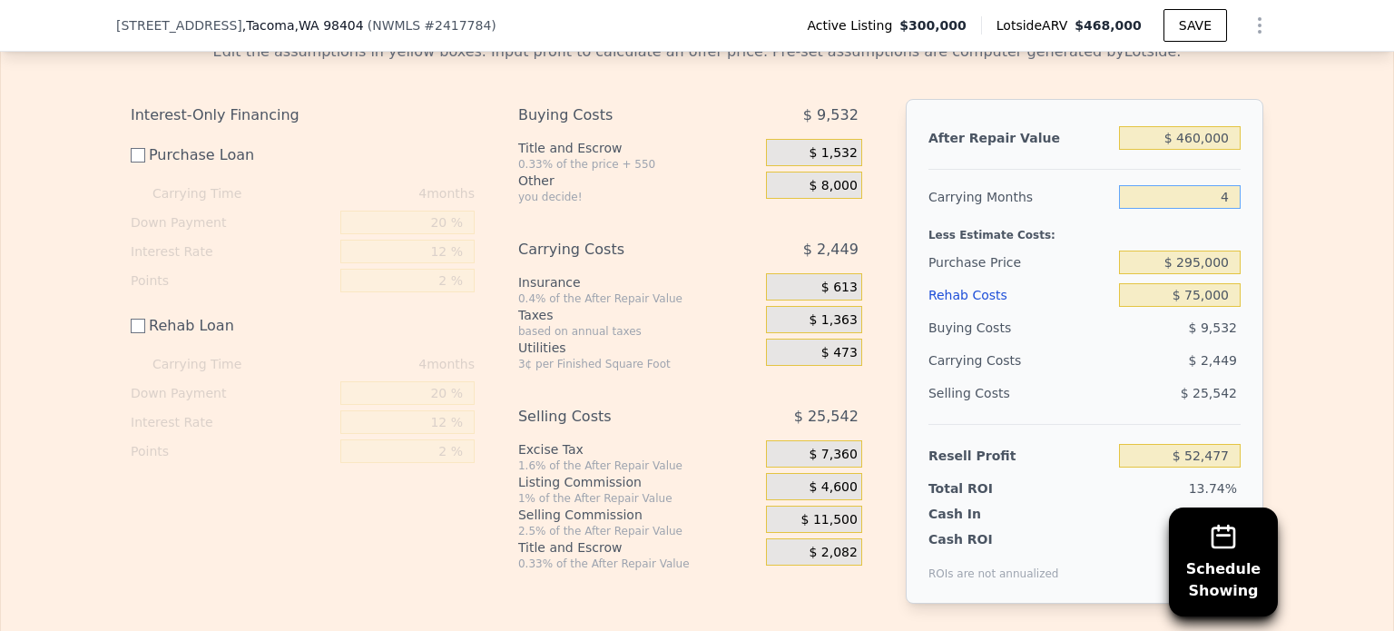
click at [1199, 194] on input "4" at bounding box center [1180, 197] width 122 height 24
type input "2"
type input "$ 53,701"
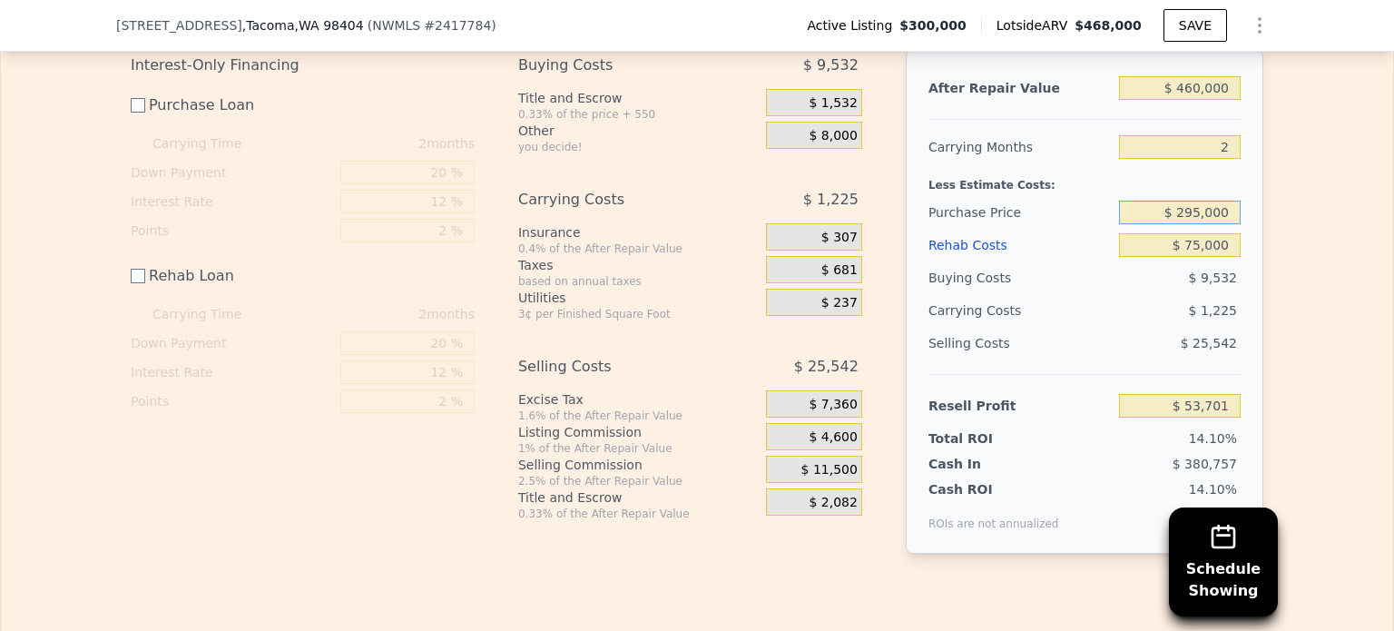
scroll to position [3085, 0]
click at [1244, 142] on div "After Repair Value $ 460,000 Carrying Months 2 Less Estimate Costs: Purchase Pr…" at bounding box center [1085, 300] width 358 height 505
click at [1239, 143] on input "2" at bounding box center [1180, 146] width 122 height 24
type input "4"
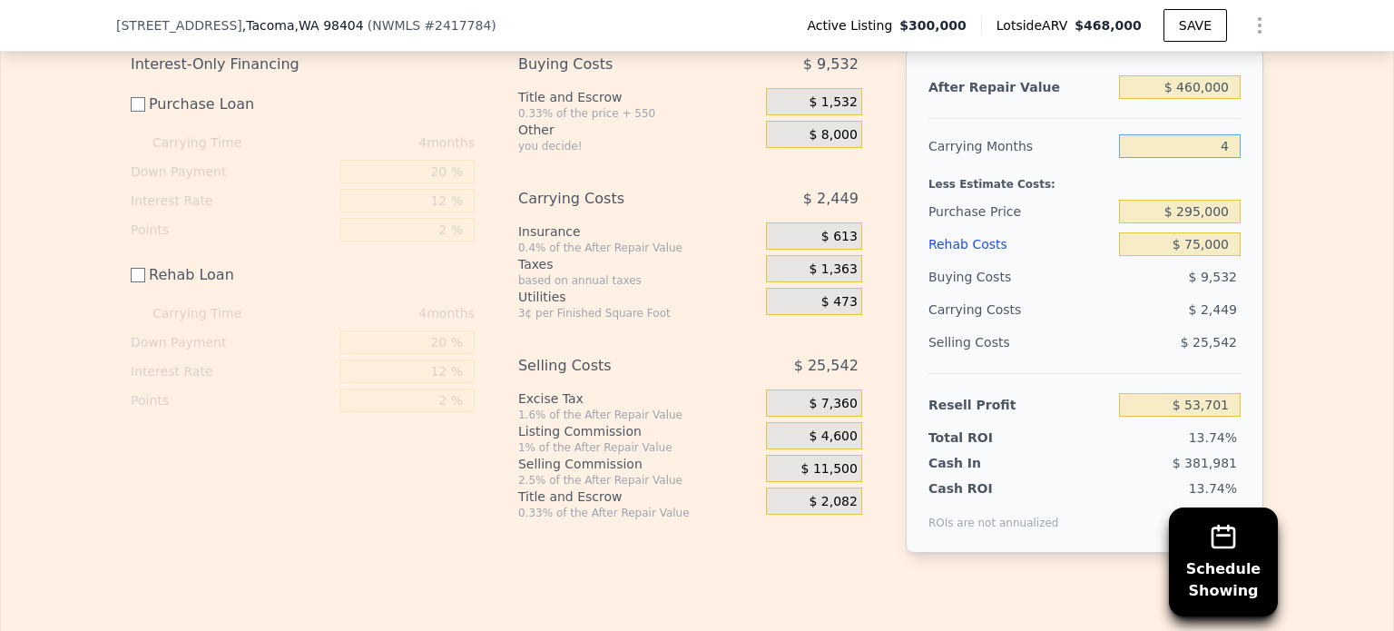
type input "$ 52,477"
type input "4"
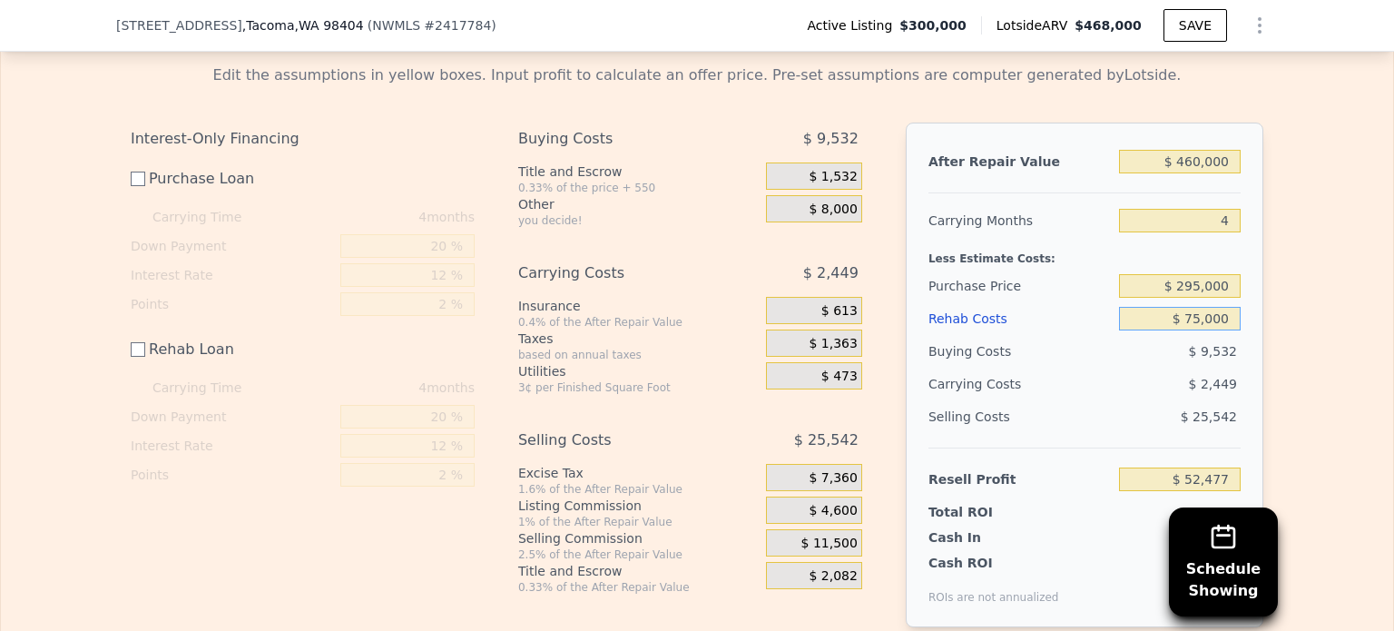
scroll to position [3006, 0]
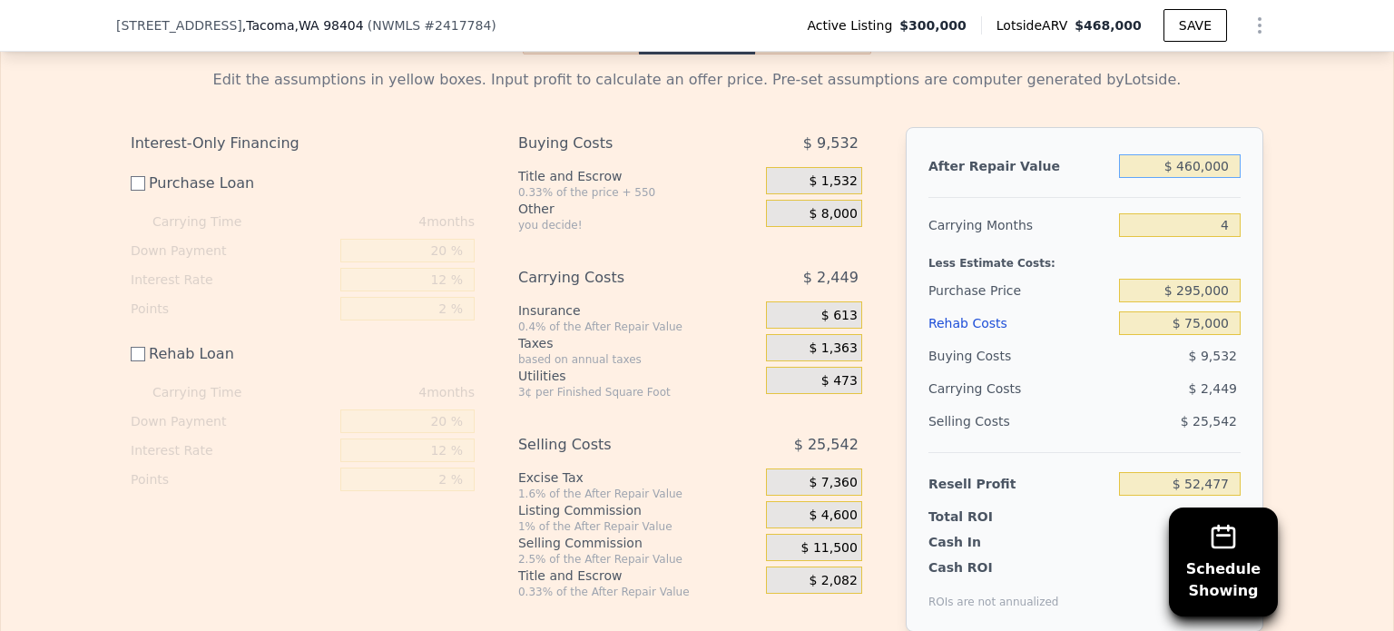
click at [1198, 162] on input "$ 460,000" at bounding box center [1180, 166] width 122 height 24
type input "$ 4,000"
type input "-$ 378,140"
type input "$ 47,000"
type input "-$ 337,535"
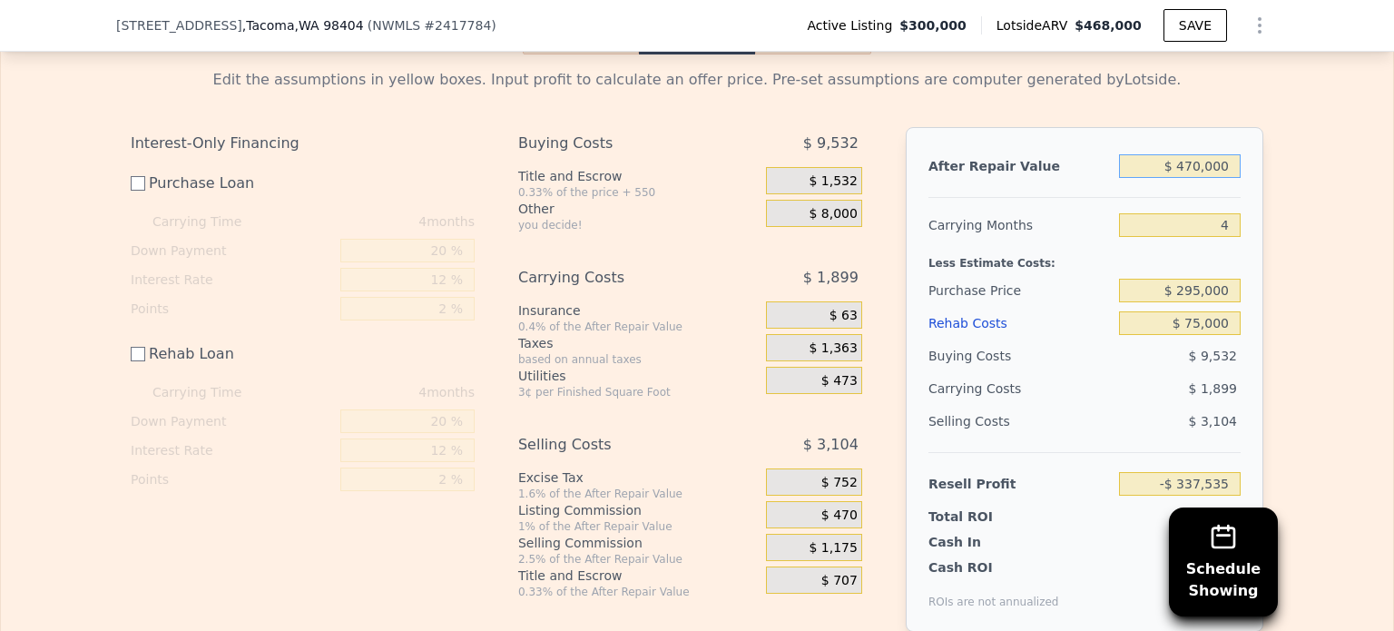
type input "$ 4,700,000"
type input "$ 4,056,464"
type input "$ 470,000"
type input "$ 61,920"
type input "$ 470,000"
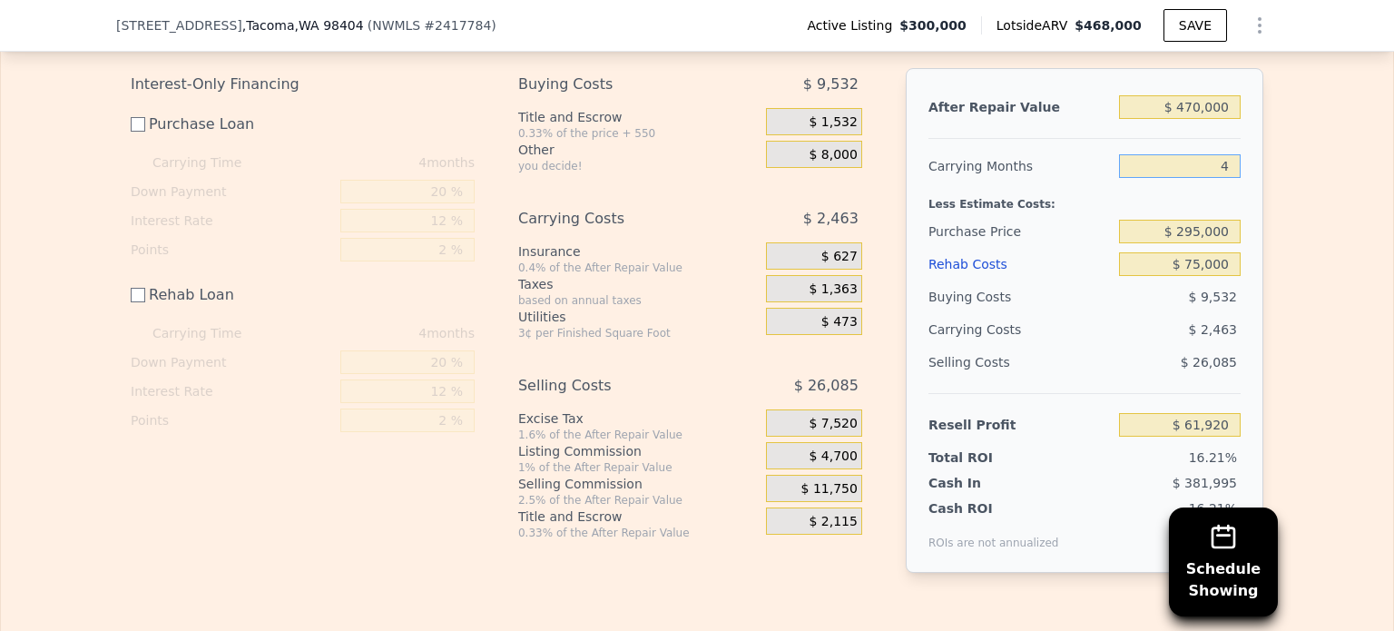
scroll to position [3066, 0]
click at [806, 475] on div "$ 11,750" at bounding box center [814, 487] width 96 height 27
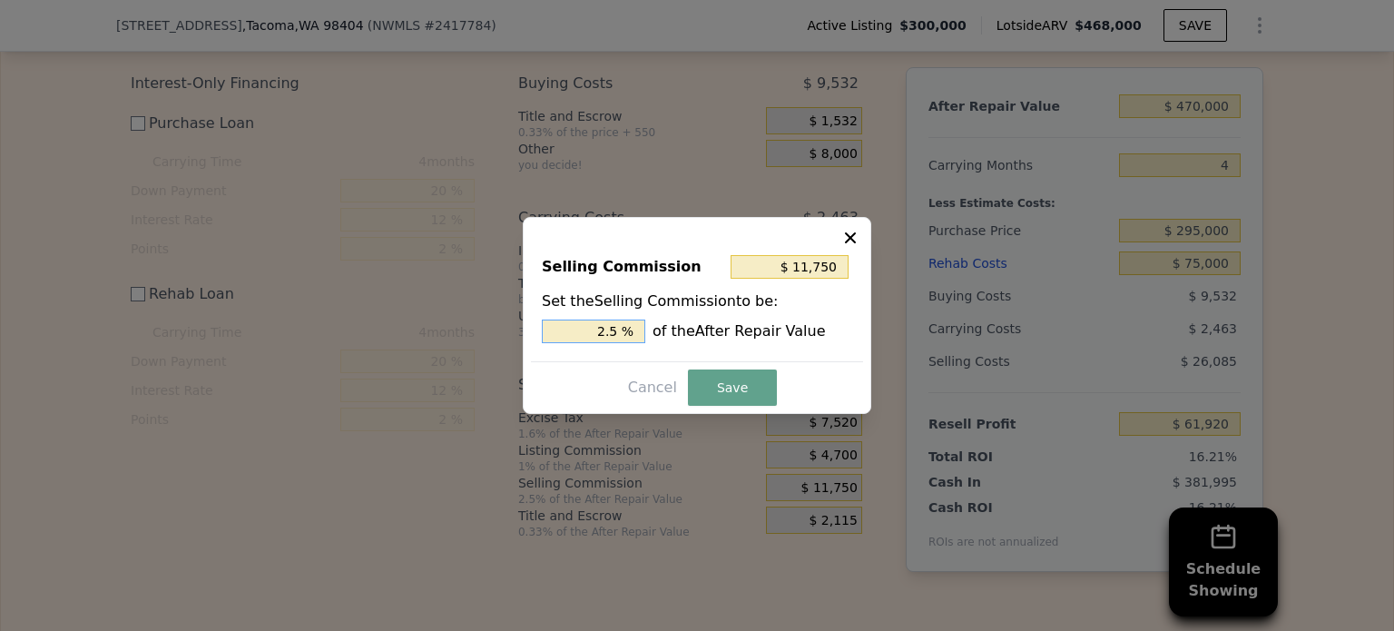
click at [597, 328] on input "2.5 %" at bounding box center [593, 331] width 103 height 24
type input "$ 9,400"
type input "2 %"
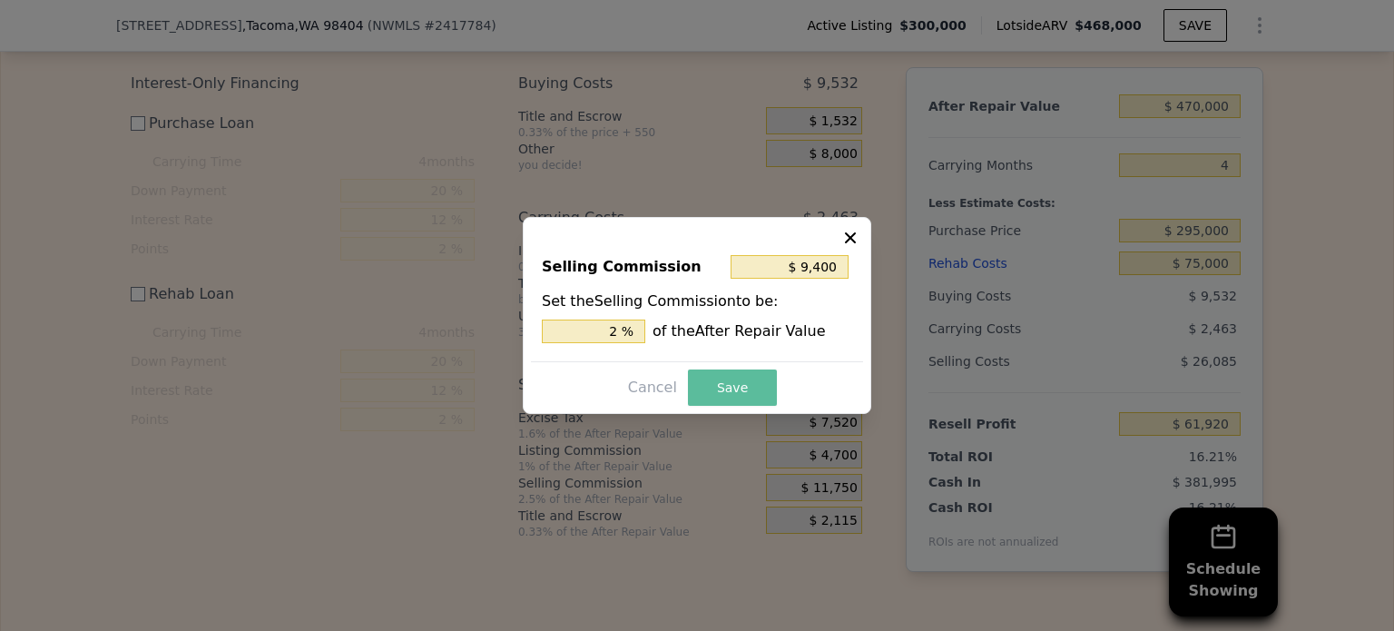
click at [722, 371] on button "Save" at bounding box center [732, 387] width 89 height 36
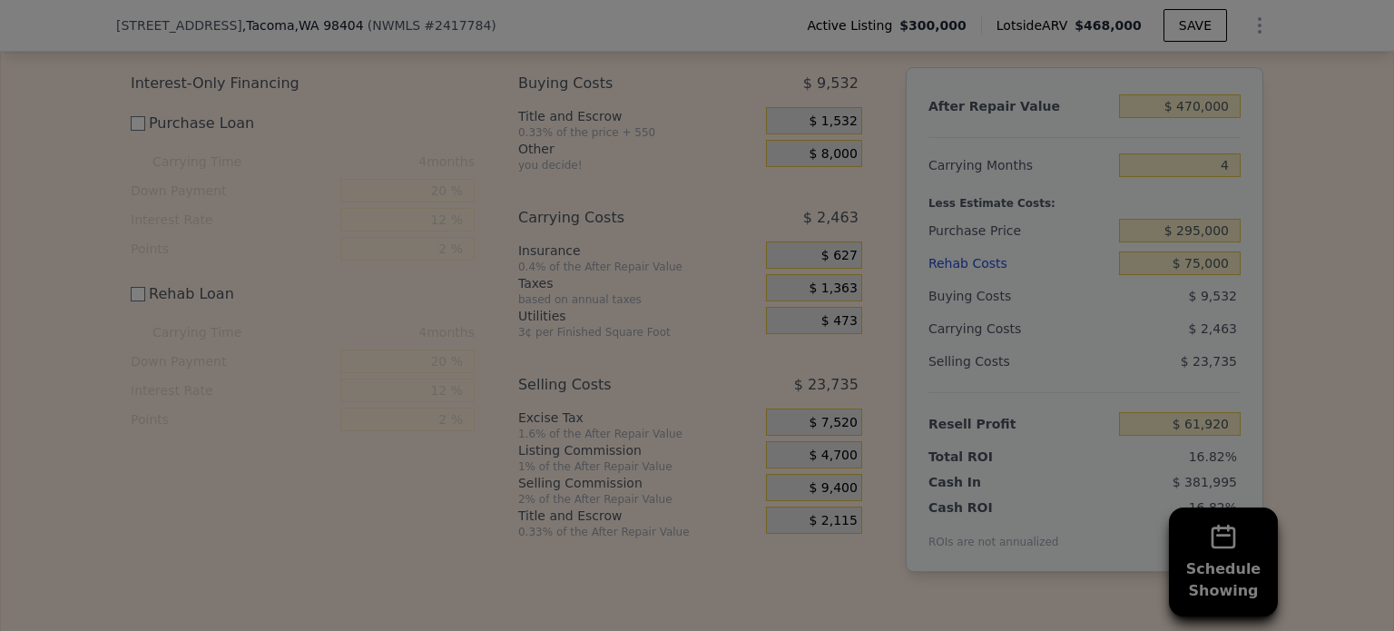
type input "$ 64,270"
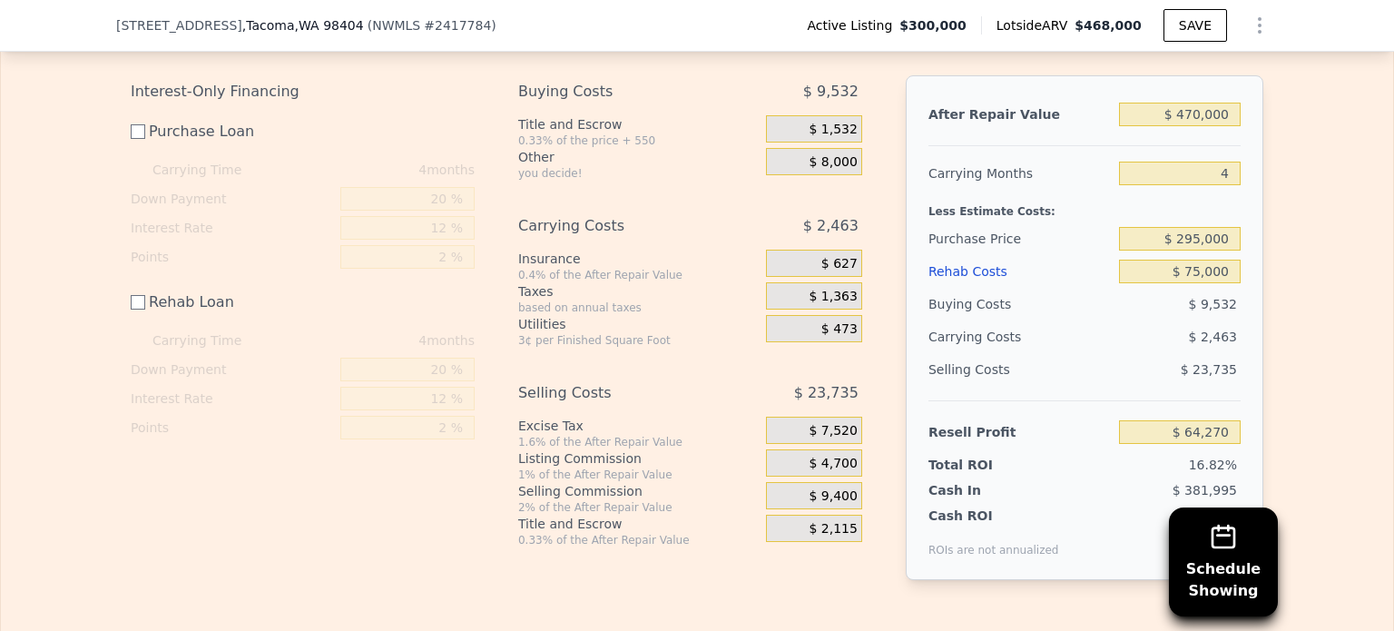
scroll to position [3060, 0]
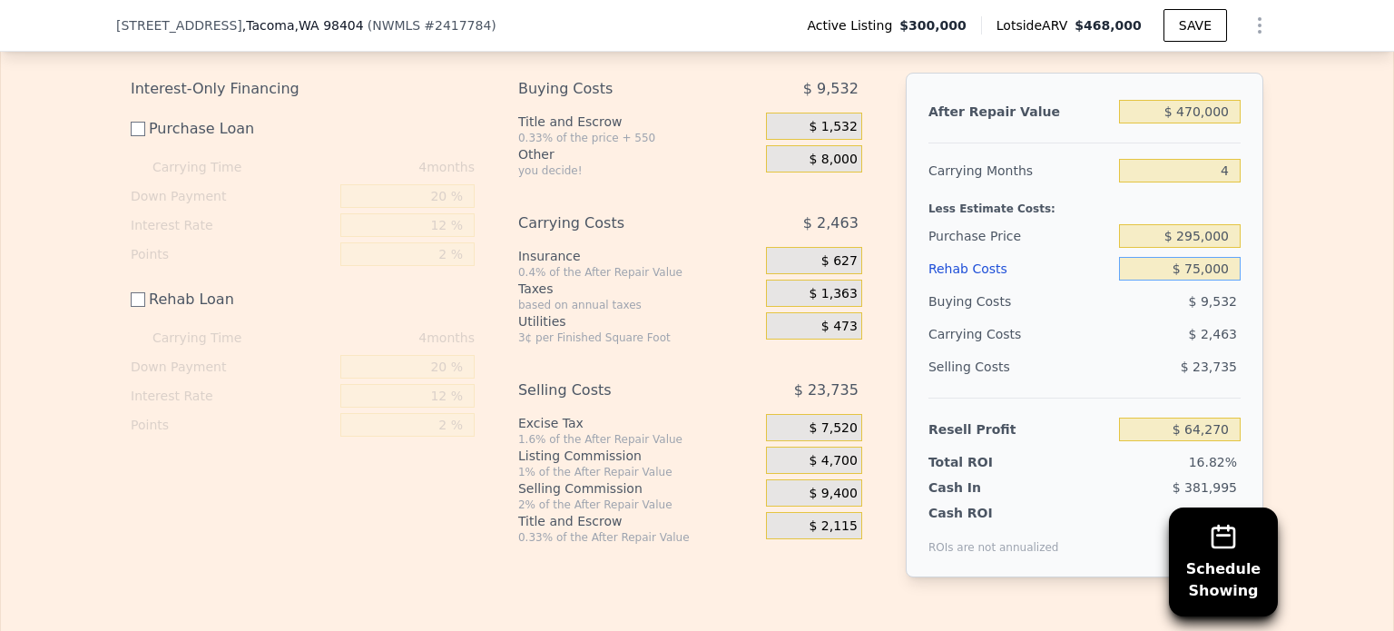
click at [1199, 266] on input "$ 75,000" at bounding box center [1180, 269] width 122 height 24
type input "$ 6"
type input "$ 139,264"
type input "$ 6,500"
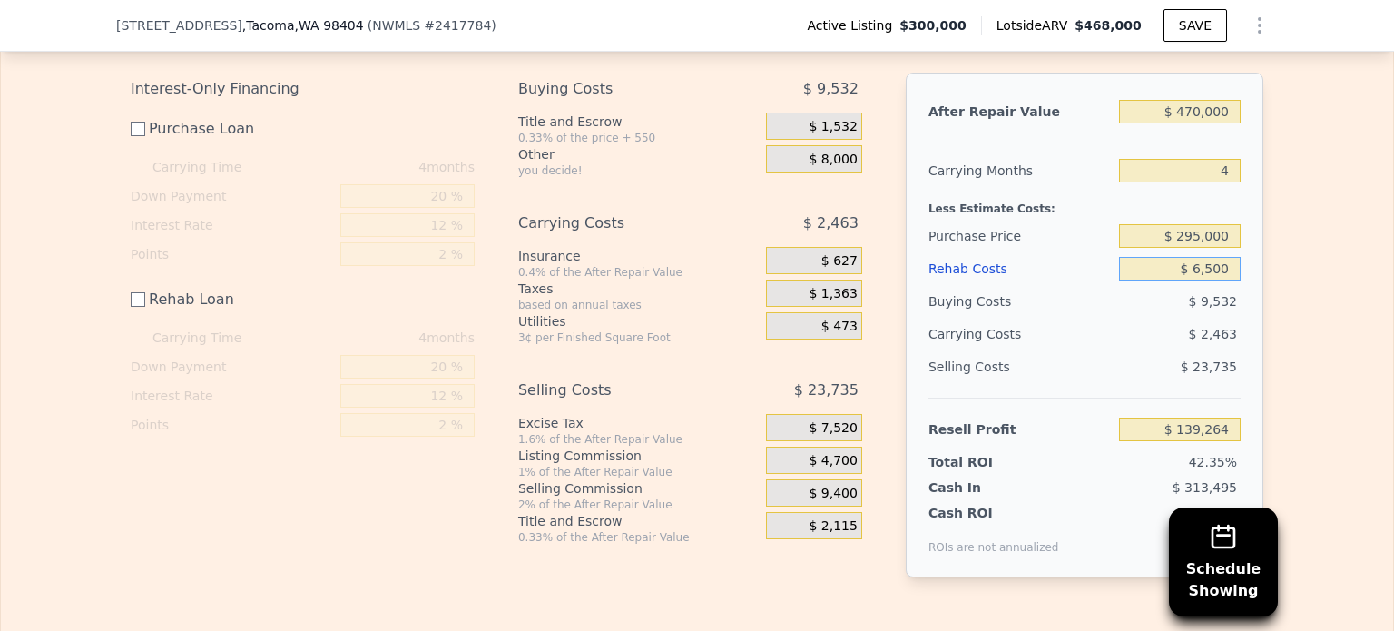
type input "$ 132,770"
type input "$ 65,000"
type input "$ 74,270"
type input "$ 65,000"
click at [1321, 392] on div "Edit the assumptions in yellow boxes. Input profit to calculate an offer price.…" at bounding box center [697, 303] width 1392 height 606
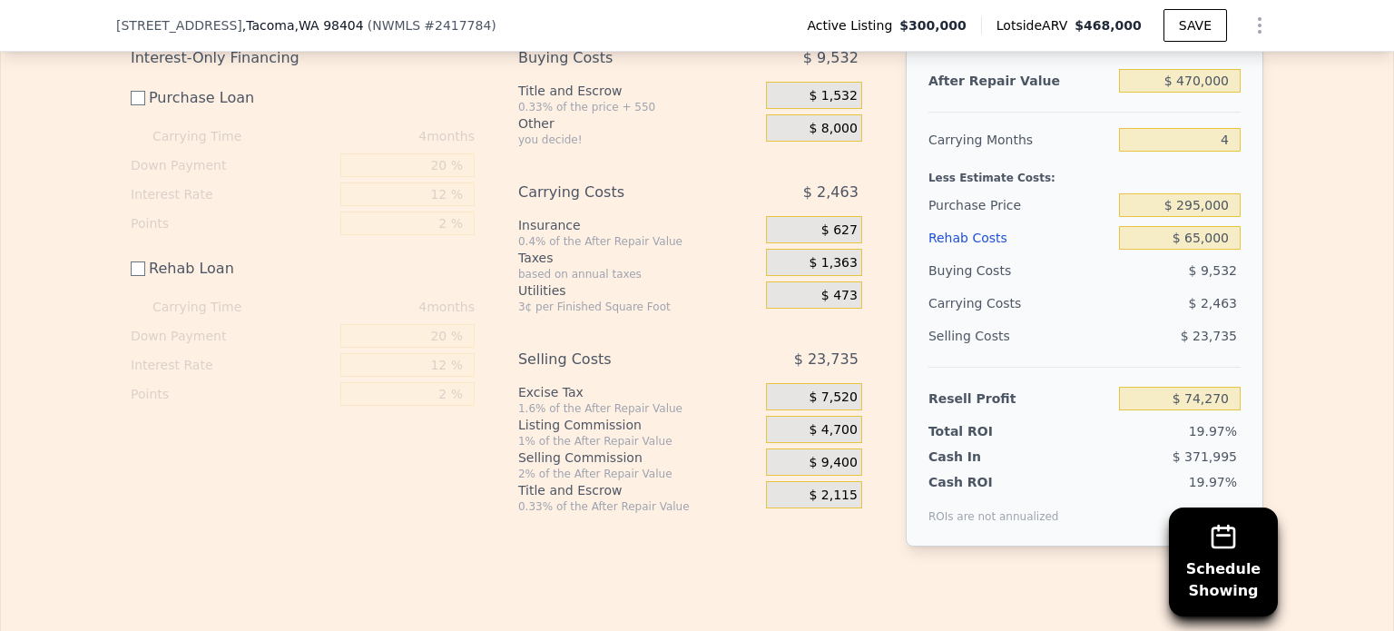
scroll to position [3093, 0]
click at [820, 420] on span "$ 4,700" at bounding box center [833, 428] width 48 height 16
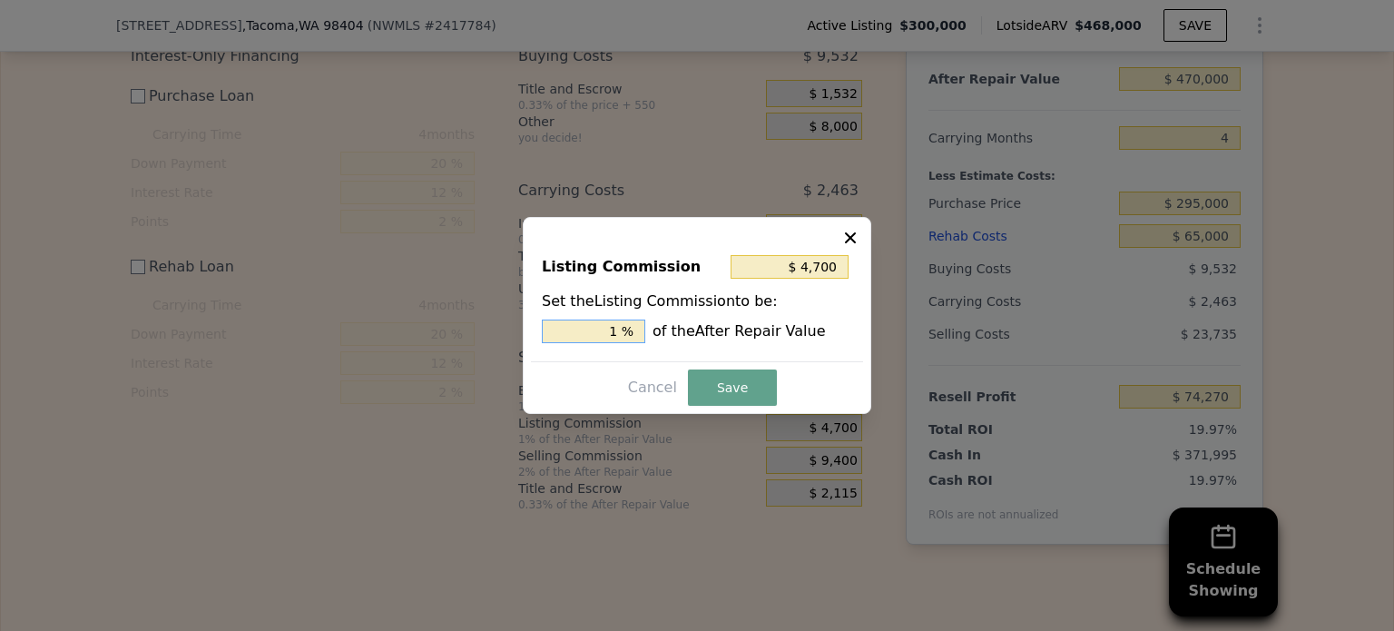
click at [620, 329] on input "1 %" at bounding box center [593, 331] width 103 height 24
type input "$ 9,400"
type input "2 %"
click at [746, 379] on button "Save" at bounding box center [732, 387] width 89 height 36
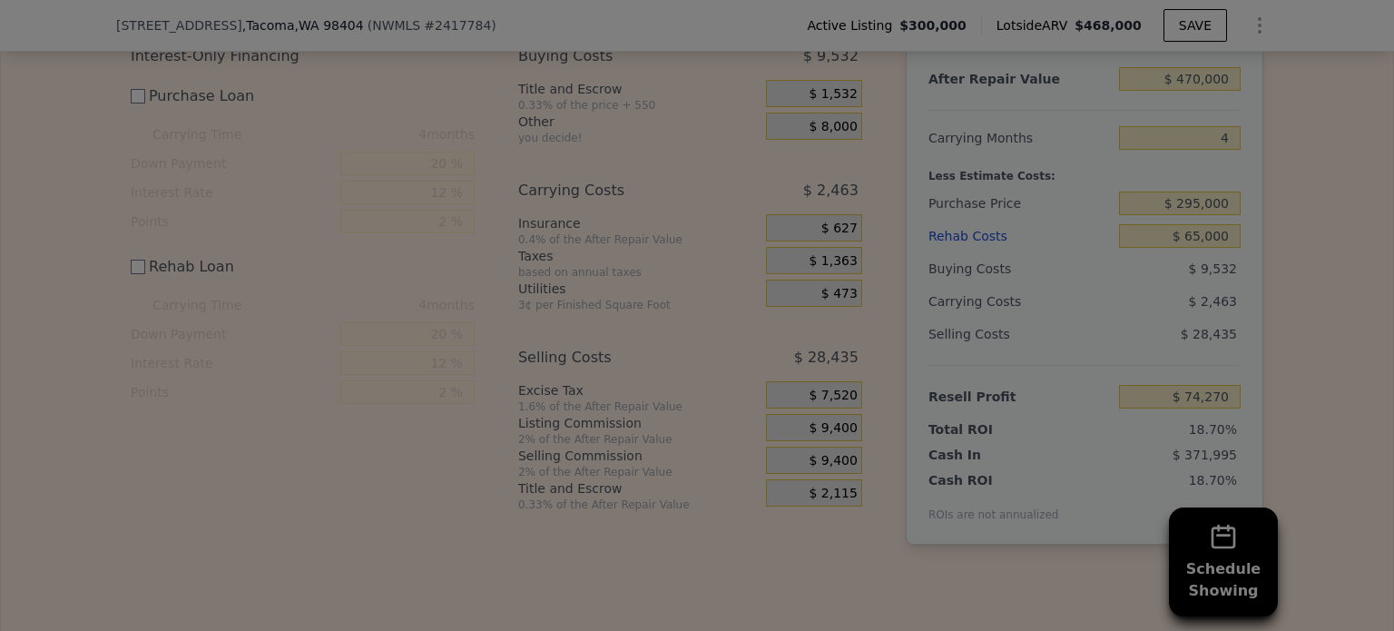
type input "$ 69,570"
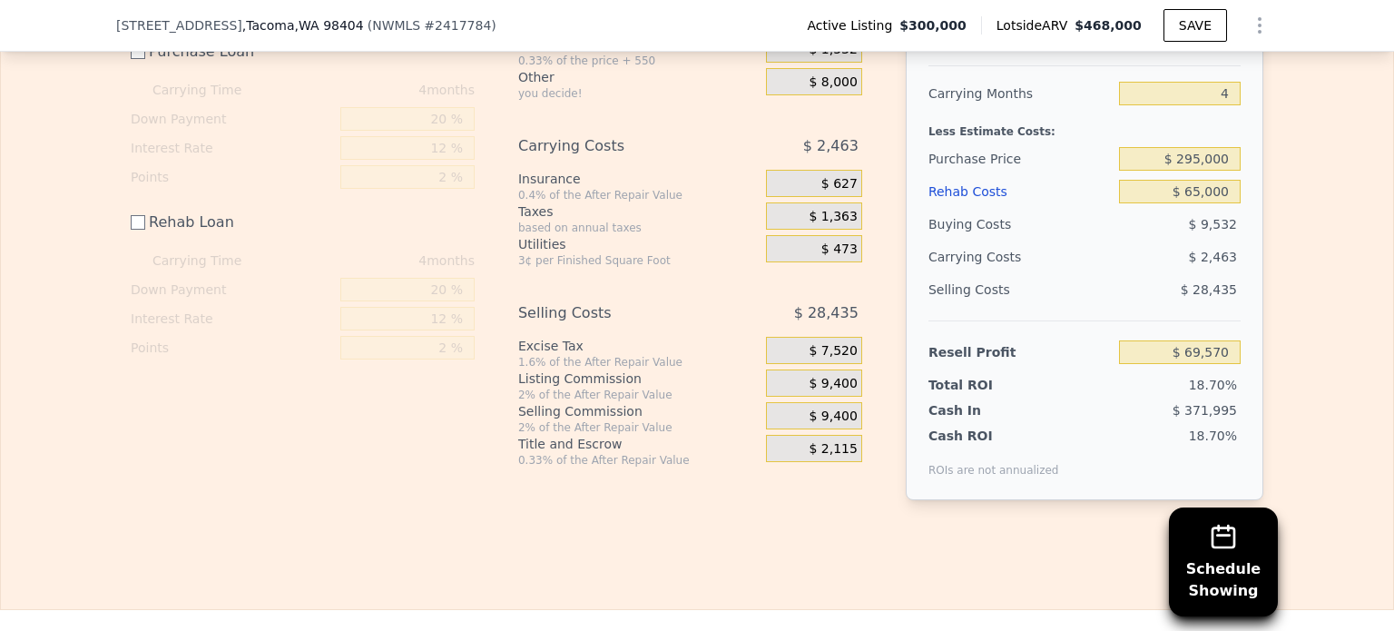
scroll to position [3140, 0]
click at [699, 496] on div "Buying Costs $ 9,532 Title and Escrow 0.33% of the price + 550 $ 1,532 Other yo…" at bounding box center [697, 260] width 359 height 534
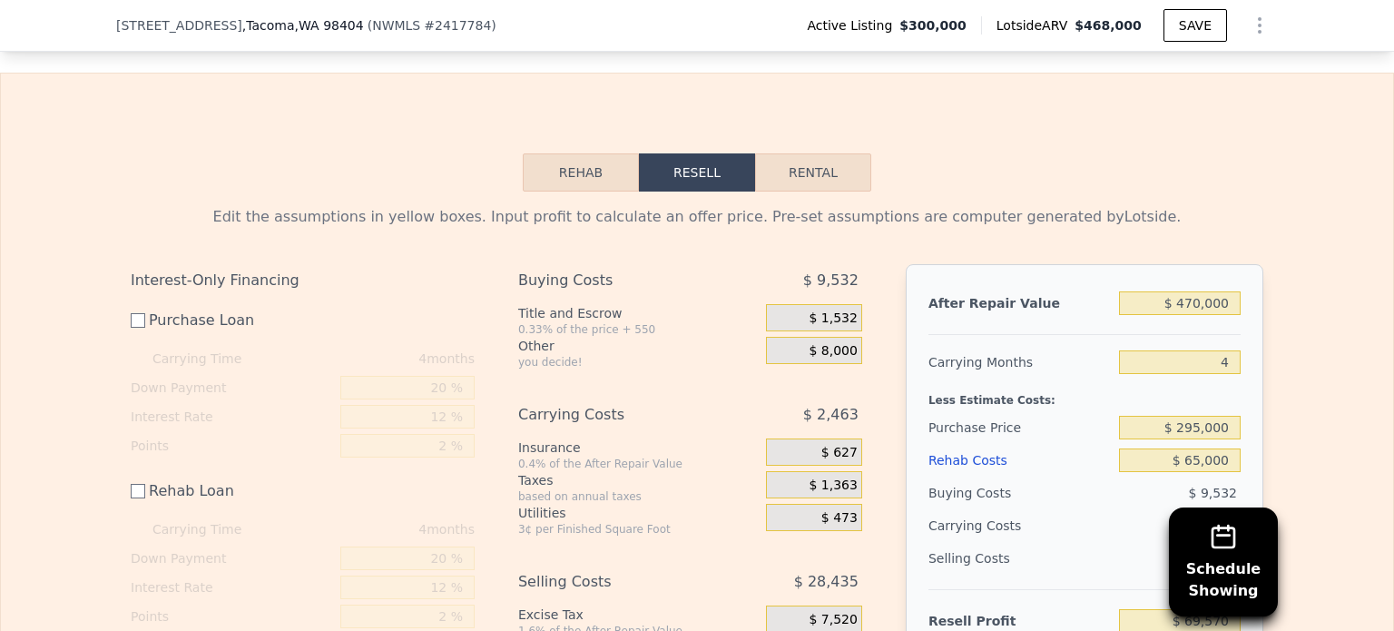
scroll to position [2868, 0]
click at [806, 175] on button "Rental" at bounding box center [813, 173] width 116 height 38
select select "30"
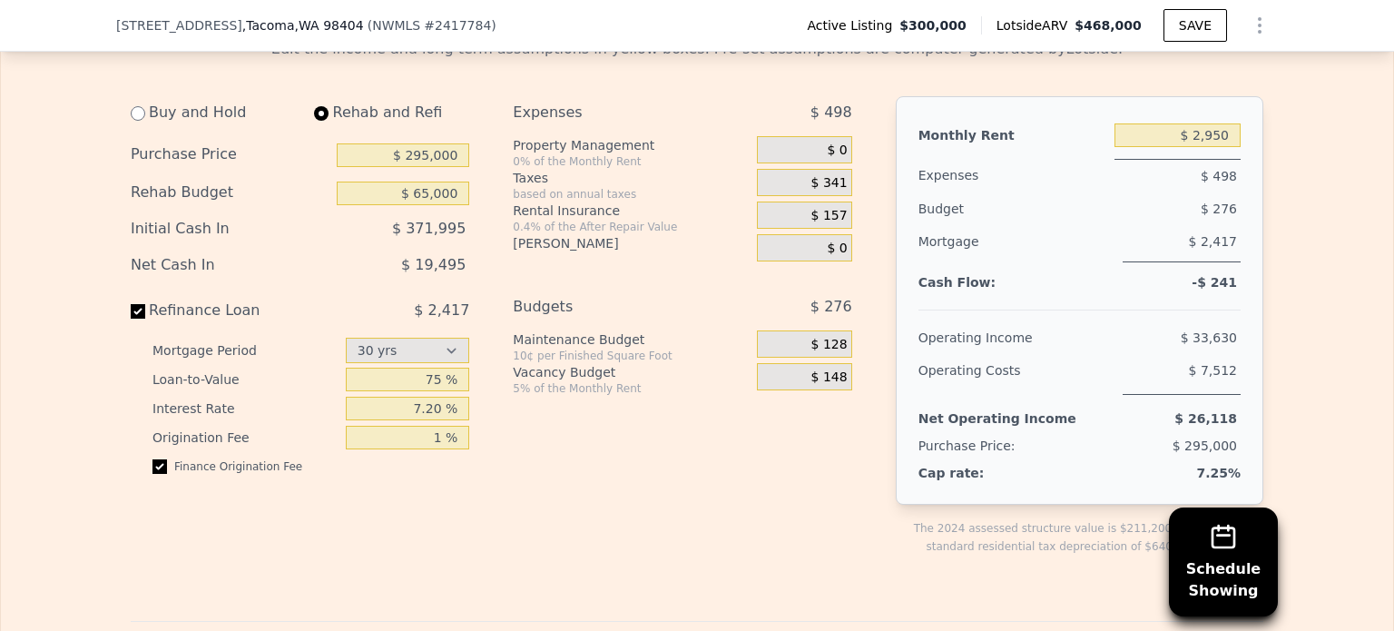
scroll to position [3035, 0]
click at [445, 371] on input "75 %" at bounding box center [408, 381] width 124 height 24
type input "70 %"
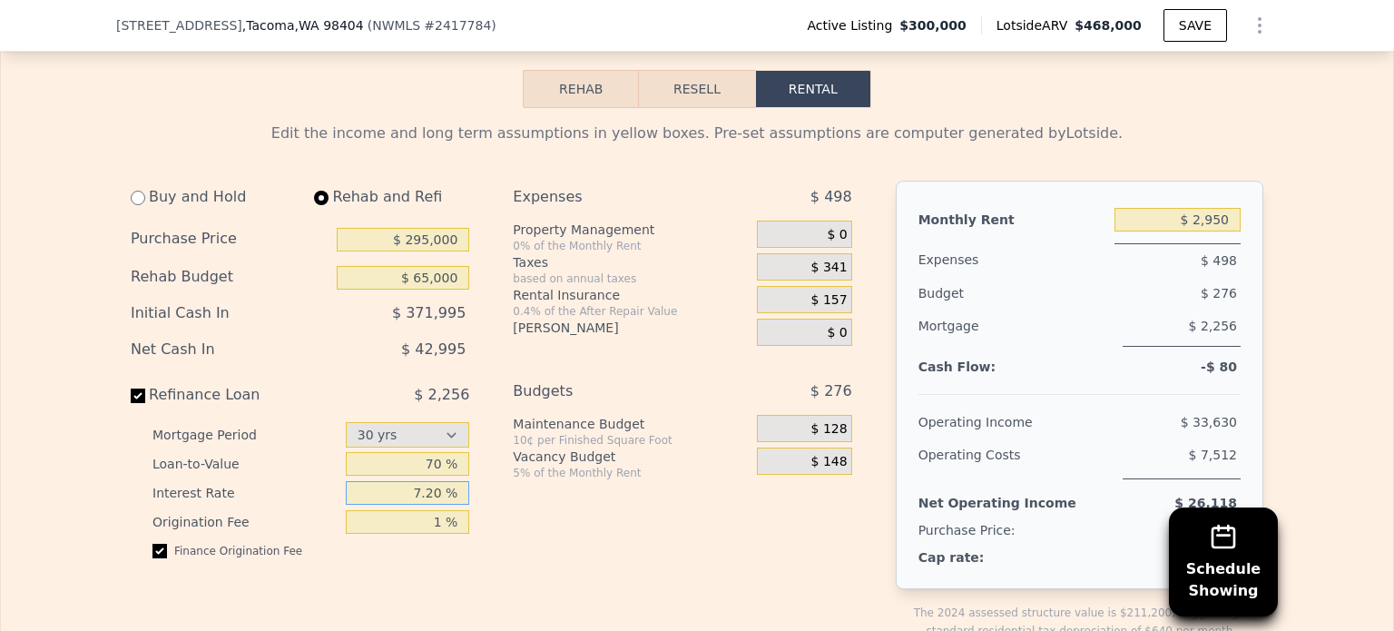
scroll to position [2951, 0]
click at [812, 425] on div "$ 128" at bounding box center [804, 430] width 94 height 27
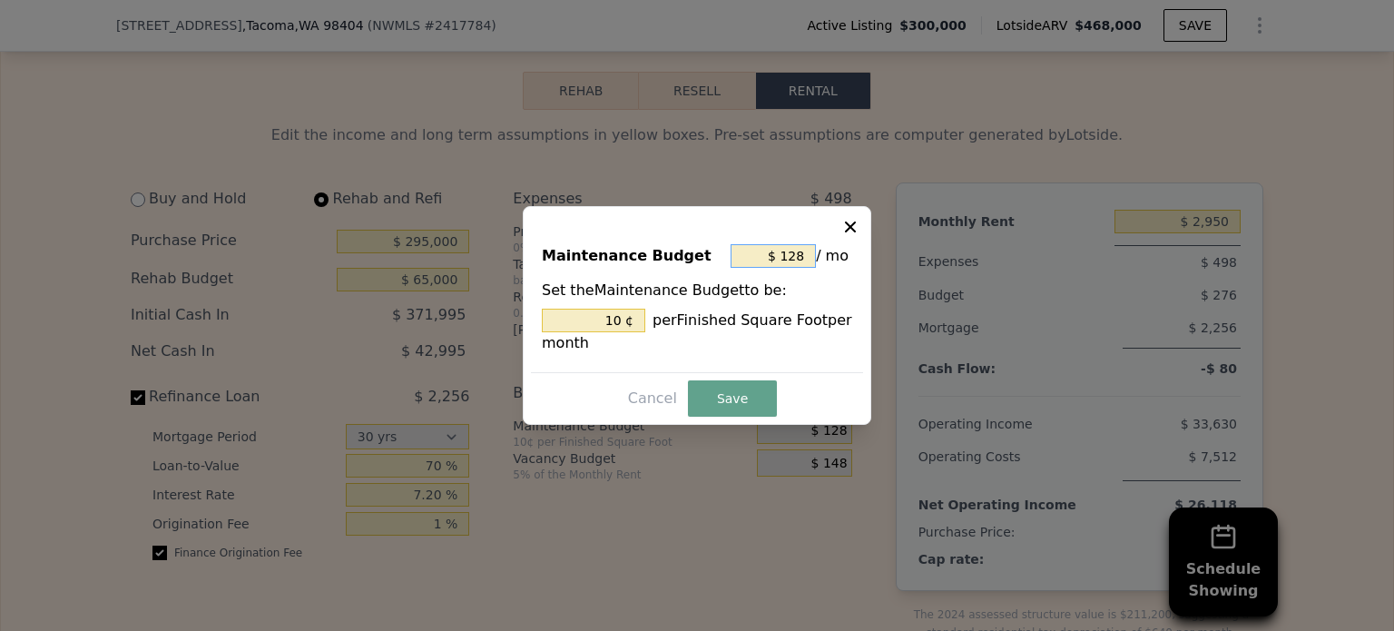
click at [785, 260] on input "$ 128" at bounding box center [773, 256] width 85 height 24
type input "$ 0"
type input "0 ¢"
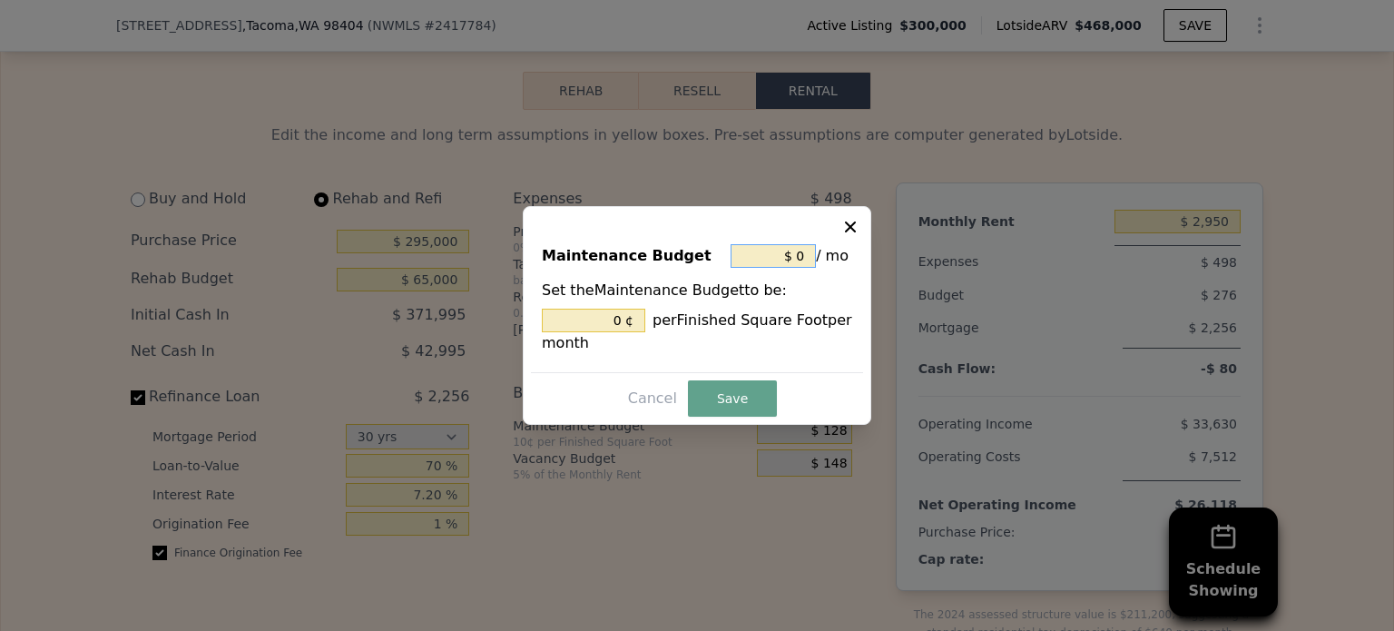
type input "$ 0"
click at [732, 416] on button "Save" at bounding box center [732, 398] width 89 height 36
type input "0 %"
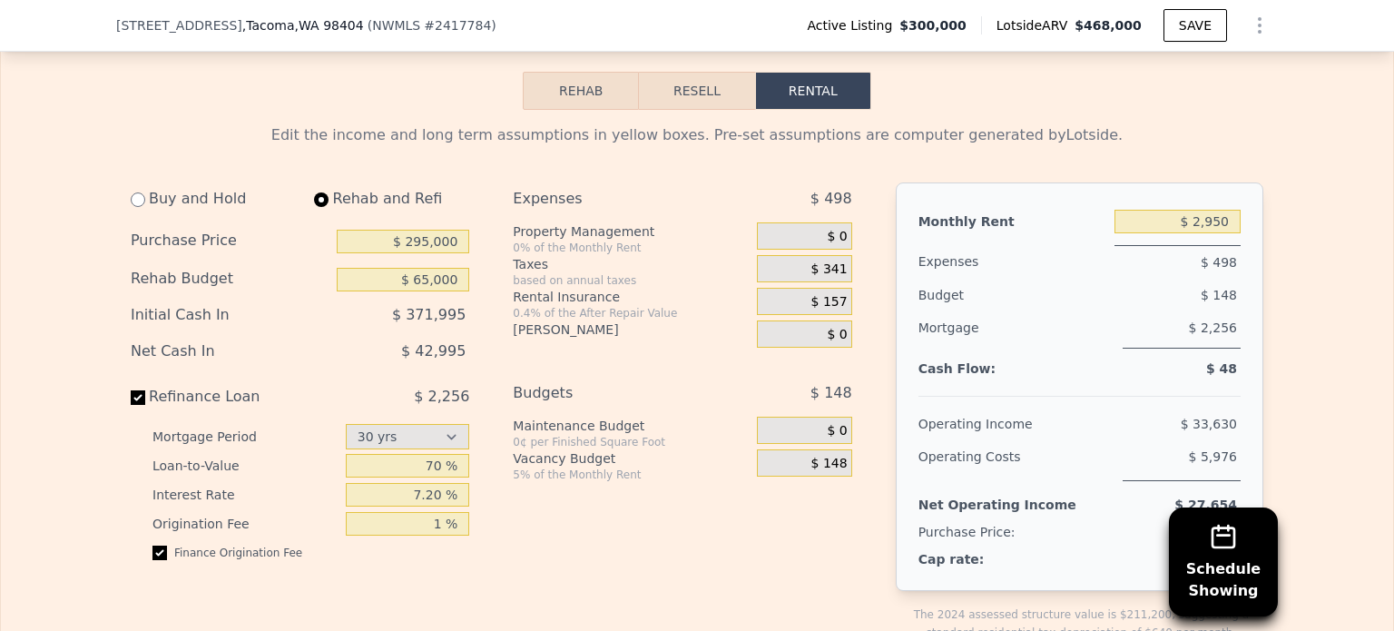
click at [821, 456] on span "$ 148" at bounding box center [829, 464] width 36 height 16
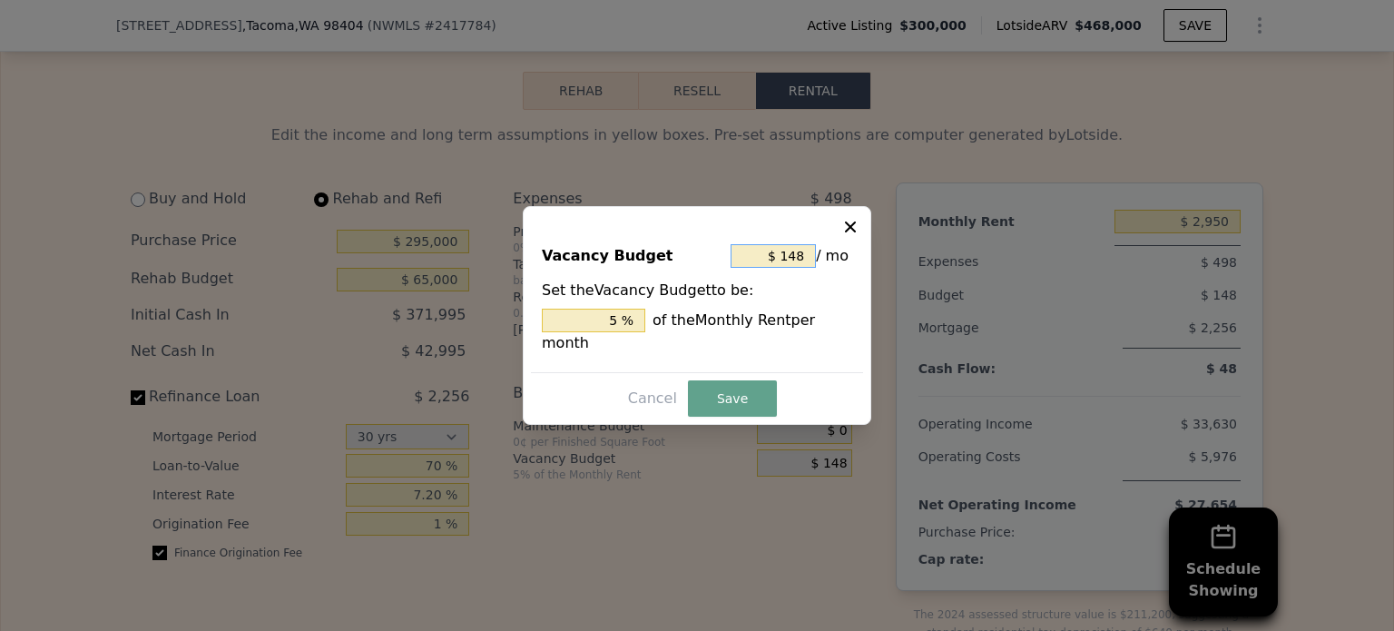
click at [769, 268] on input "$ 148" at bounding box center [773, 256] width 85 height 24
type input "$ 0"
type input "0 %"
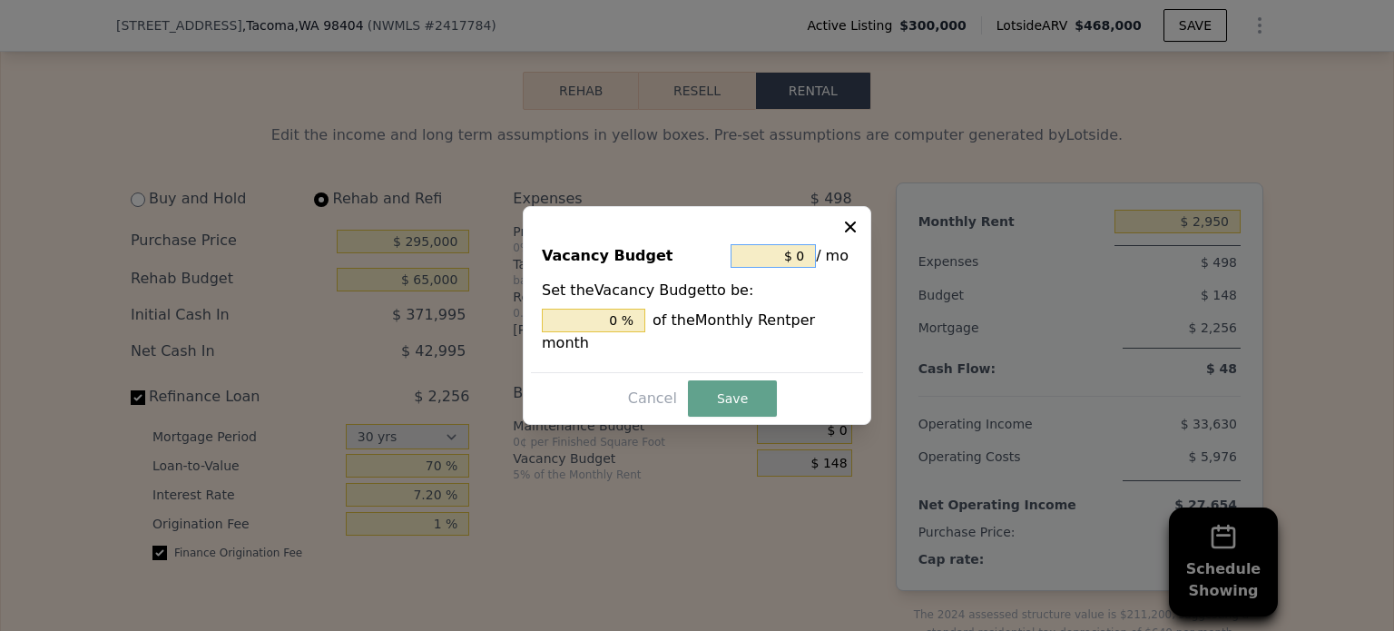
type input "$ 0"
click at [725, 388] on button "Save" at bounding box center [732, 398] width 89 height 36
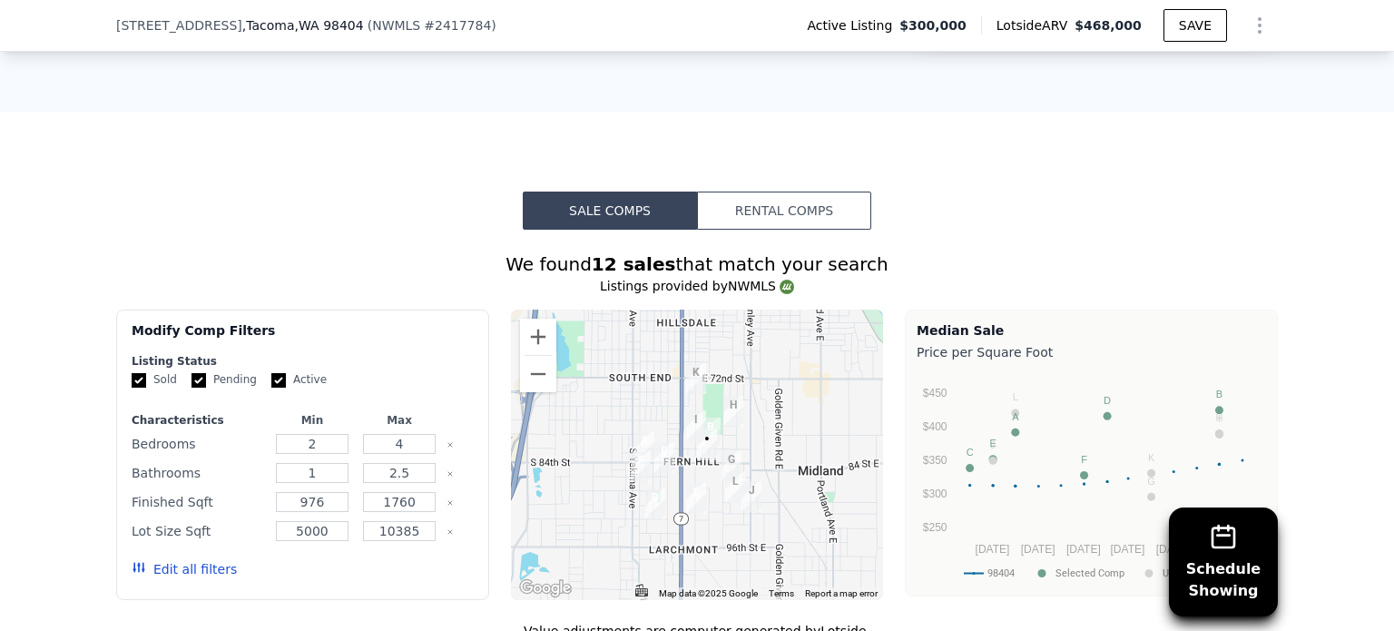
scroll to position [1576, 0]
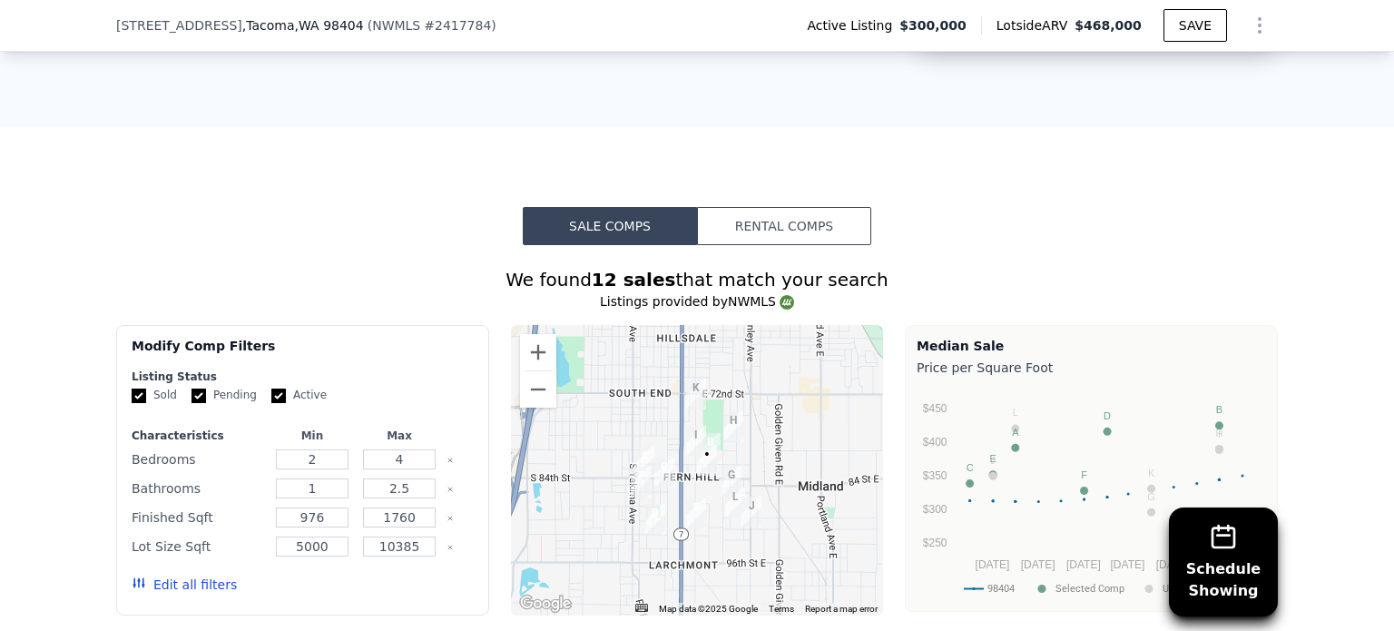
click at [786, 227] on button "Rental Comps" at bounding box center [784, 226] width 174 height 38
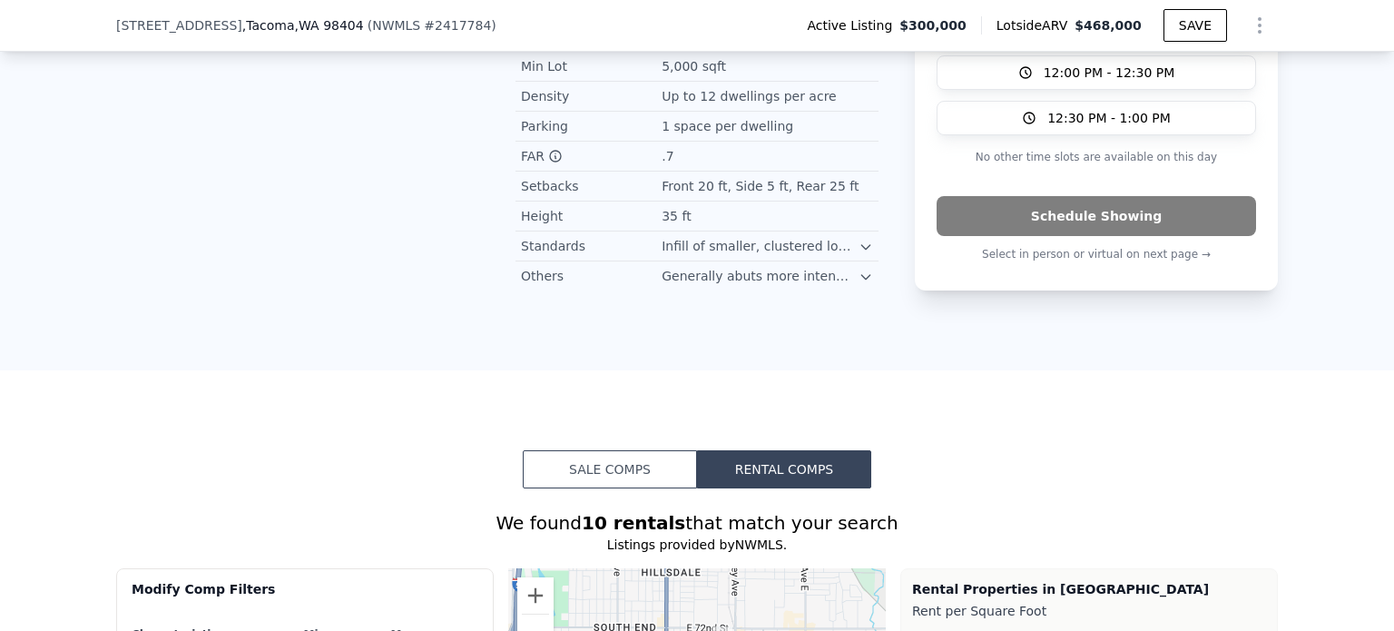
scroll to position [1331, 0]
